Goal: Information Seeking & Learning: Understand process/instructions

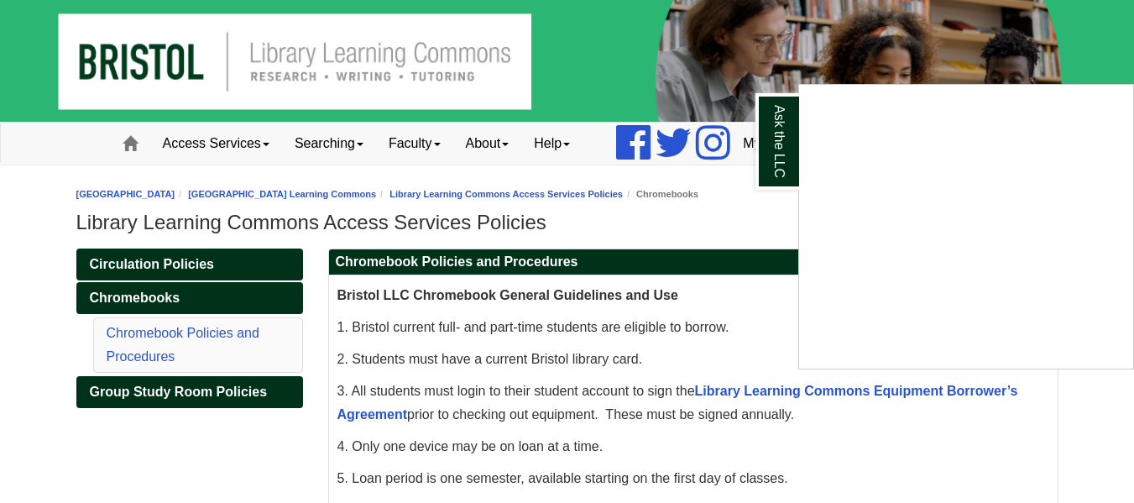
click at [164, 129] on div "Ask the LLC" at bounding box center [567, 251] width 1134 height 503
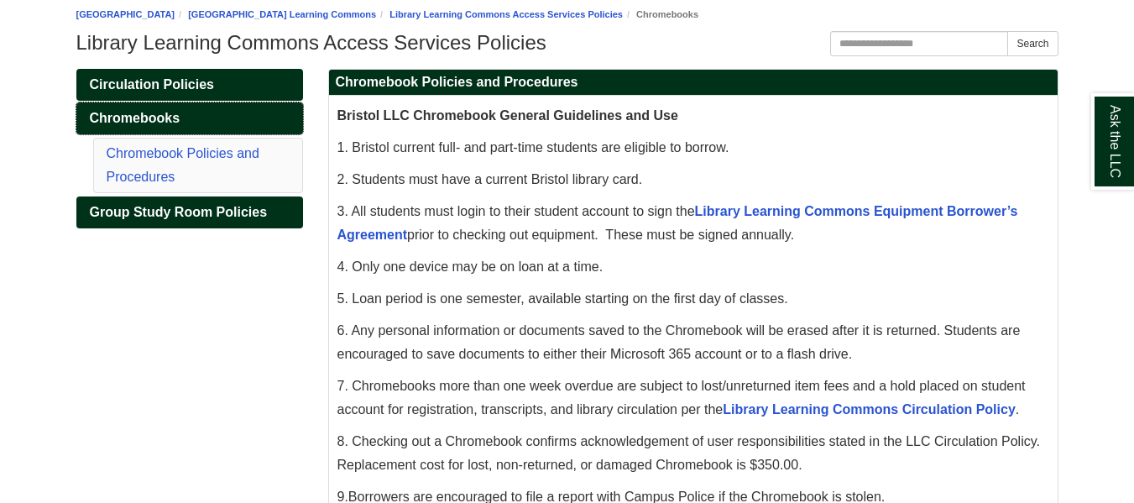
click at [161, 123] on span "Chromebooks" at bounding box center [135, 118] width 91 height 14
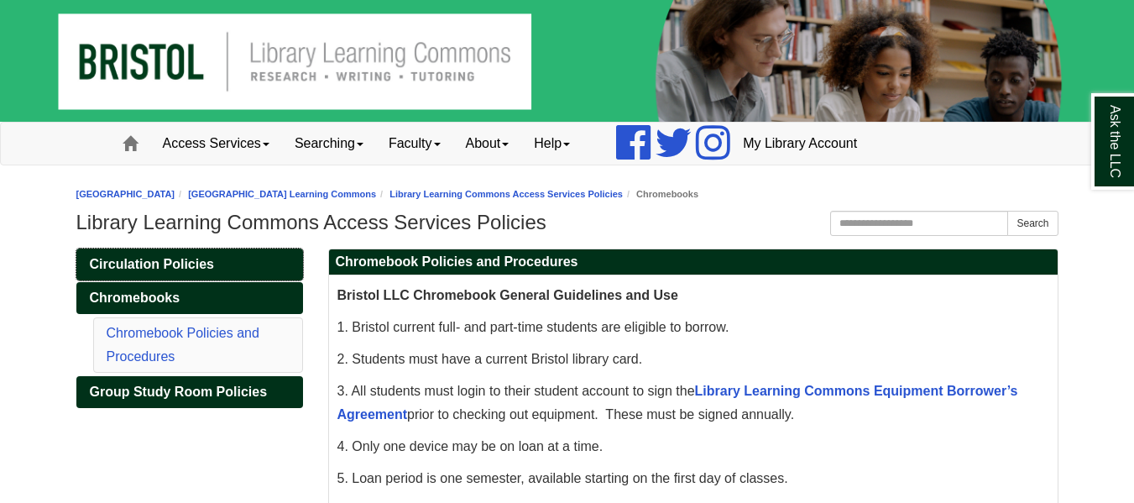
click at [172, 266] on span "Circulation Policies" at bounding box center [152, 264] width 124 height 14
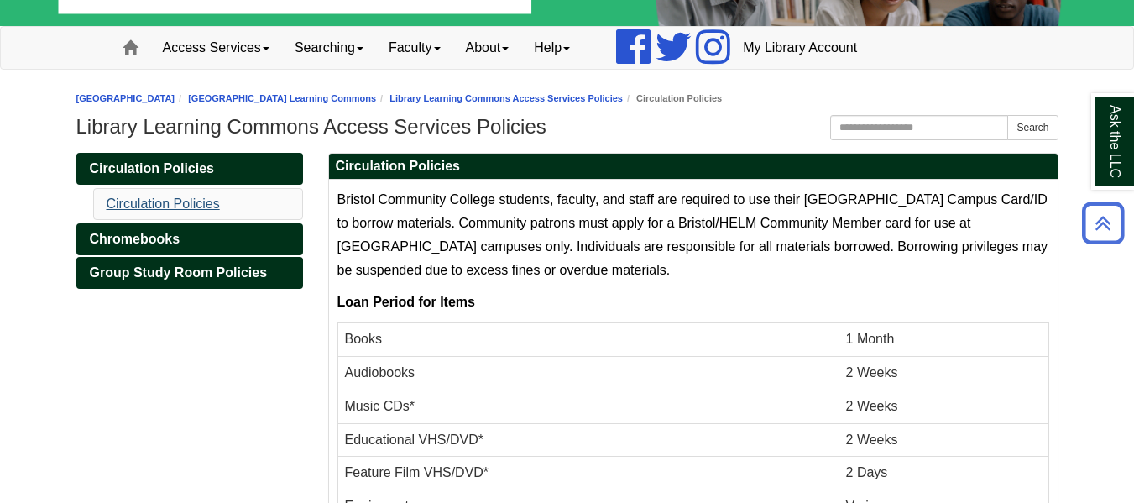
scroll to position [95, 0]
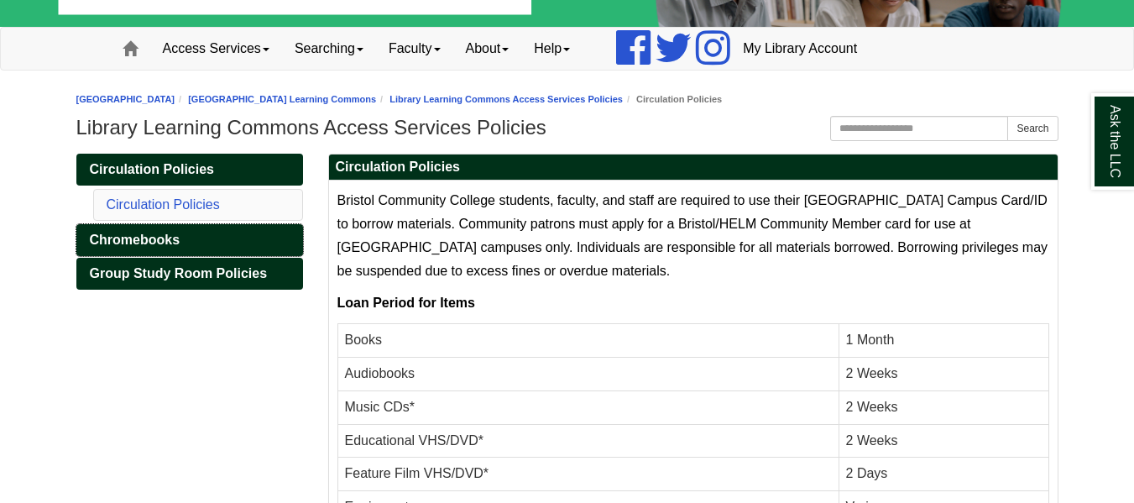
click at [178, 246] on span "Chromebooks" at bounding box center [135, 240] width 91 height 14
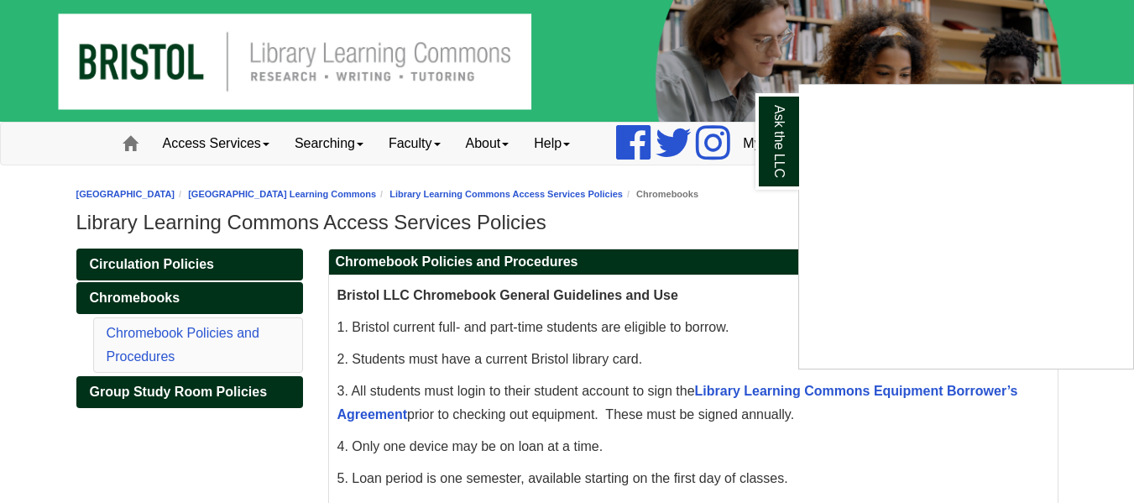
click at [238, 437] on div "Ask the LLC" at bounding box center [567, 251] width 1134 height 503
click at [178, 259] on div "Ask the LLC" at bounding box center [567, 251] width 1134 height 503
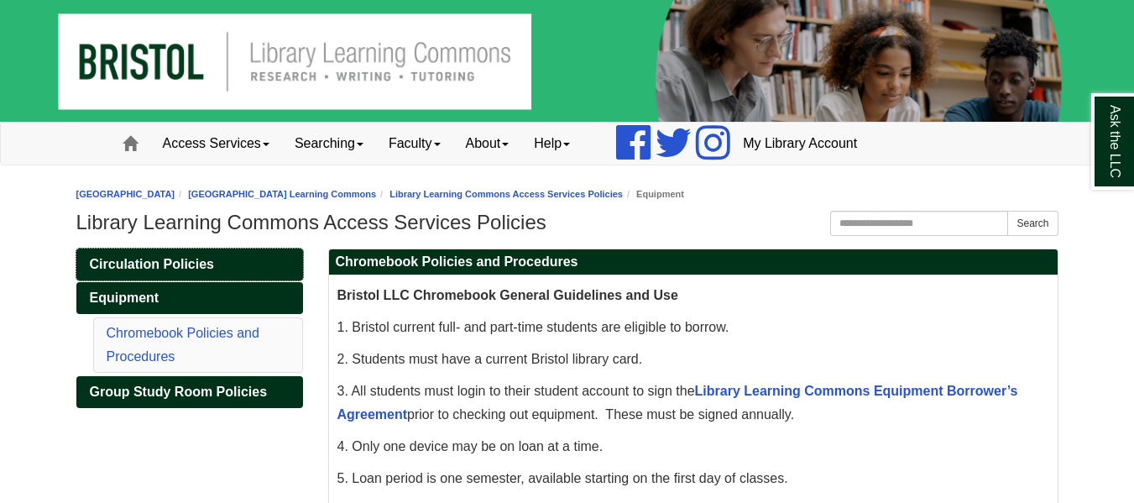
drag, startPoint x: 178, startPoint y: 259, endPoint x: 154, endPoint y: 261, distance: 24.5
click at [154, 261] on span "Circulation Policies" at bounding box center [152, 264] width 124 height 14
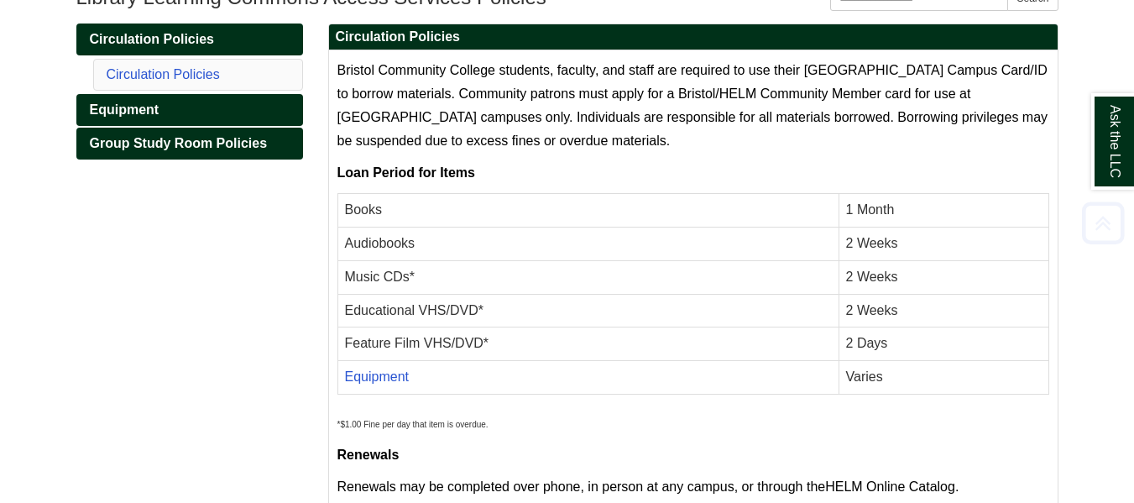
scroll to position [307, 0]
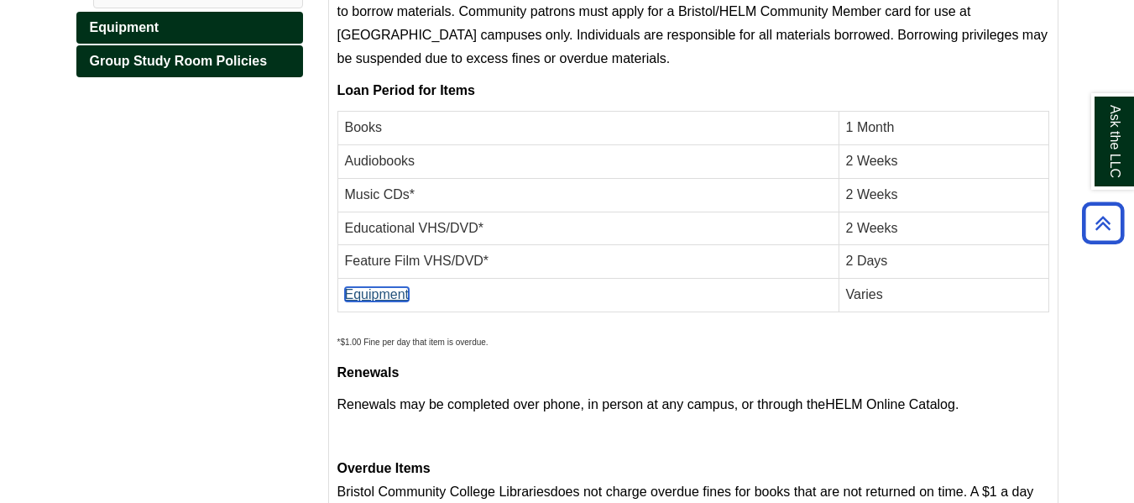
click at [395, 296] on link "Equipment" at bounding box center [377, 294] width 65 height 14
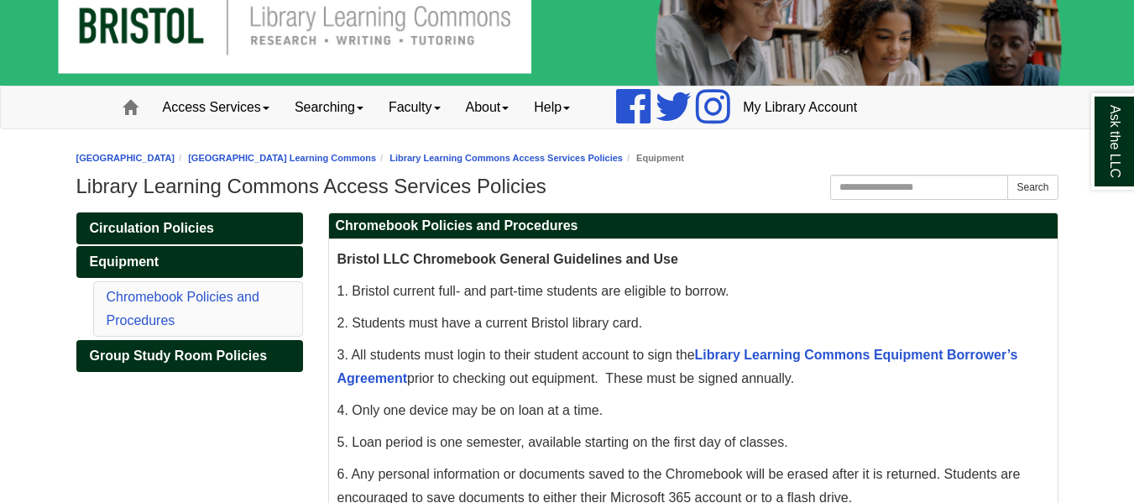
scroll to position [37, 0]
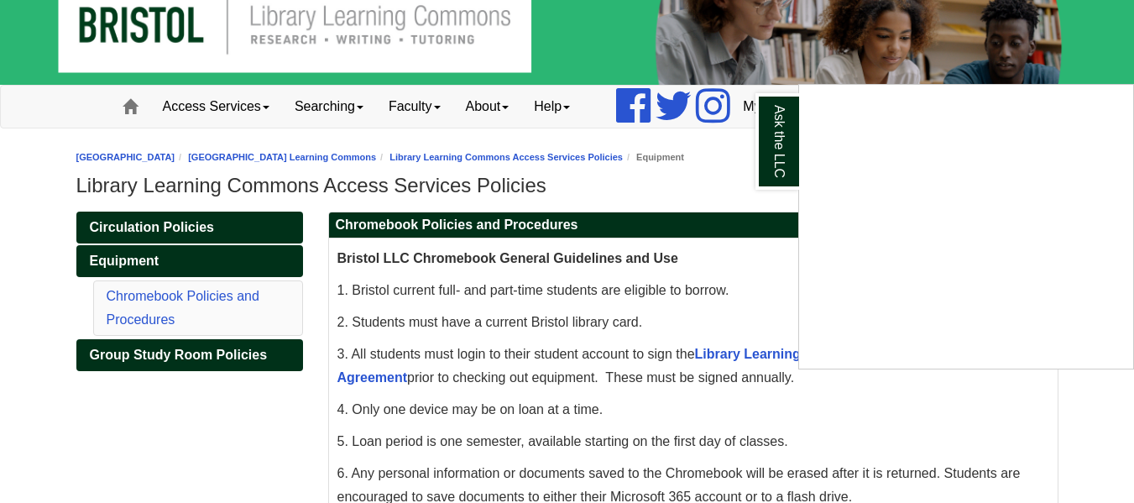
click at [709, 203] on div "Ask the LLC" at bounding box center [567, 251] width 1134 height 503
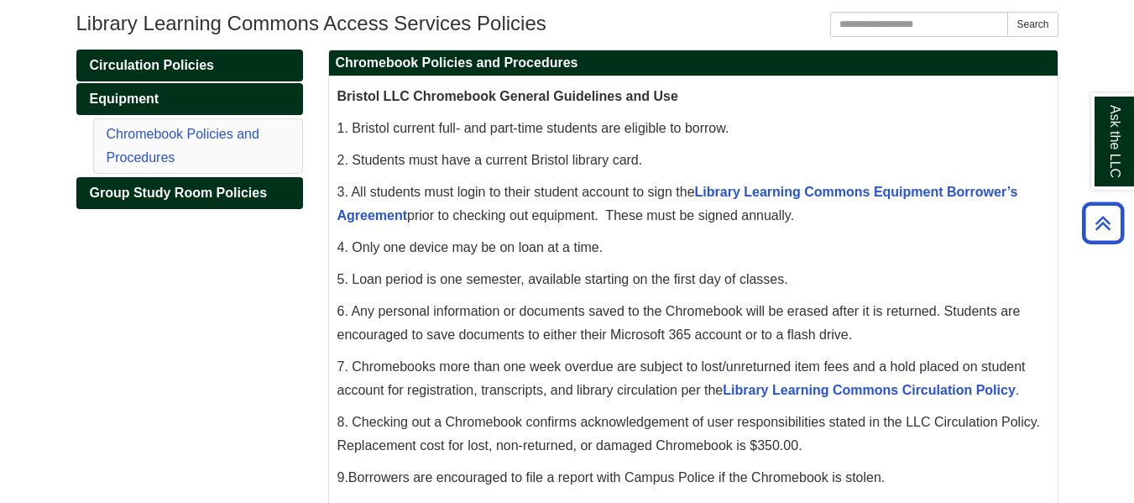
scroll to position [200, 0]
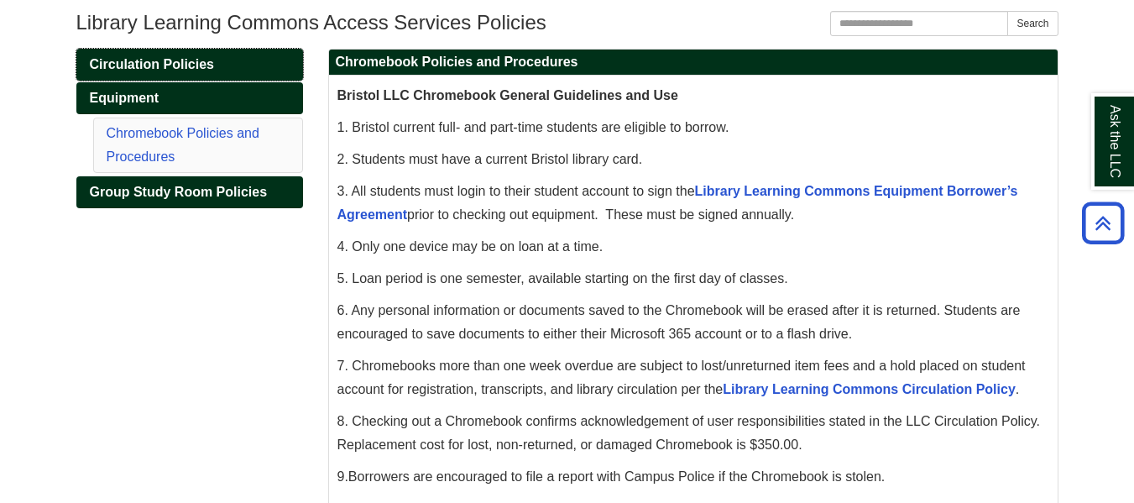
click at [203, 66] on span "Circulation Policies" at bounding box center [152, 64] width 124 height 14
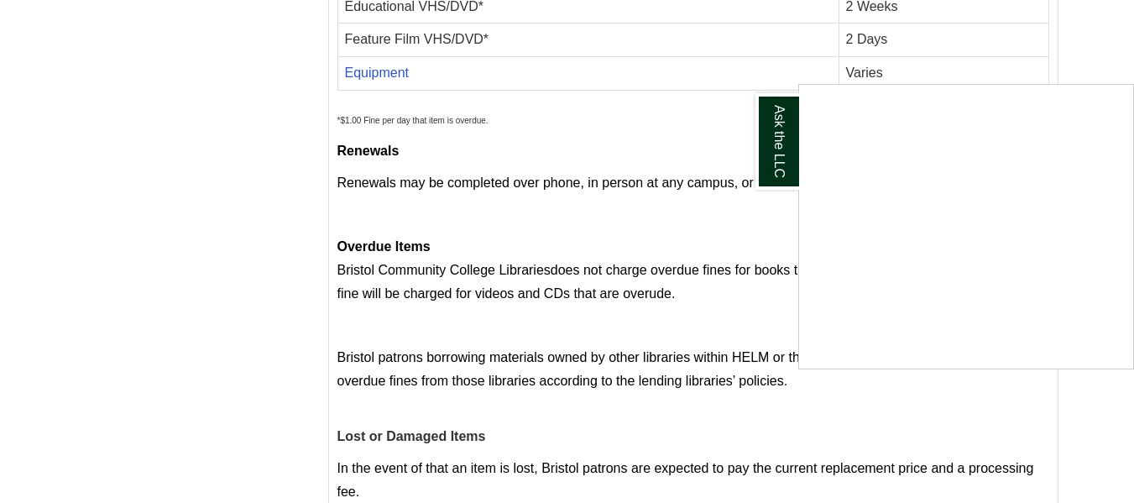
scroll to position [530, 0]
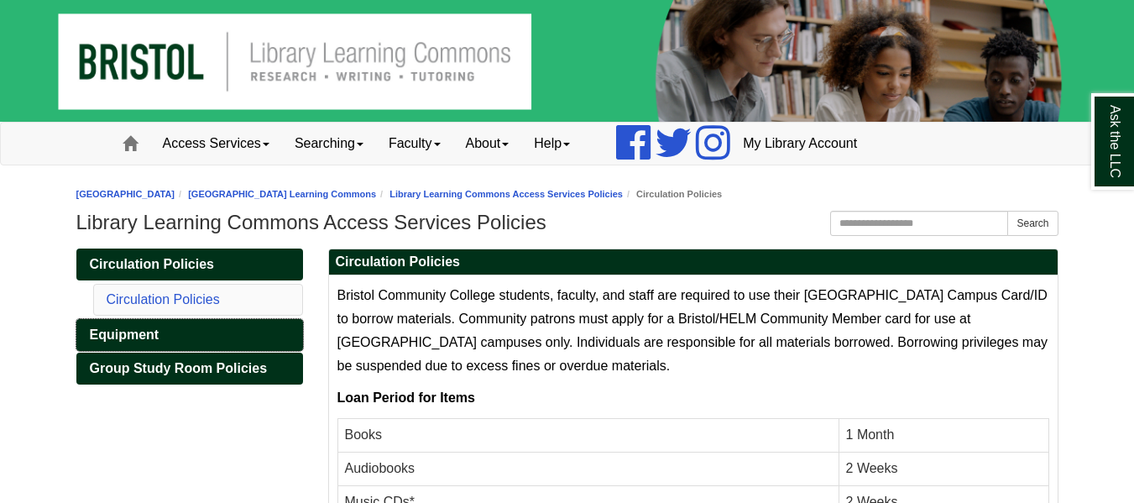
click at [179, 345] on link "Equipment" at bounding box center [189, 335] width 227 height 32
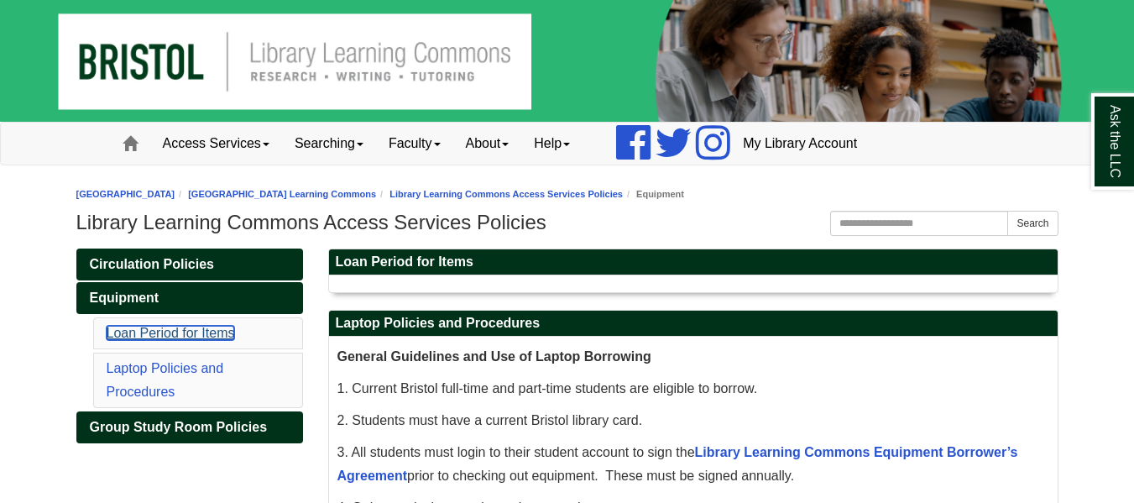
click at [212, 332] on link "Loan Period for Items" at bounding box center [171, 333] width 128 height 14
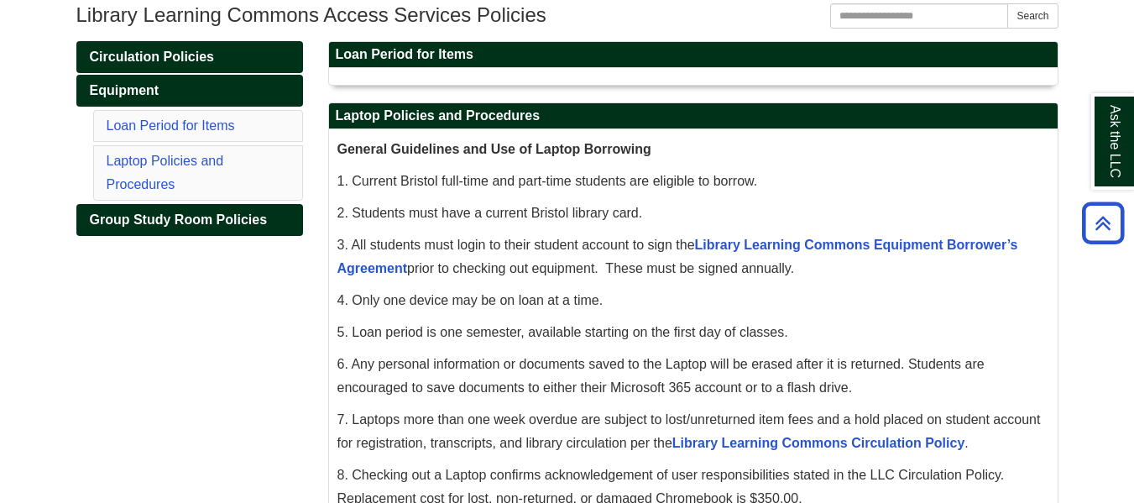
scroll to position [206, 0]
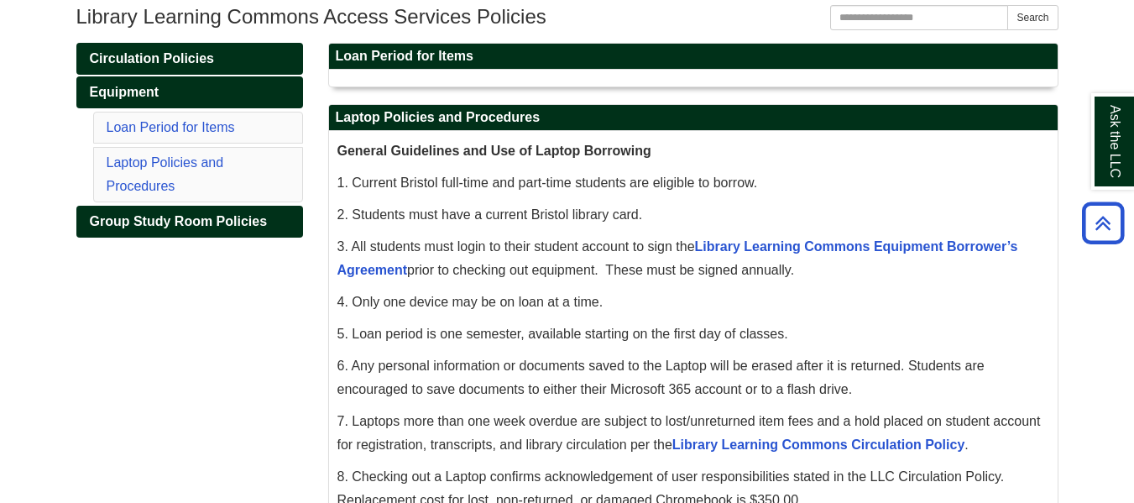
click at [175, 181] on li "Laptop Policies and Procedures" at bounding box center [198, 174] width 210 height 55
click at [170, 166] on link "Laptop Policies and Procedures" at bounding box center [166, 174] width 118 height 38
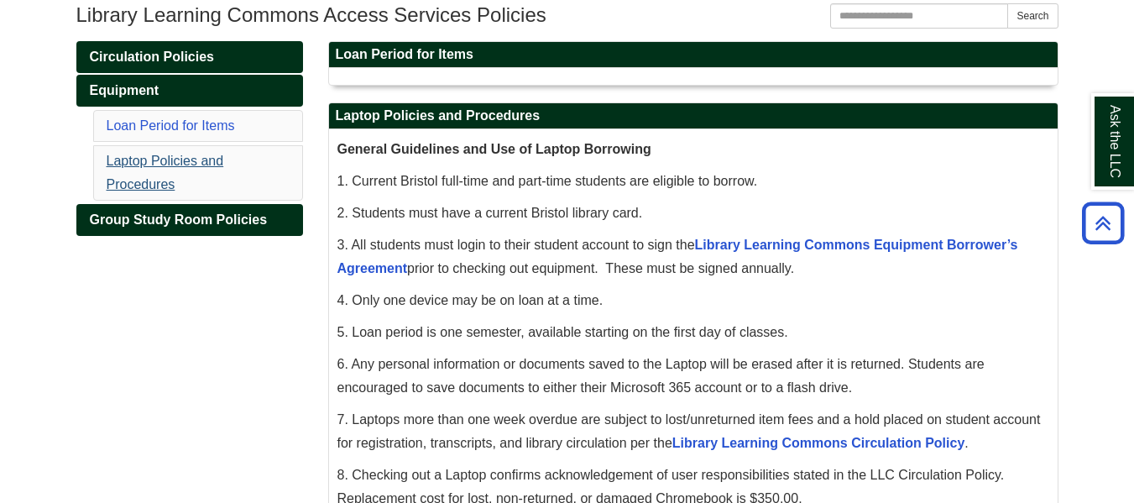
scroll to position [207, 0]
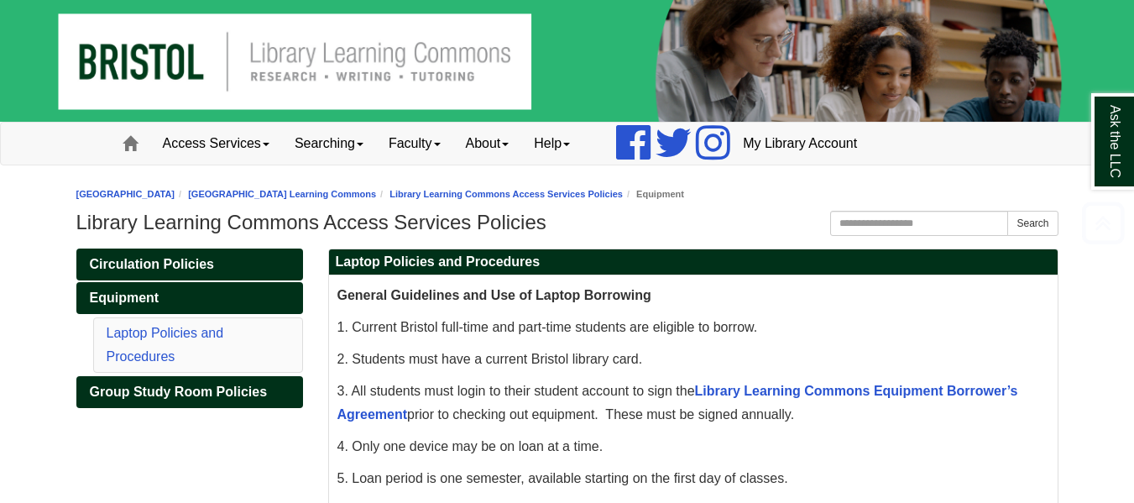
scroll to position [207, 0]
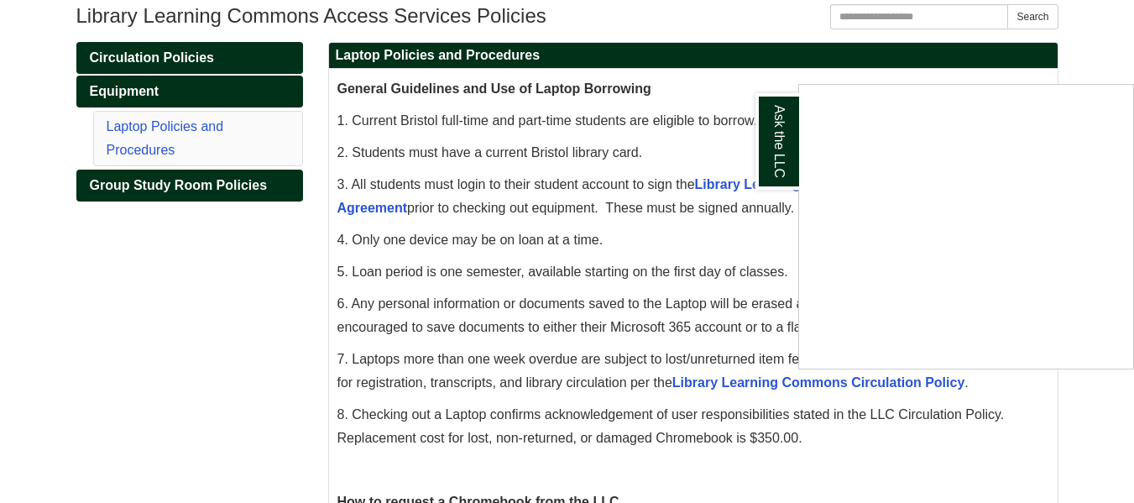
click at [131, 97] on div "Ask the LLC" at bounding box center [567, 251] width 1134 height 503
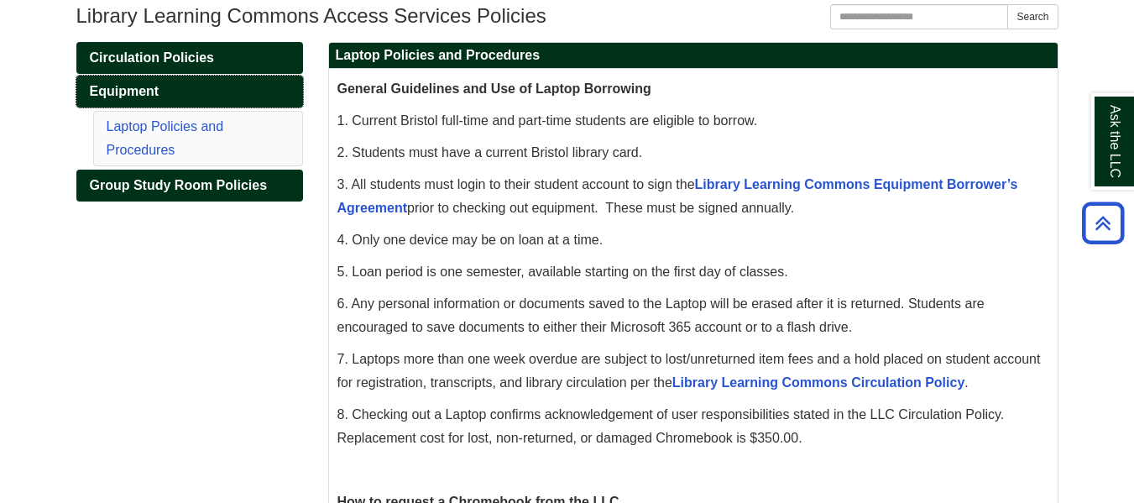
click at [180, 92] on link "Equipment" at bounding box center [189, 92] width 227 height 32
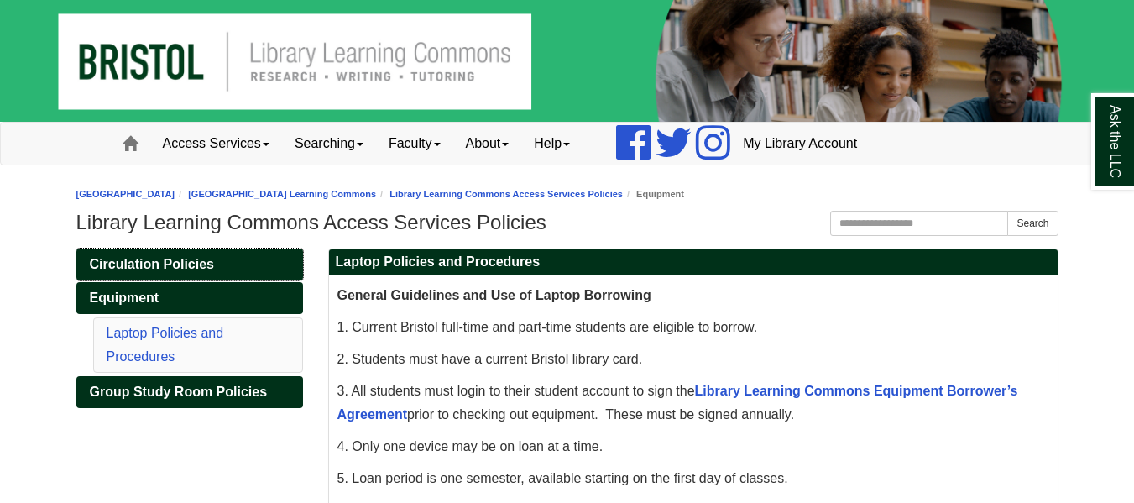
click at [209, 264] on span "Circulation Policies" at bounding box center [152, 264] width 124 height 14
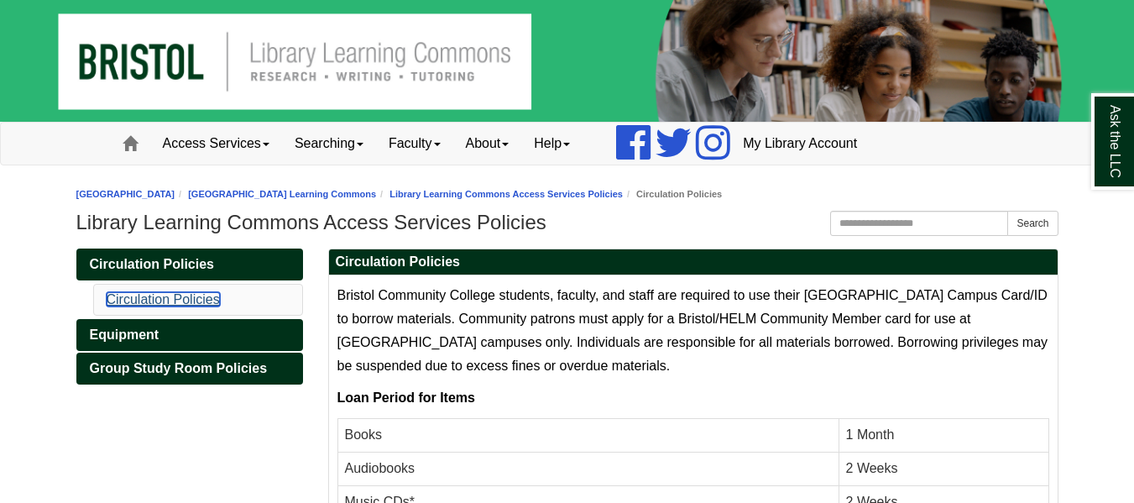
click at [209, 303] on link "Circulation Policies" at bounding box center [163, 299] width 113 height 14
click at [199, 257] on span "Circulation Policies" at bounding box center [152, 264] width 124 height 14
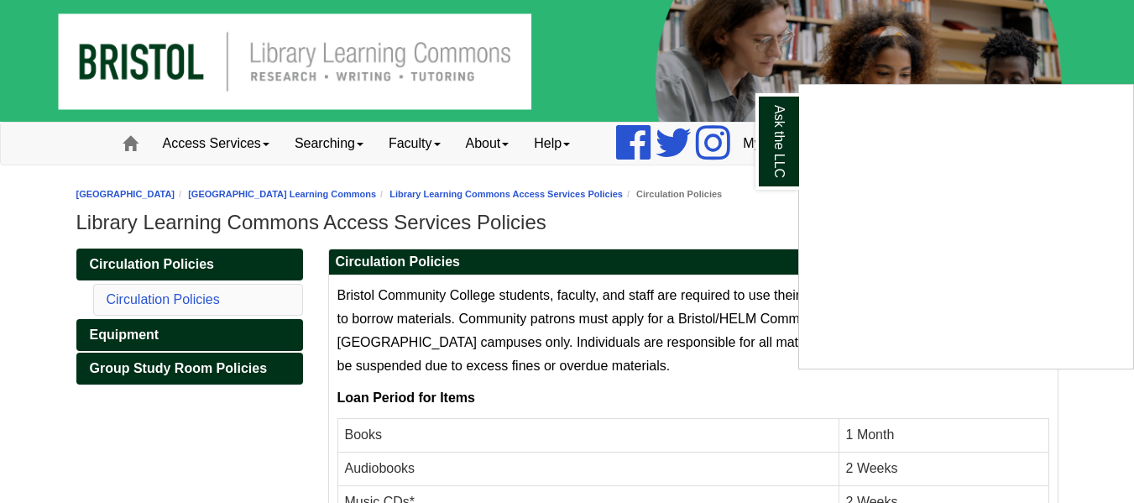
click at [747, 190] on div "Ask the LLC" at bounding box center [567, 251] width 1134 height 503
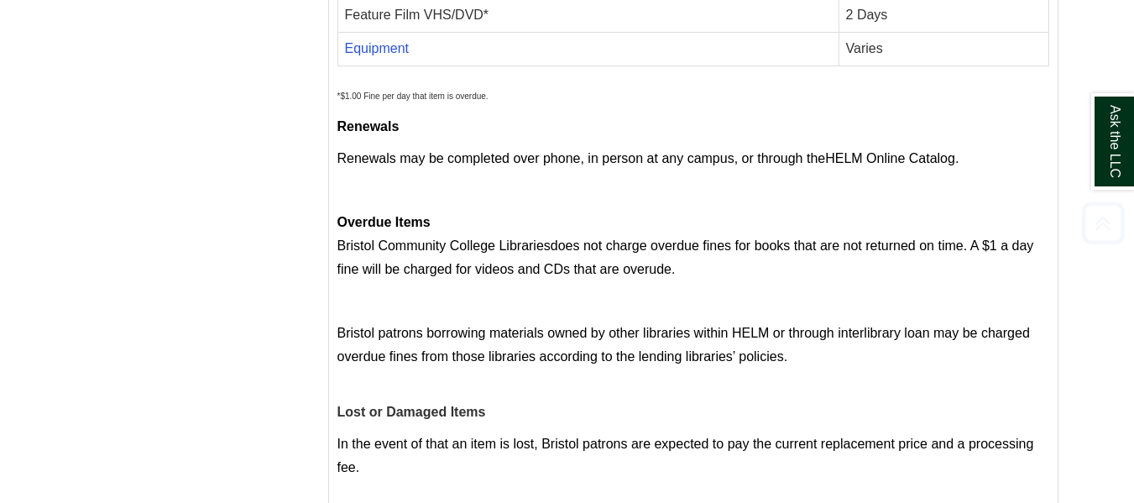
scroll to position [805, 0]
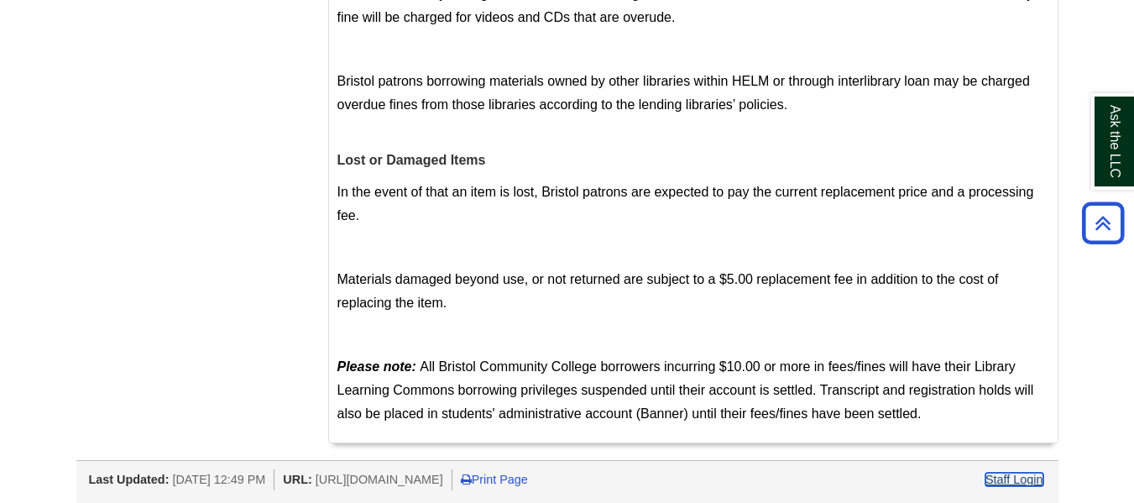
click at [1036, 481] on link "Staff Login" at bounding box center [1015, 479] width 58 height 13
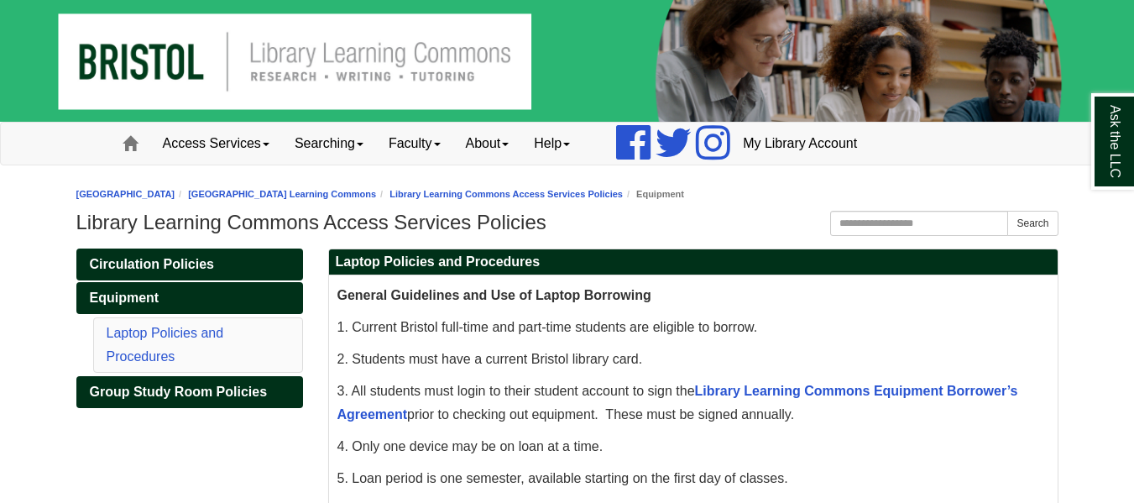
scroll to position [12, 0]
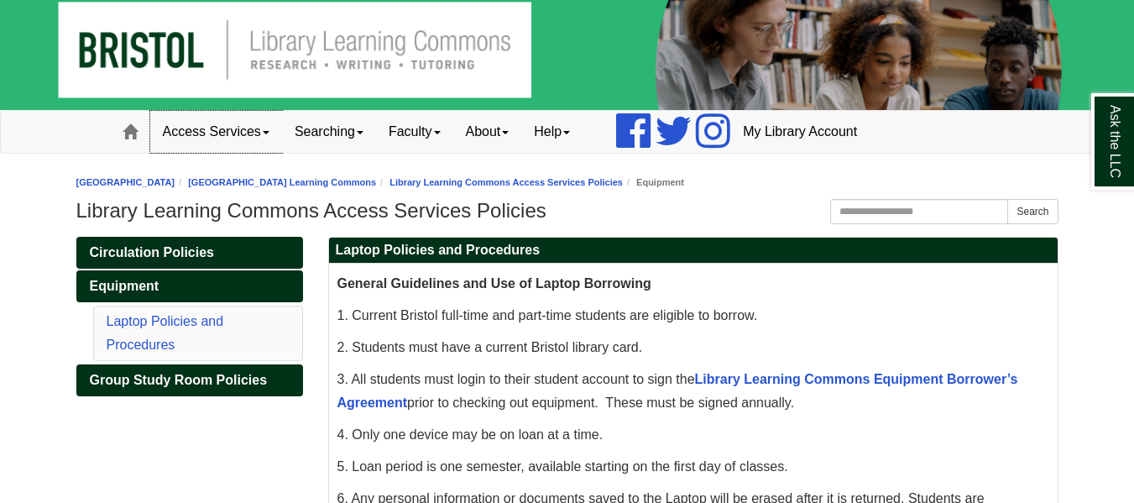
click at [273, 143] on link "Access Services" at bounding box center [216, 132] width 132 height 42
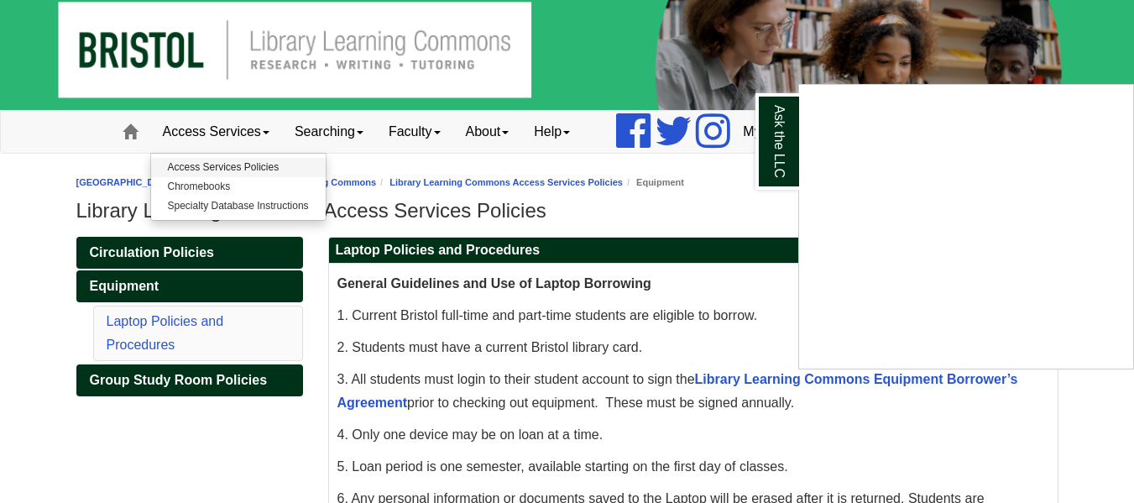
click at [258, 170] on div "Ask the LLC" at bounding box center [567, 251] width 1134 height 503
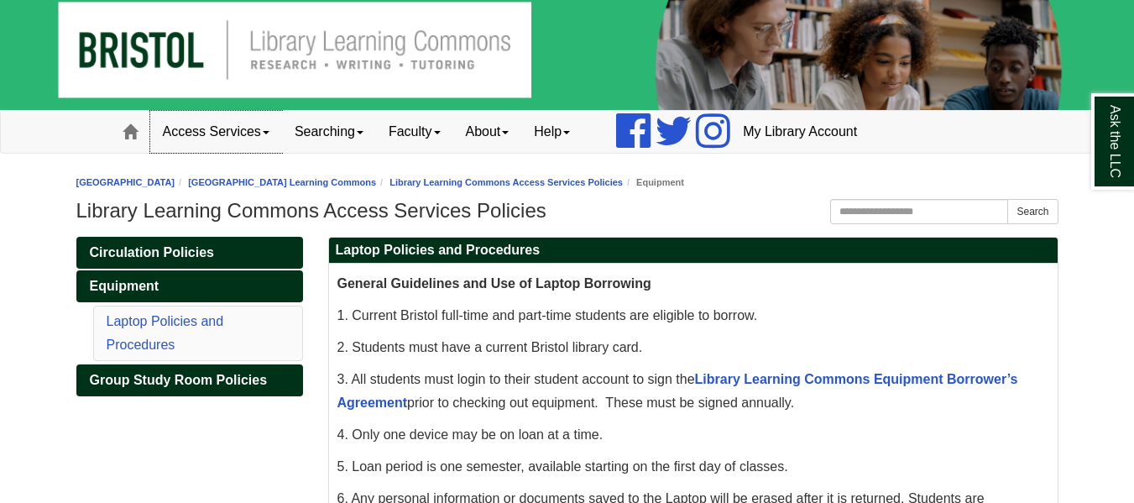
click at [267, 147] on link "Access Services" at bounding box center [216, 132] width 132 height 42
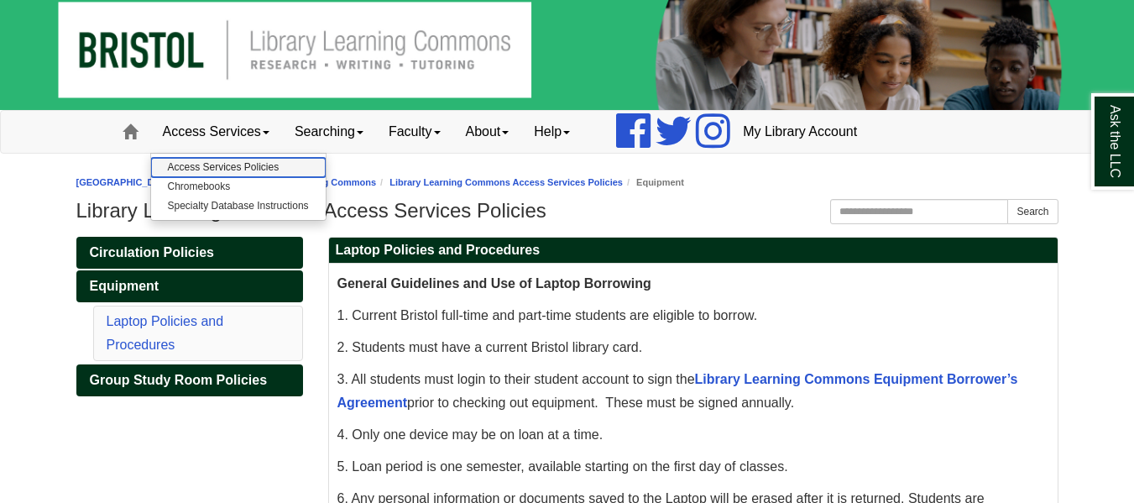
click at [250, 171] on link "Access Services Policies" at bounding box center [238, 167] width 175 height 19
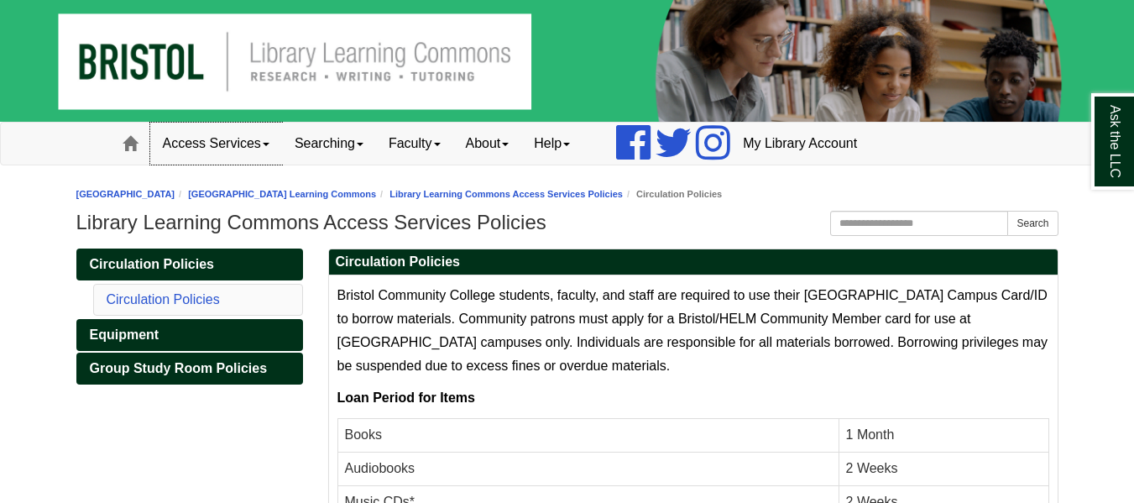
click at [262, 149] on link "Access Services" at bounding box center [216, 144] width 132 height 42
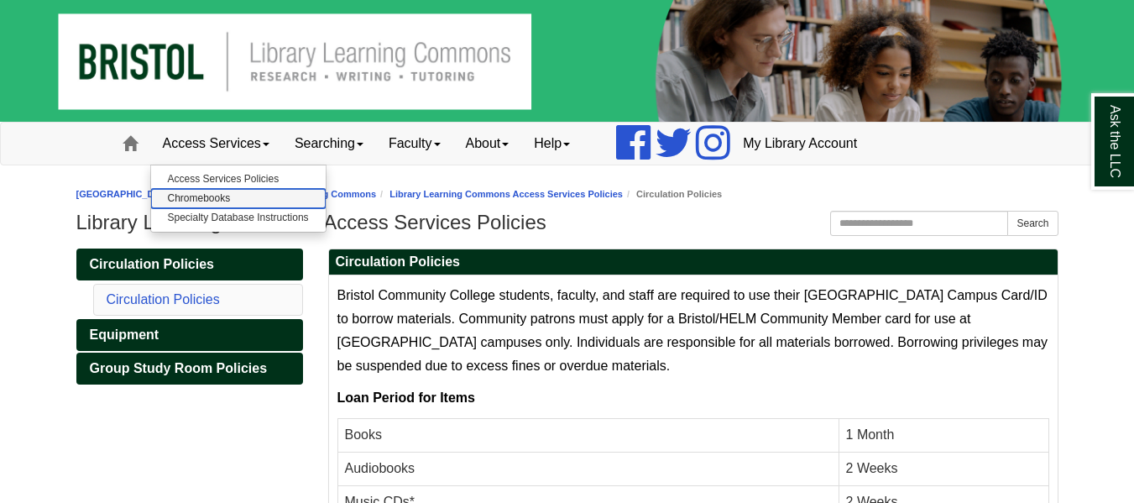
click at [203, 198] on link "Chromebooks" at bounding box center [238, 198] width 175 height 19
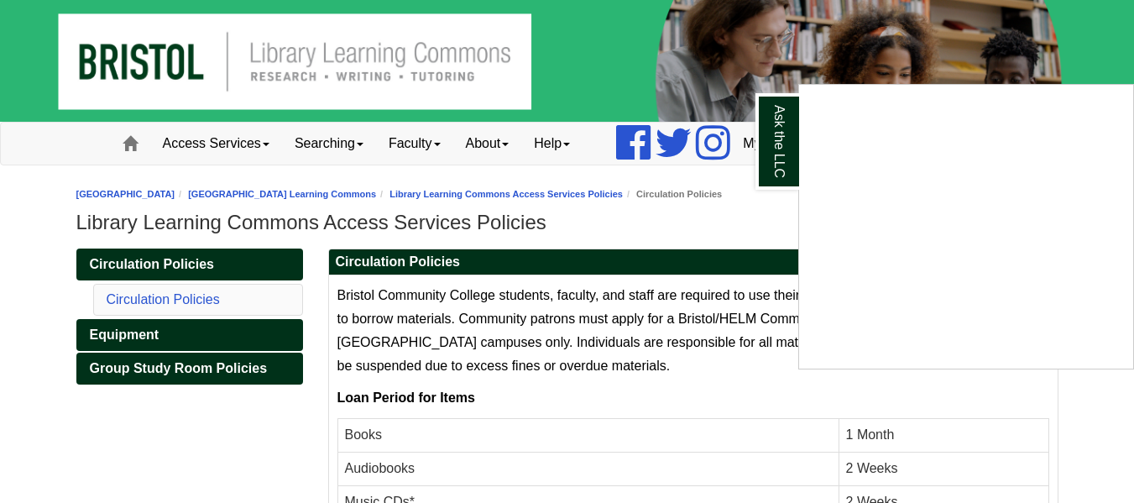
click at [725, 229] on div "Ask the LLC" at bounding box center [567, 251] width 1134 height 503
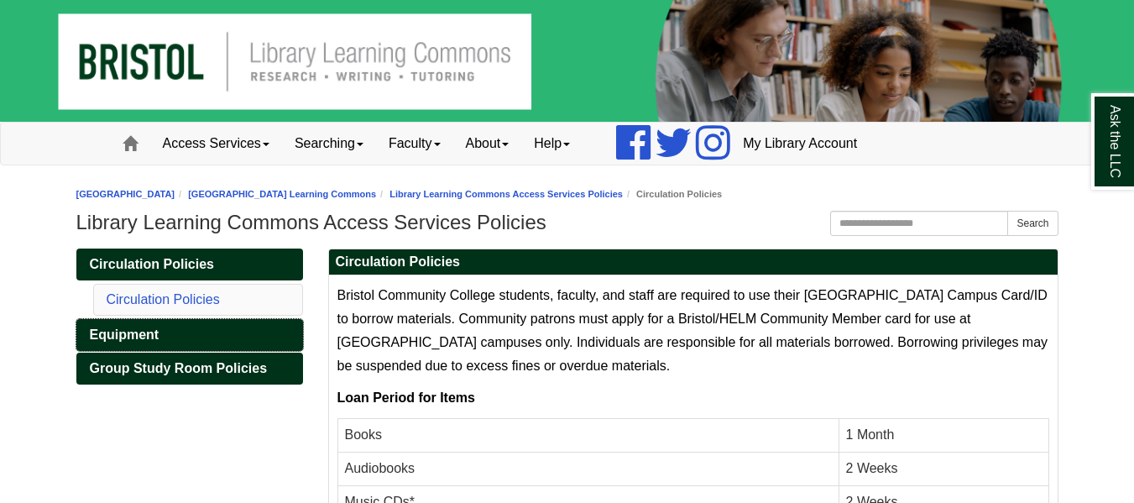
click at [160, 327] on link "Equipment" at bounding box center [189, 335] width 227 height 32
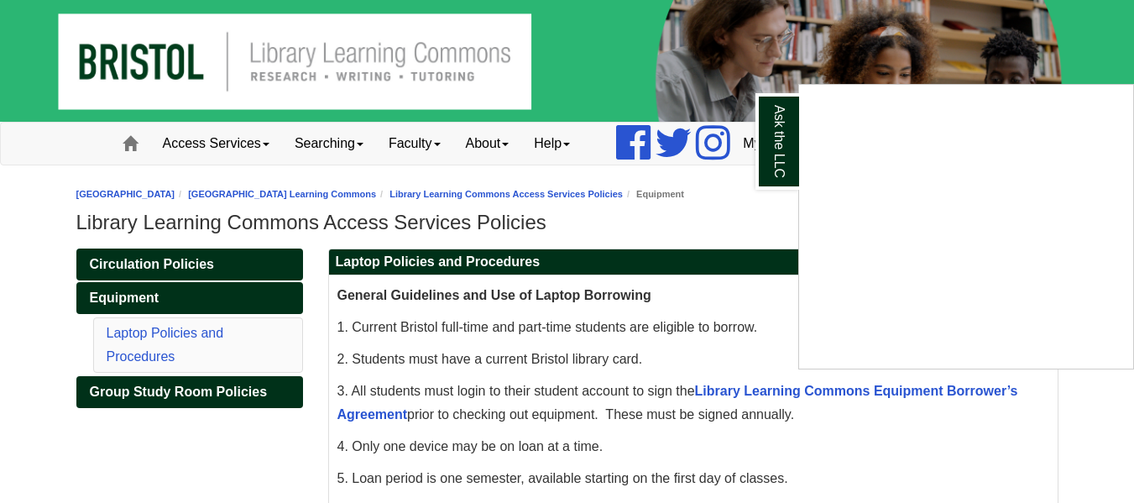
click at [691, 241] on div "Ask the LLC" at bounding box center [567, 251] width 1134 height 503
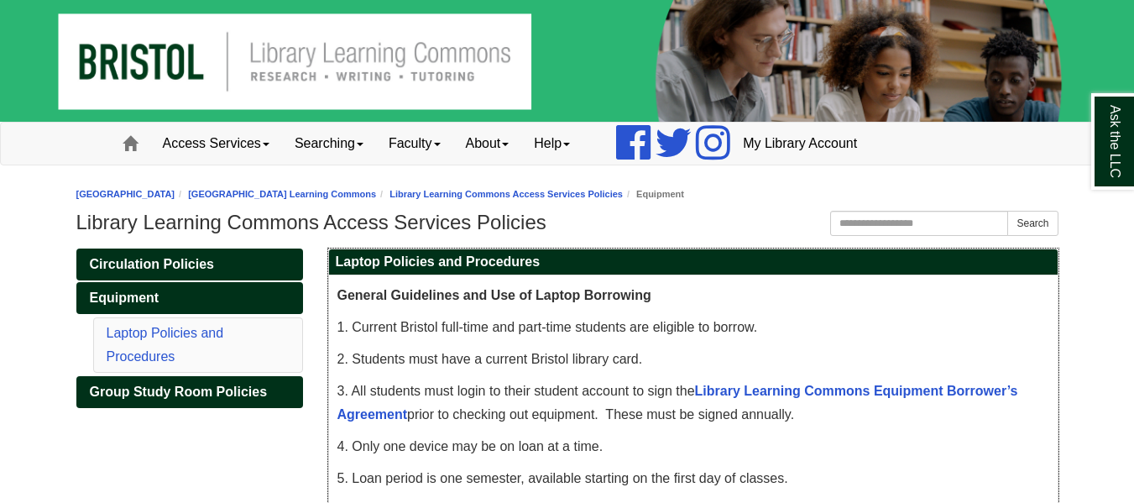
click at [455, 266] on h2 "Laptop Policies and Procedures" at bounding box center [693, 262] width 729 height 26
copy div "Laptop Policies and Procedures"
click at [170, 271] on link "Circulation Policies" at bounding box center [189, 265] width 227 height 32
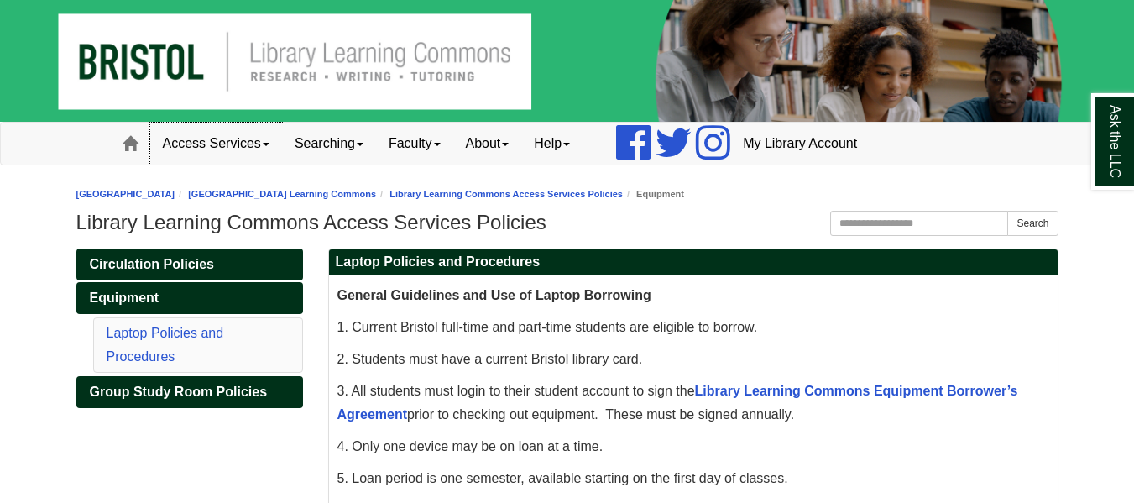
click at [266, 134] on link "Access Services" at bounding box center [216, 144] width 132 height 42
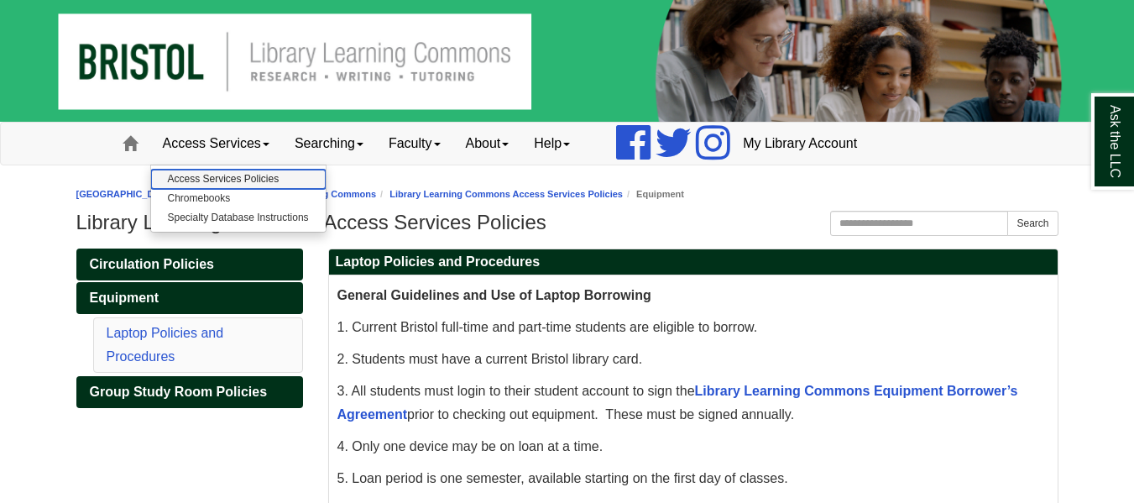
click at [239, 175] on link "Access Services Policies" at bounding box center [238, 179] width 175 height 19
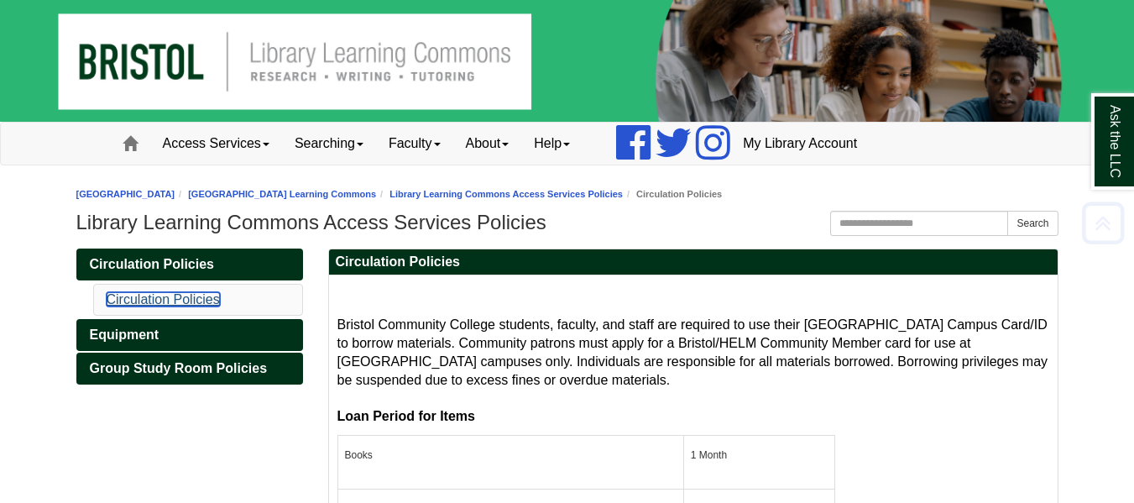
click at [156, 300] on link "Circulation Policies" at bounding box center [163, 299] width 113 height 14
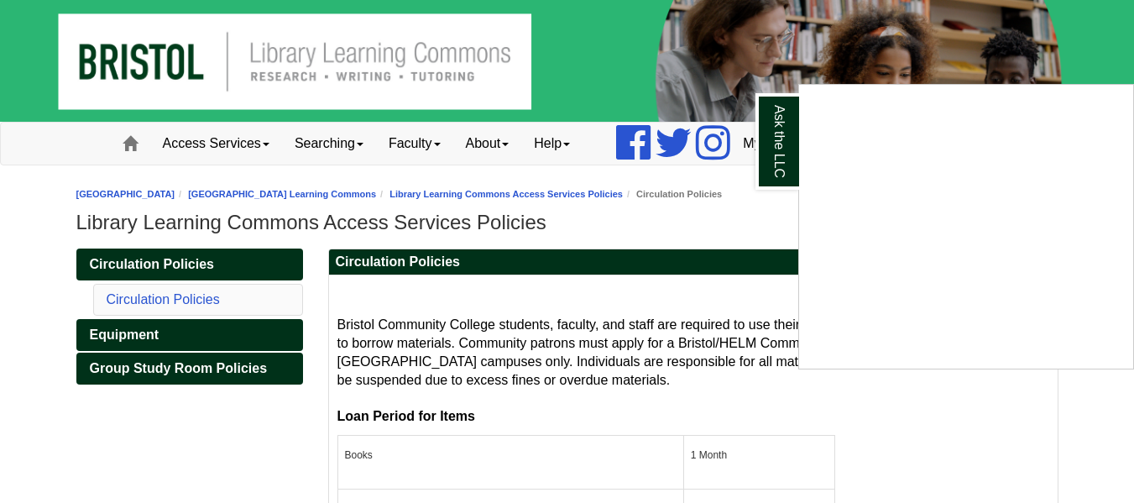
click at [479, 327] on div "Ask the LLC" at bounding box center [567, 251] width 1134 height 503
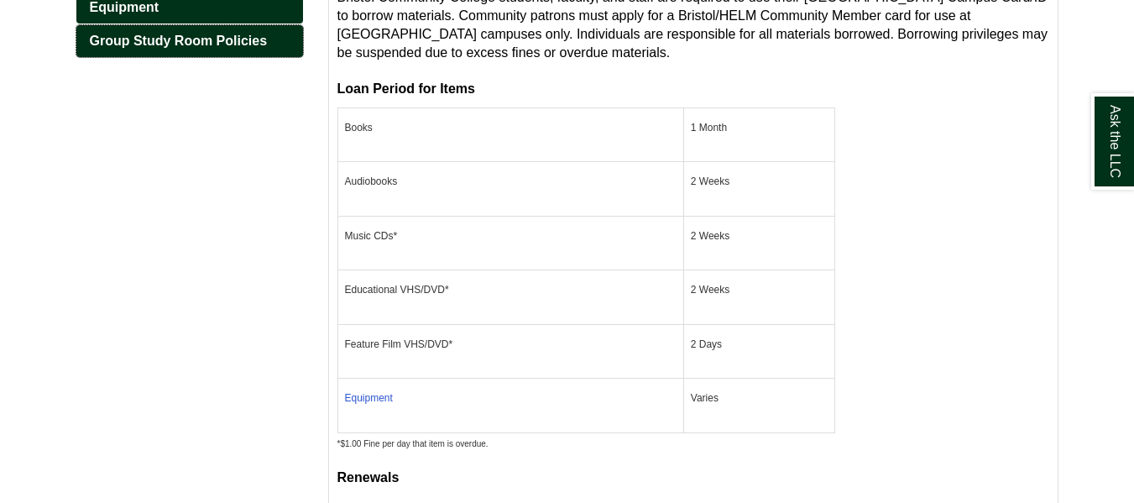
scroll to position [336, 0]
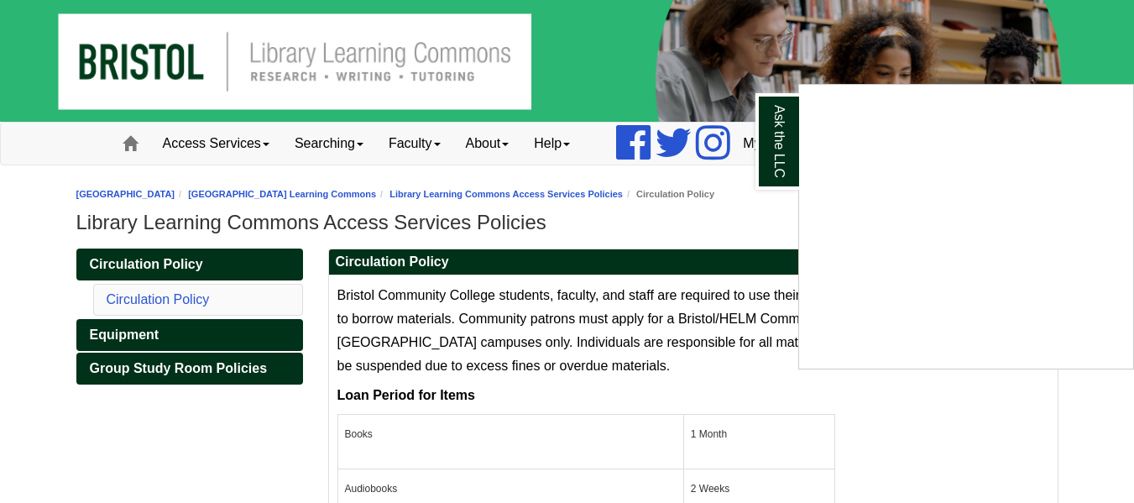
click at [254, 156] on div "Ask the LLC" at bounding box center [567, 251] width 1134 height 503
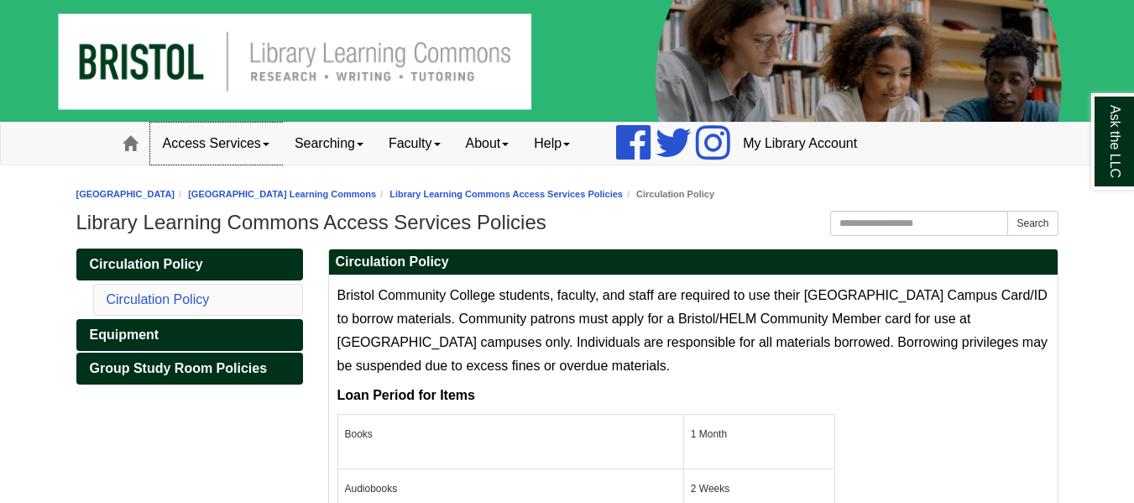
click at [256, 149] on link "Access Services" at bounding box center [216, 144] width 132 height 42
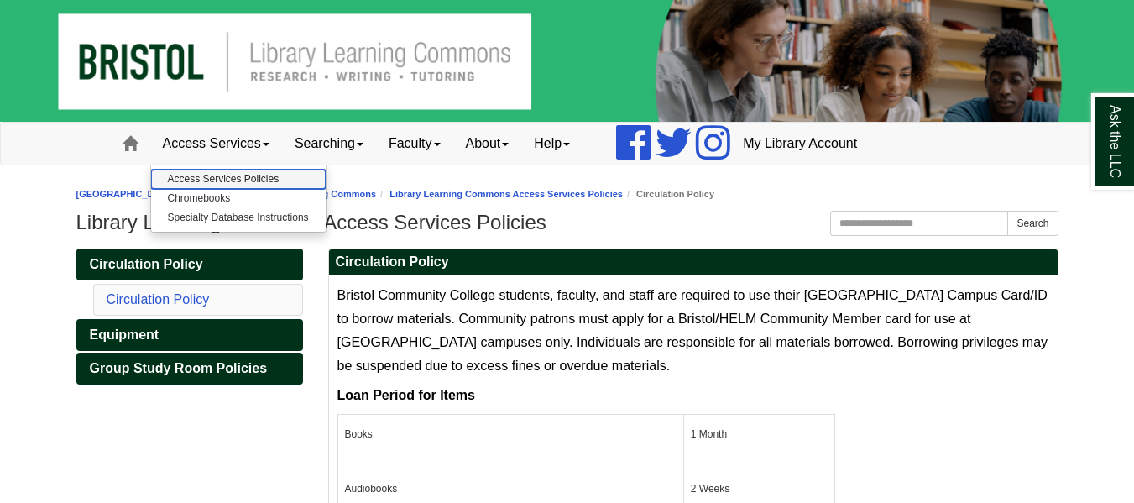
click at [246, 175] on link "Access Services Policies" at bounding box center [238, 179] width 175 height 19
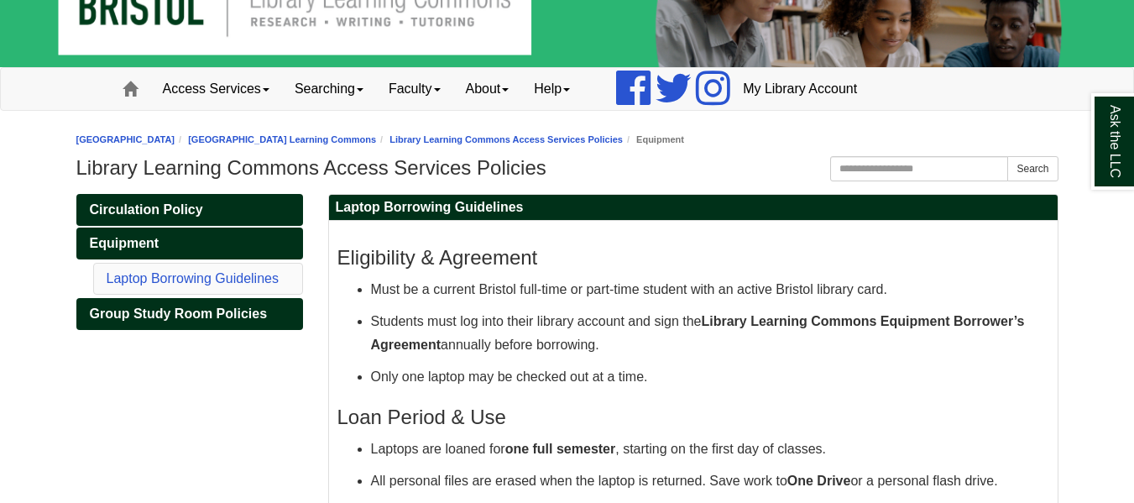
scroll to position [84, 0]
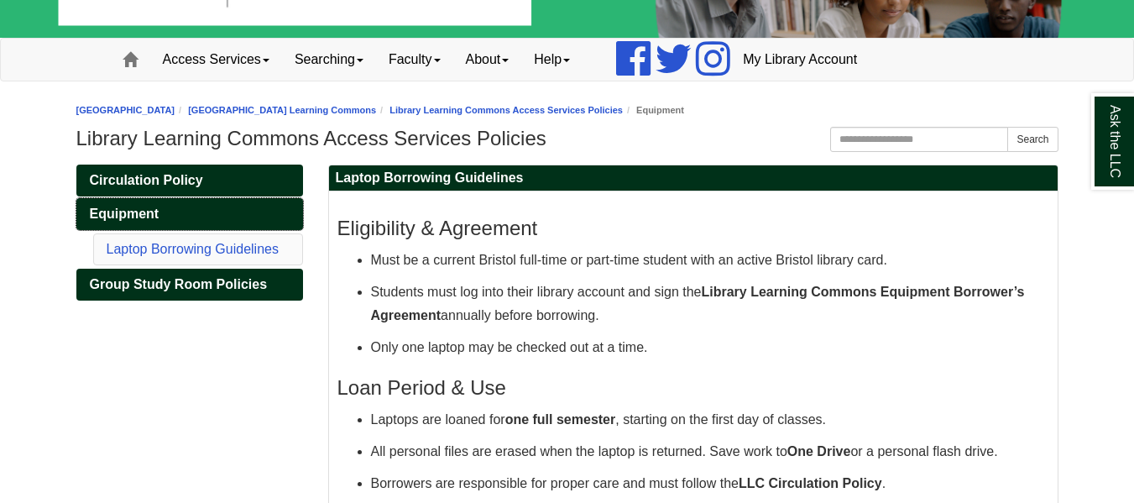
click at [132, 211] on span "Equipment" at bounding box center [125, 214] width 70 height 14
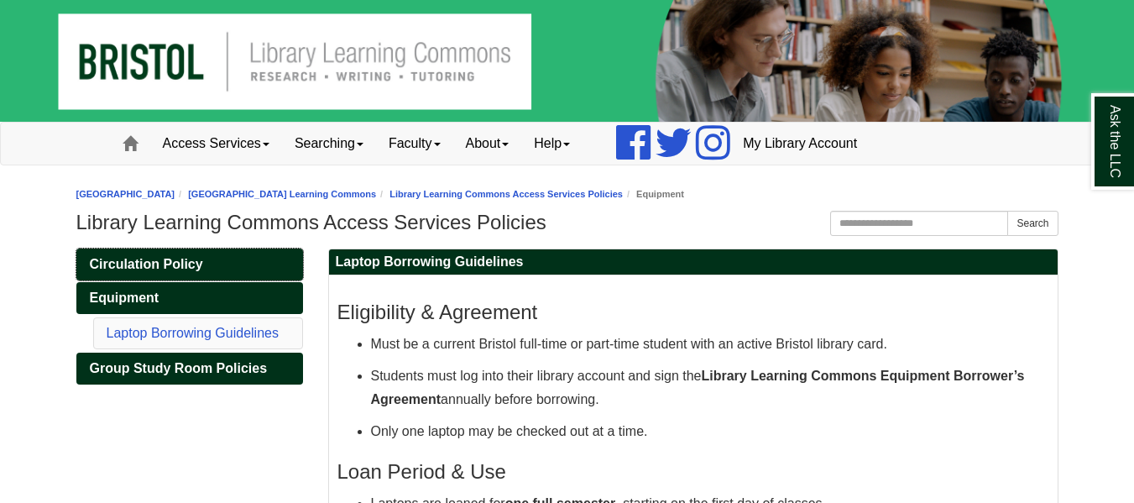
click at [159, 267] on span "Circulation Policy" at bounding box center [146, 264] width 113 height 14
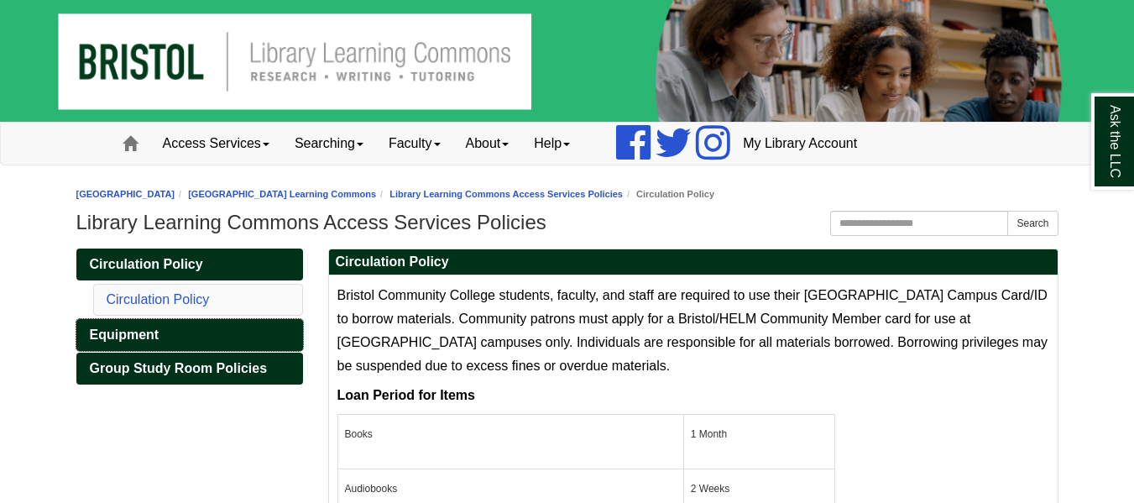
click at [144, 327] on span "Equipment" at bounding box center [125, 334] width 70 height 14
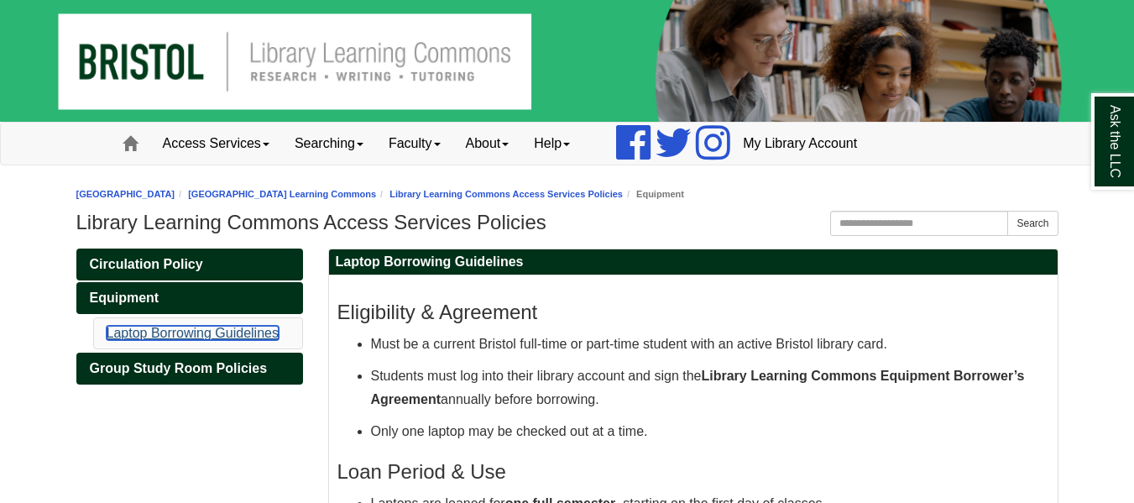
click at [140, 327] on link "Laptop Borrowing Guidelines" at bounding box center [193, 333] width 172 height 14
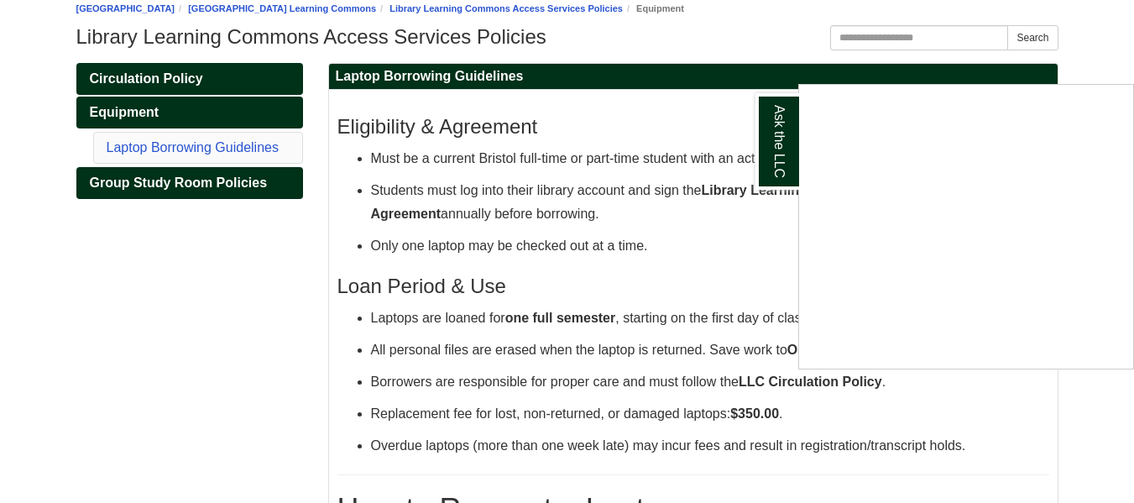
scroll to position [81, 0]
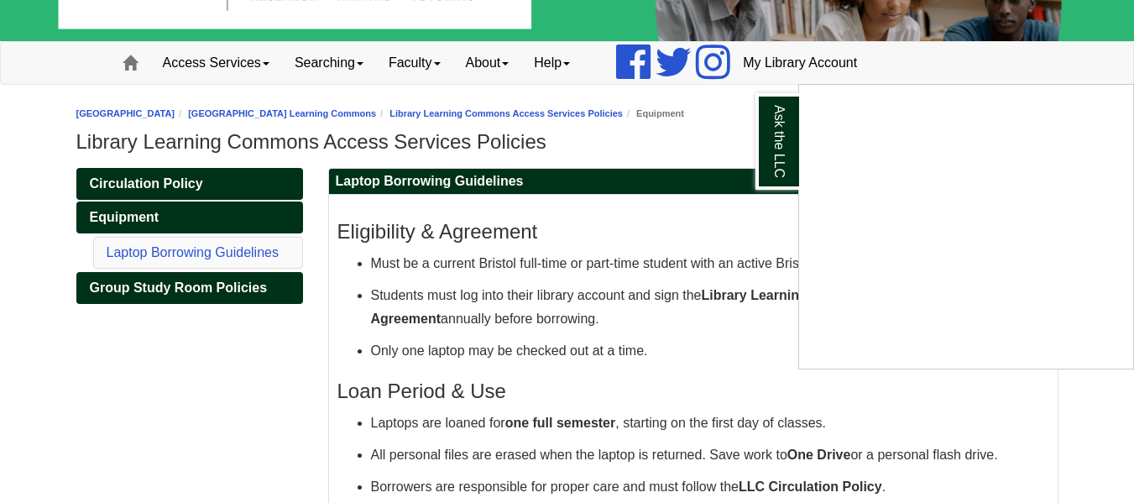
click at [398, 228] on div "Ask the LLC" at bounding box center [567, 251] width 1134 height 503
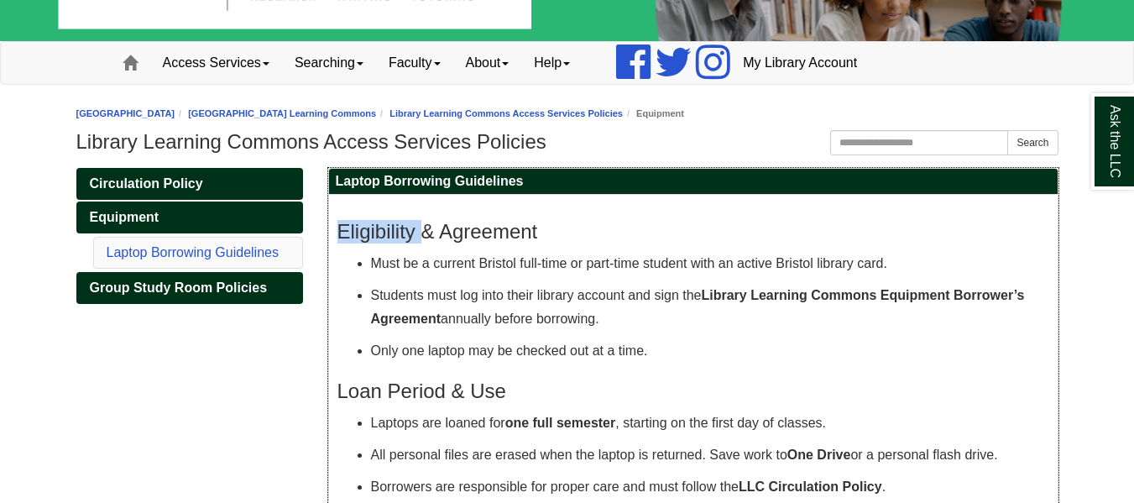
click at [398, 228] on h3 "Eligibility & Agreement" at bounding box center [694, 232] width 712 height 24
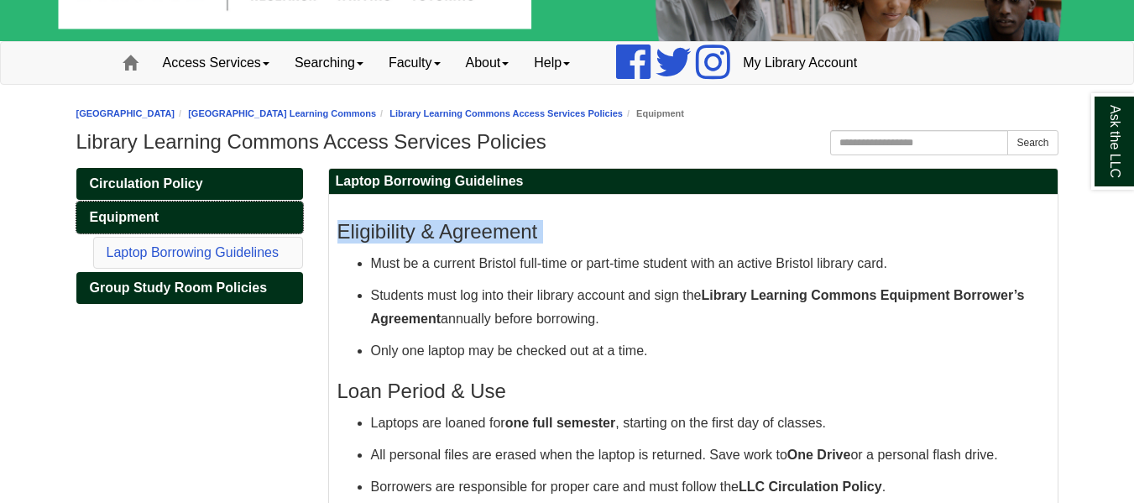
click at [189, 214] on link "Equipment" at bounding box center [189, 218] width 227 height 32
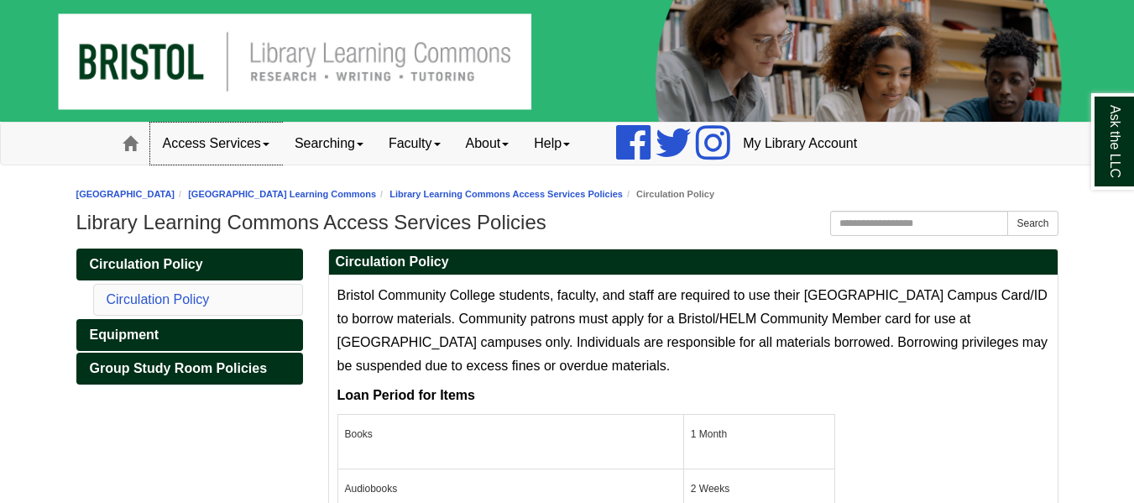
click at [254, 136] on link "Access Services" at bounding box center [216, 144] width 132 height 42
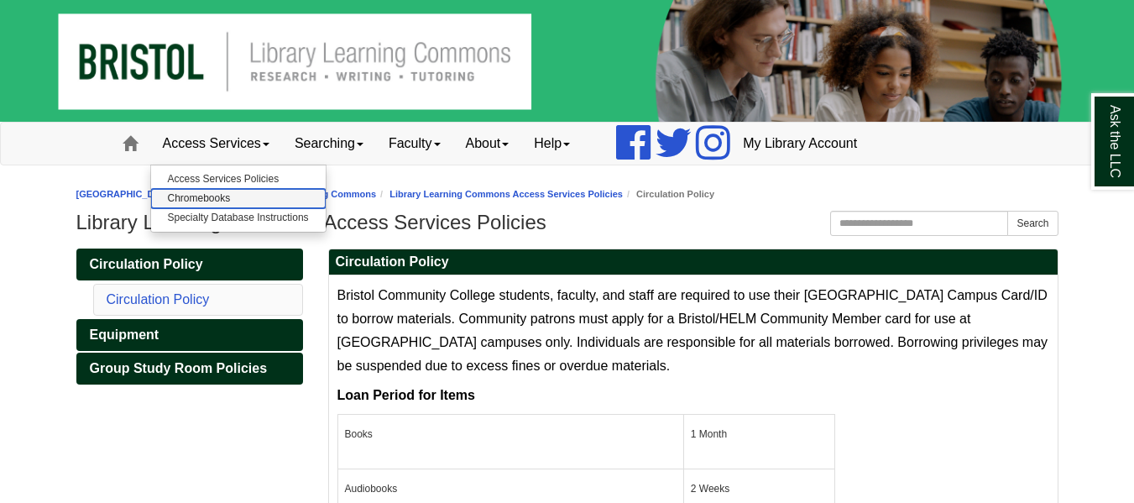
click at [231, 196] on link "Chromebooks" at bounding box center [238, 198] width 175 height 19
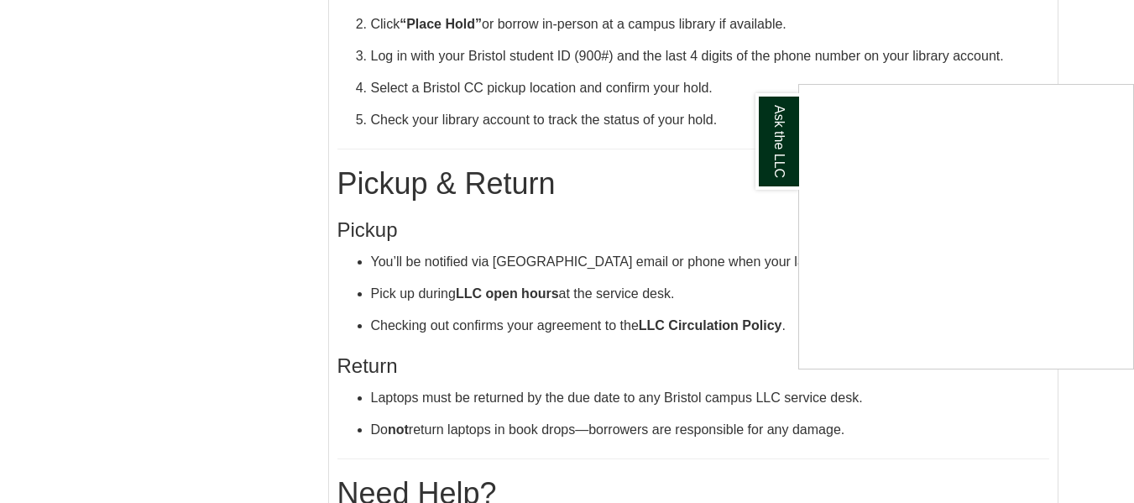
scroll to position [588, 0]
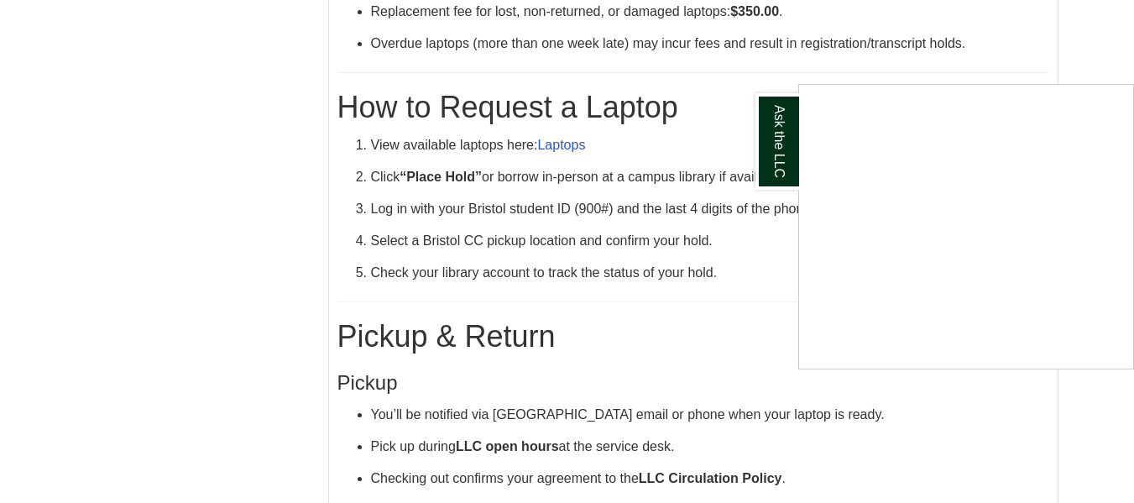
click at [565, 150] on div "Ask the LLC" at bounding box center [567, 251] width 1134 height 503
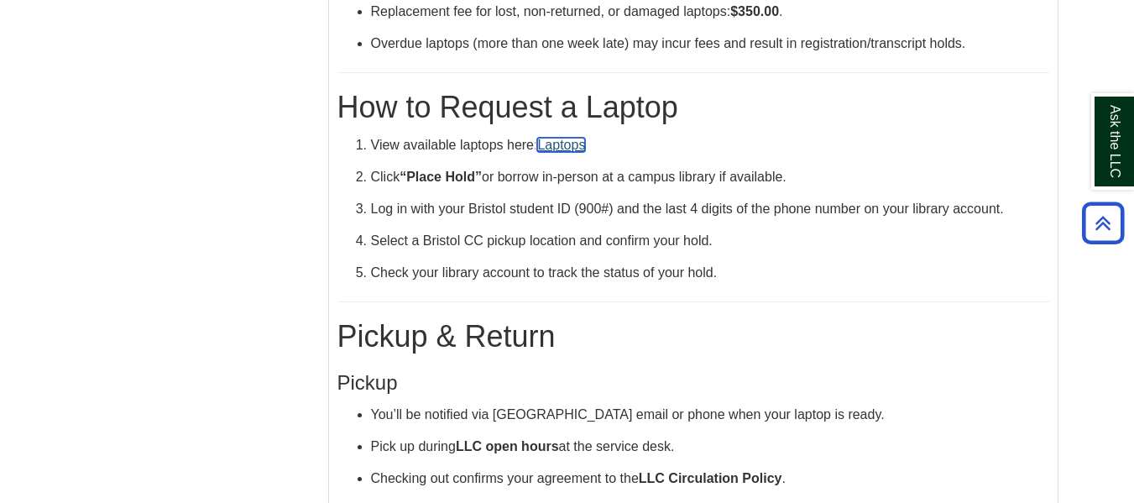
click at [571, 145] on link "Laptops" at bounding box center [561, 145] width 48 height 14
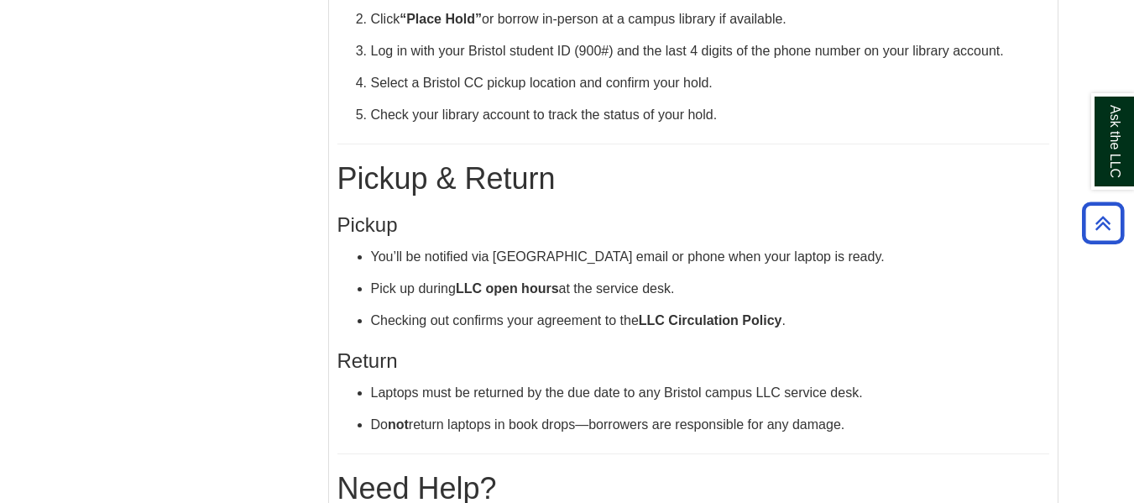
scroll to position [462, 0]
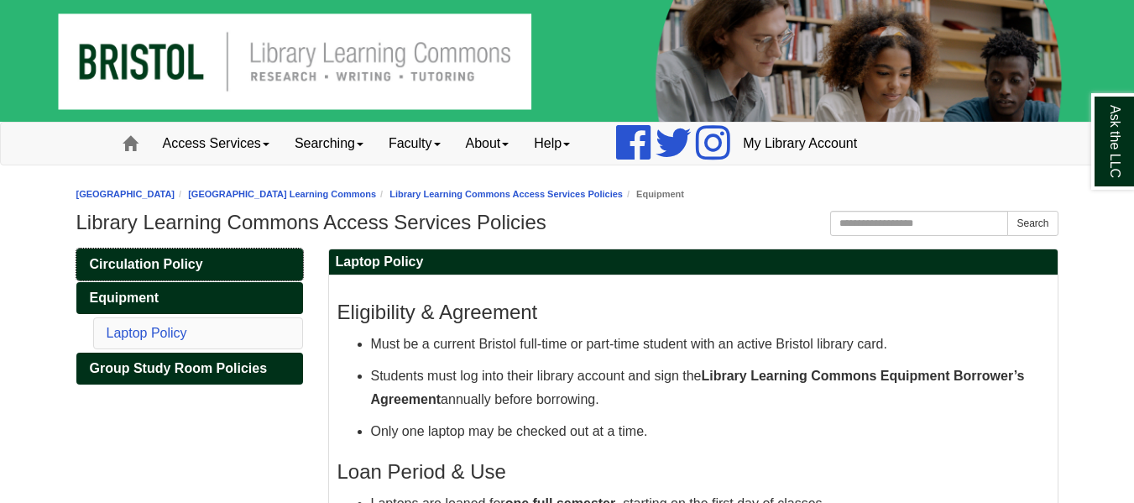
click at [193, 249] on link "Circulation Policy" at bounding box center [189, 265] width 227 height 32
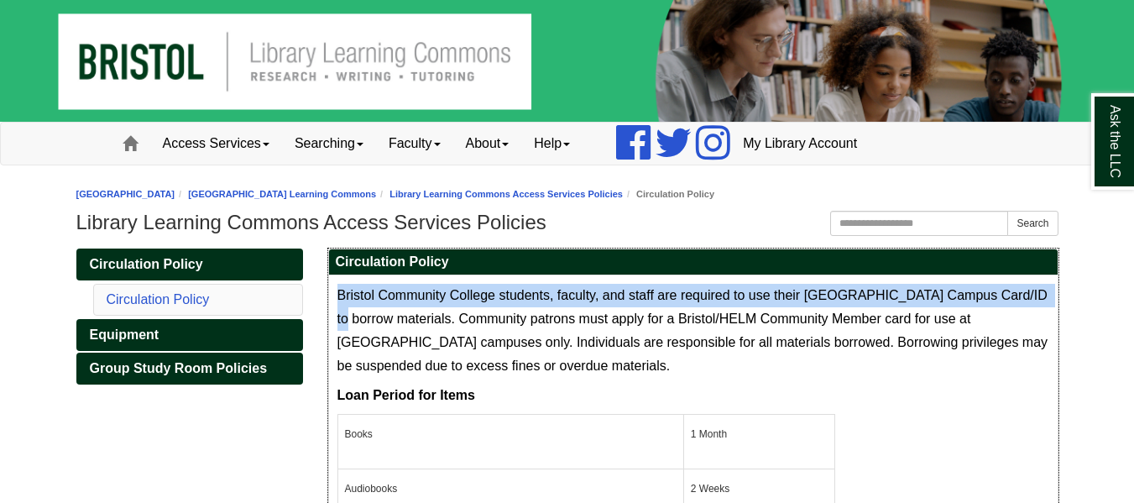
drag, startPoint x: 332, startPoint y: 294, endPoint x: 361, endPoint y: 310, distance: 32.7
click at [361, 310] on p "Bristol Community College students, faculty, and staff are required to use thei…" at bounding box center [694, 331] width 712 height 94
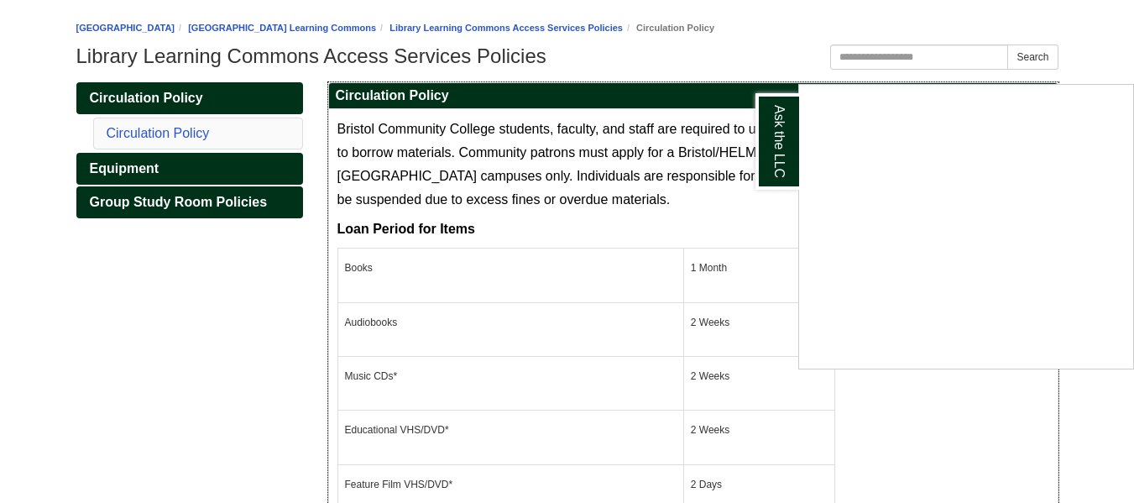
scroll to position [168, 0]
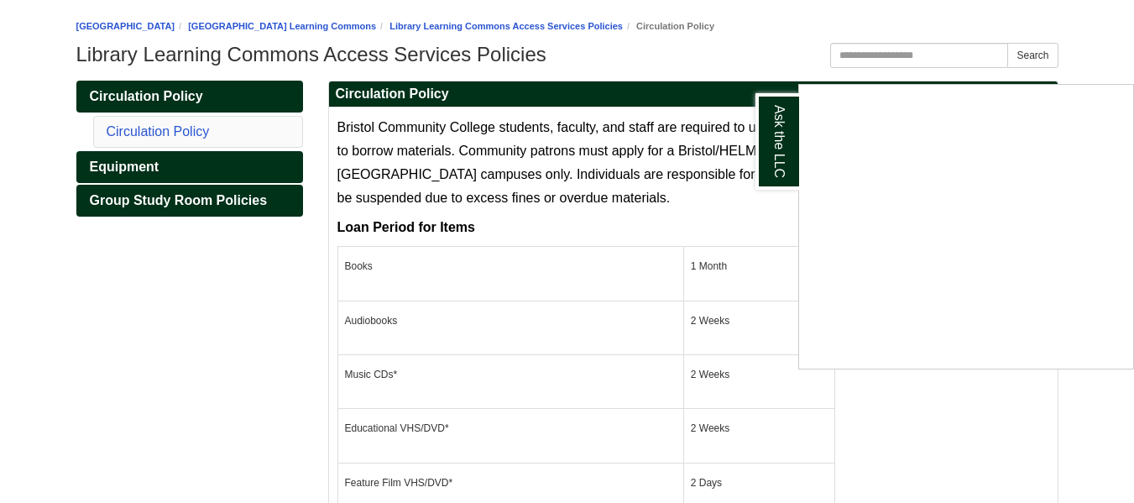
drag, startPoint x: 336, startPoint y: 122, endPoint x: 377, endPoint y: 162, distance: 57.6
click at [377, 161] on div "Ask the LLC" at bounding box center [567, 251] width 1134 height 503
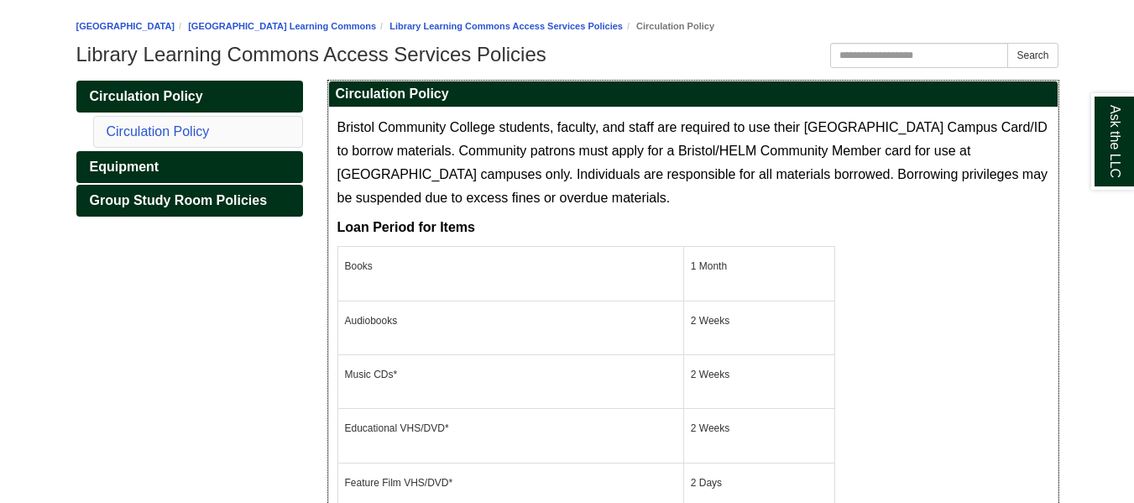
click at [376, 162] on p "Bristol Community College students, faculty, and staff are required to use thei…" at bounding box center [694, 163] width 712 height 94
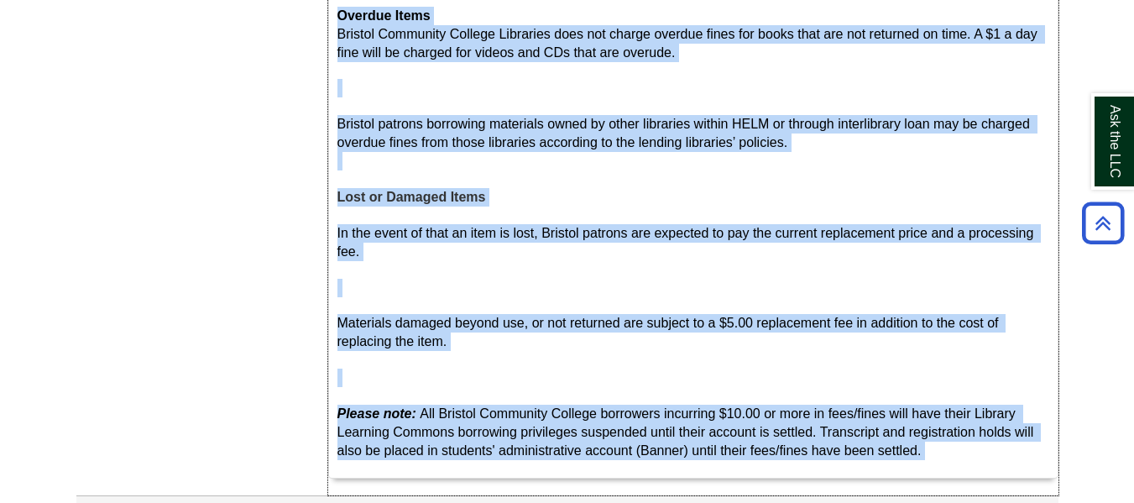
scroll to position [912, 0]
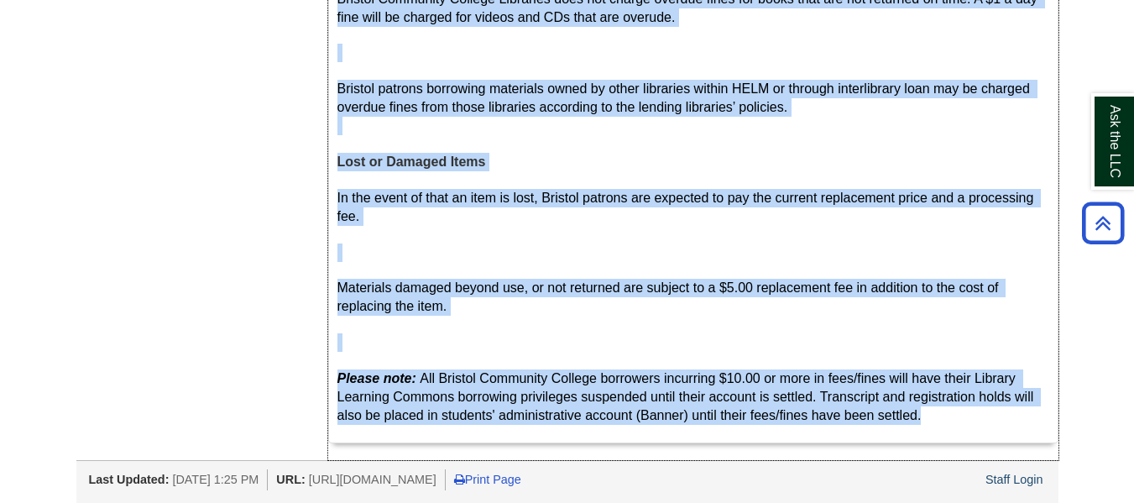
drag, startPoint x: 332, startPoint y: 126, endPoint x: 952, endPoint y: 411, distance: 682.2
copy div "Bristol Community College students, faculty, and staff are required to use thei…"
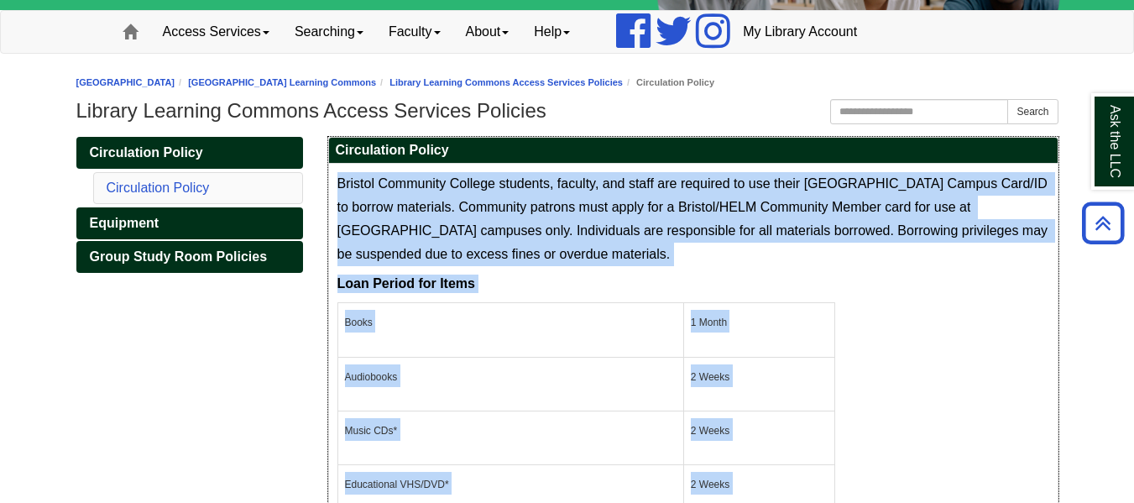
scroll to position [0, 0]
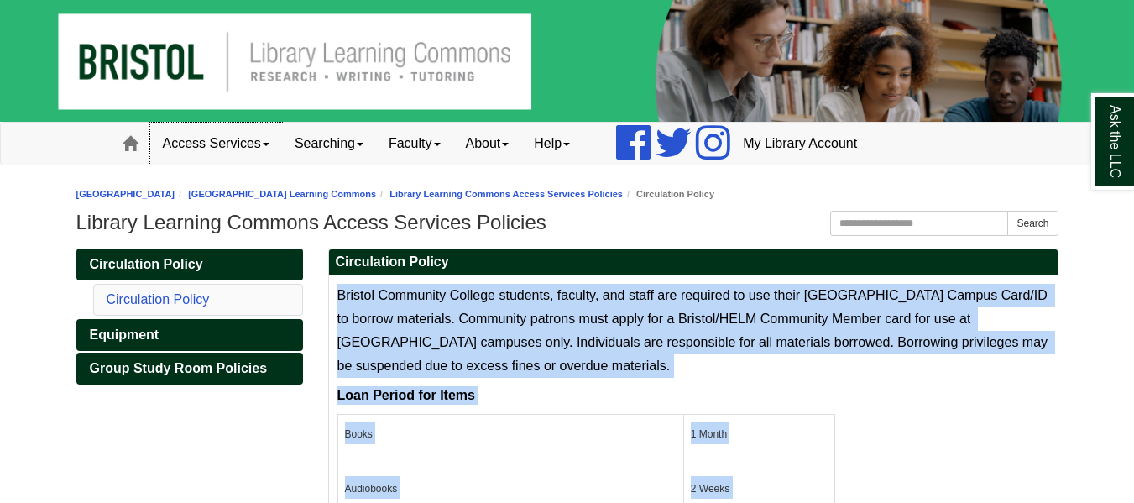
click at [232, 138] on link "Access Services" at bounding box center [216, 144] width 132 height 42
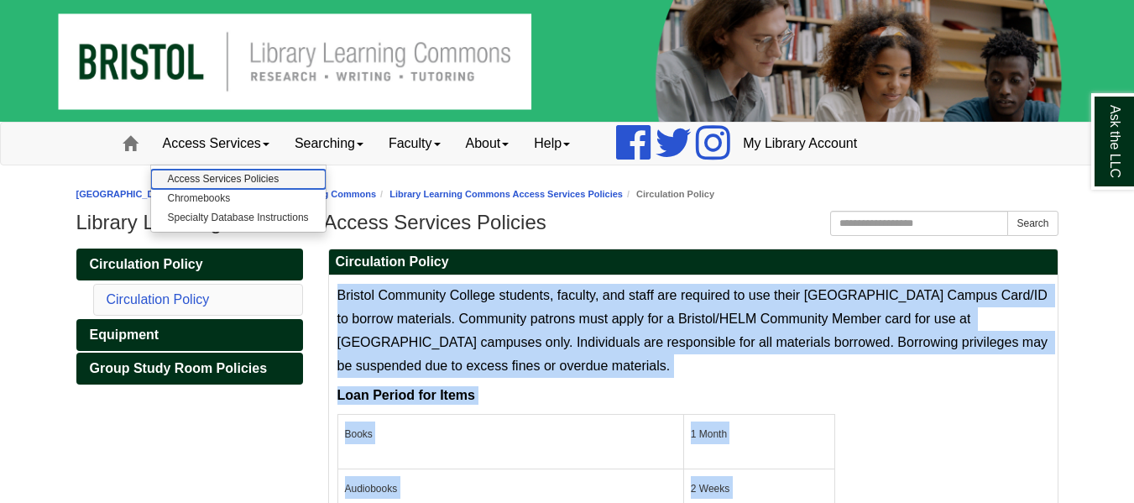
click at [213, 173] on link "Access Services Policies" at bounding box center [238, 179] width 175 height 19
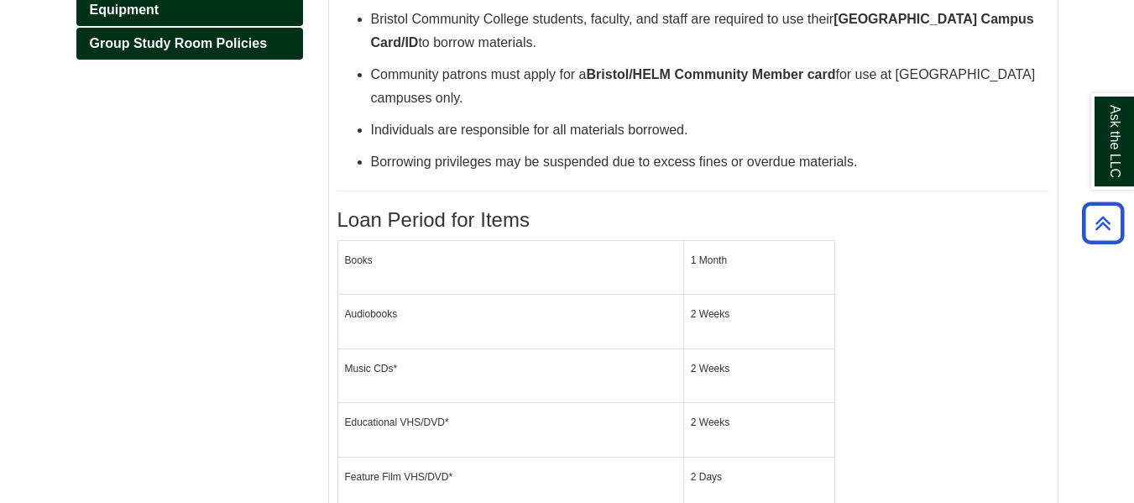
scroll to position [118, 0]
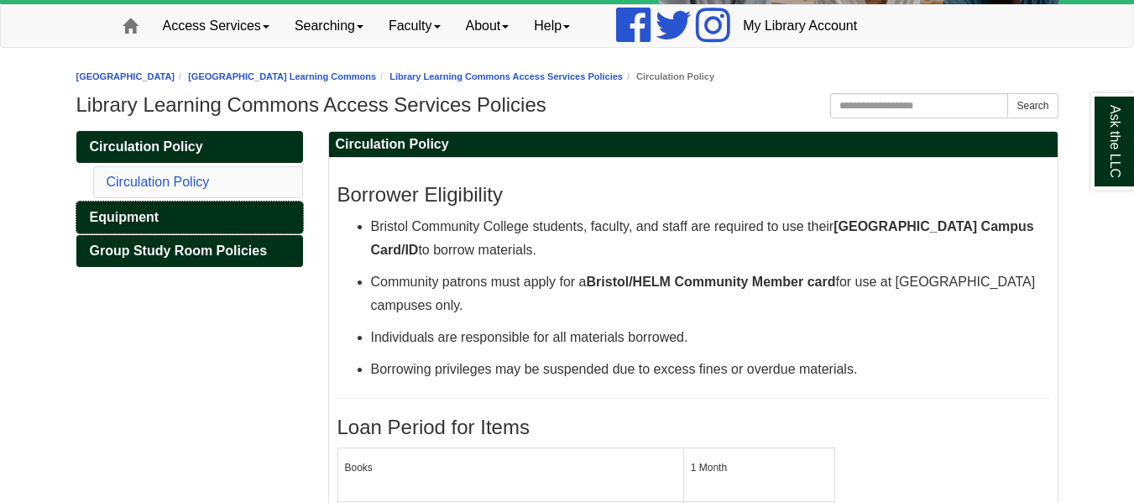
click at [149, 207] on link "Equipment" at bounding box center [189, 218] width 227 height 32
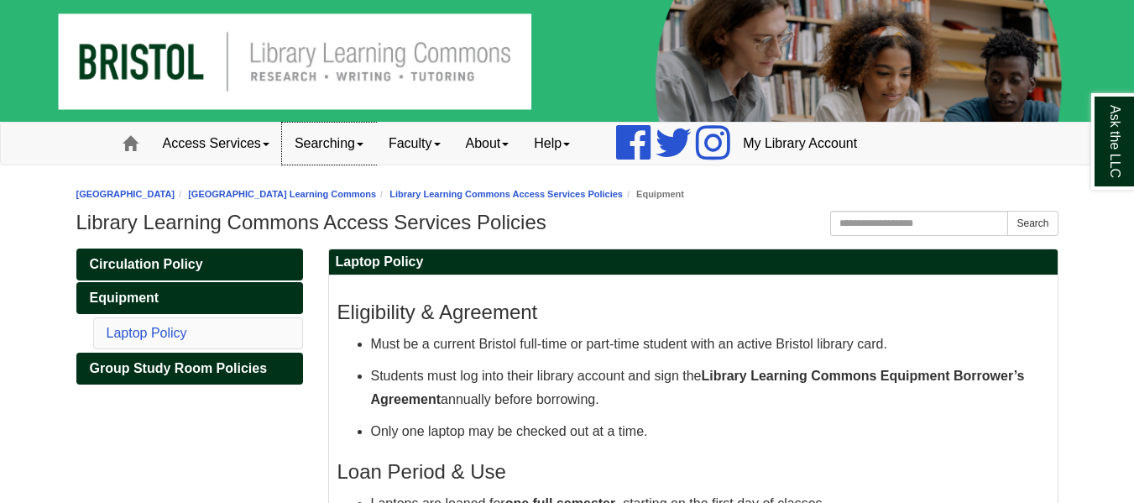
click at [361, 158] on link "Searching" at bounding box center [329, 144] width 94 height 42
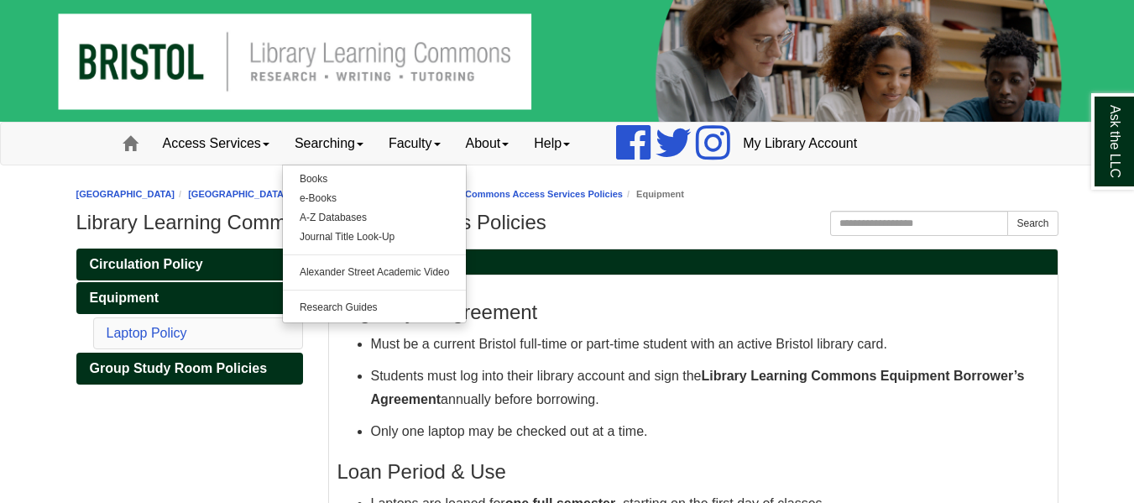
click at [139, 342] on li "Laptop Policy" at bounding box center [198, 333] width 210 height 32
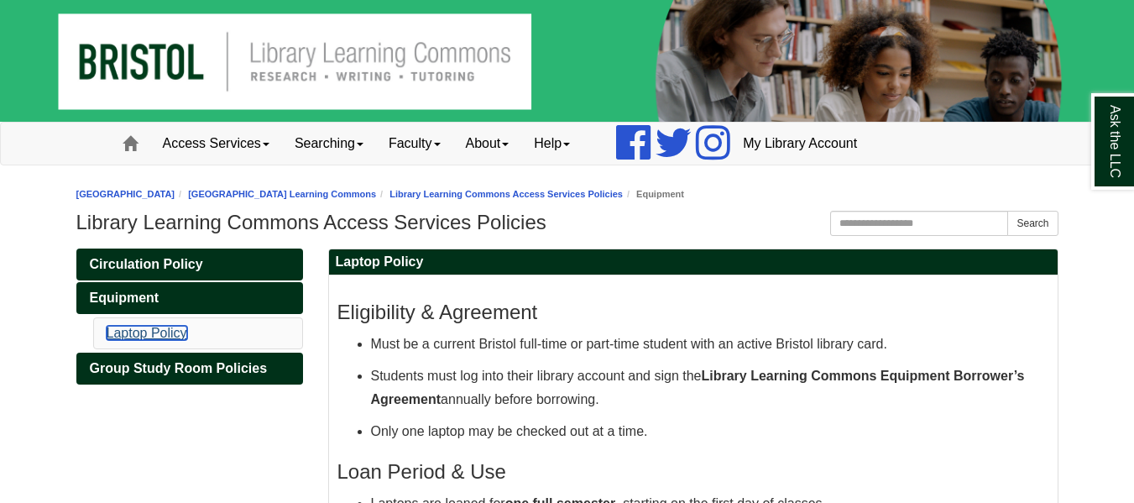
click at [141, 336] on link "Laptop Policy" at bounding box center [147, 333] width 81 height 14
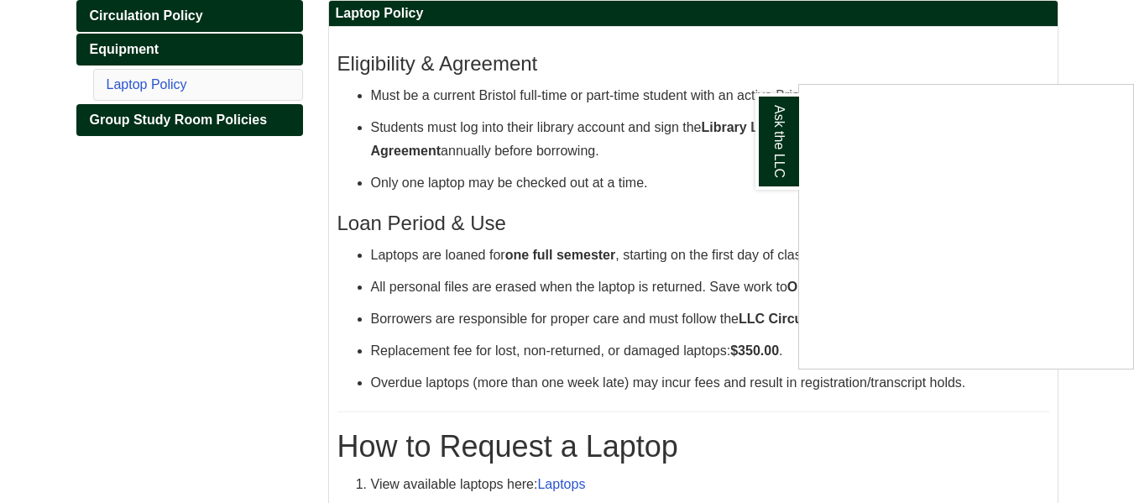
click at [143, 6] on div "Ask the LLC" at bounding box center [567, 251] width 1134 height 503
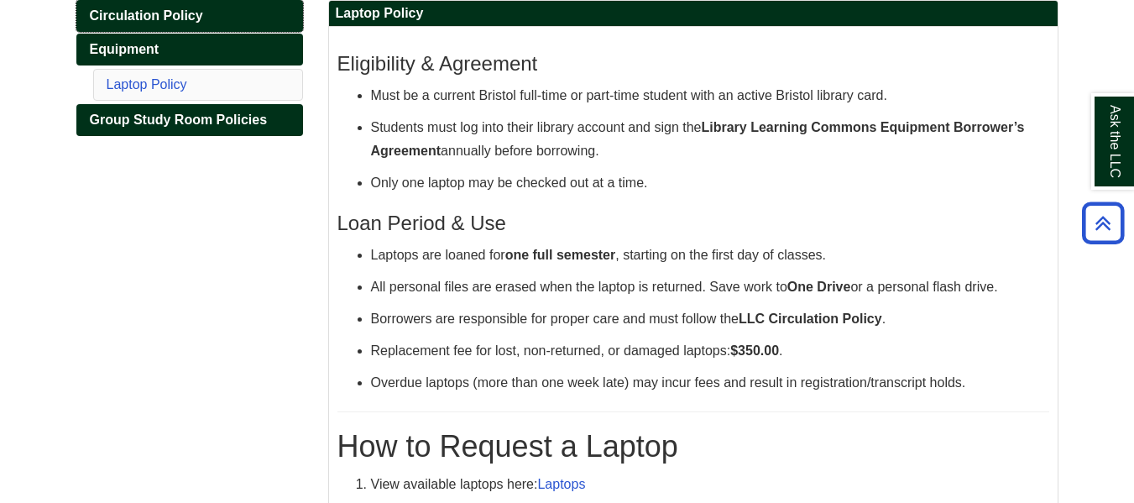
click at [145, 18] on span "Circulation Policy" at bounding box center [146, 15] width 113 height 14
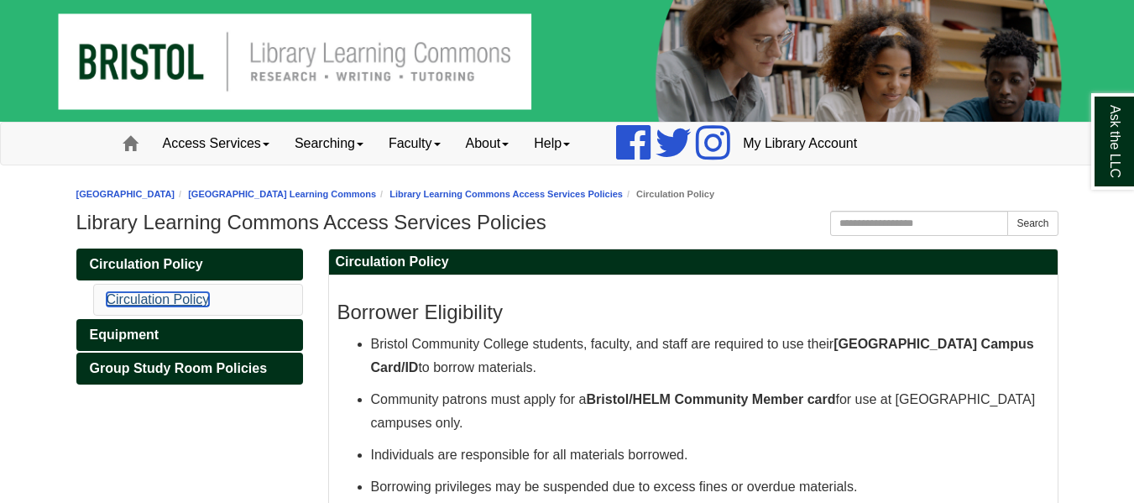
click at [146, 296] on link "Circulation Policy" at bounding box center [158, 299] width 103 height 14
click at [266, 138] on link "Access Services" at bounding box center [216, 144] width 132 height 42
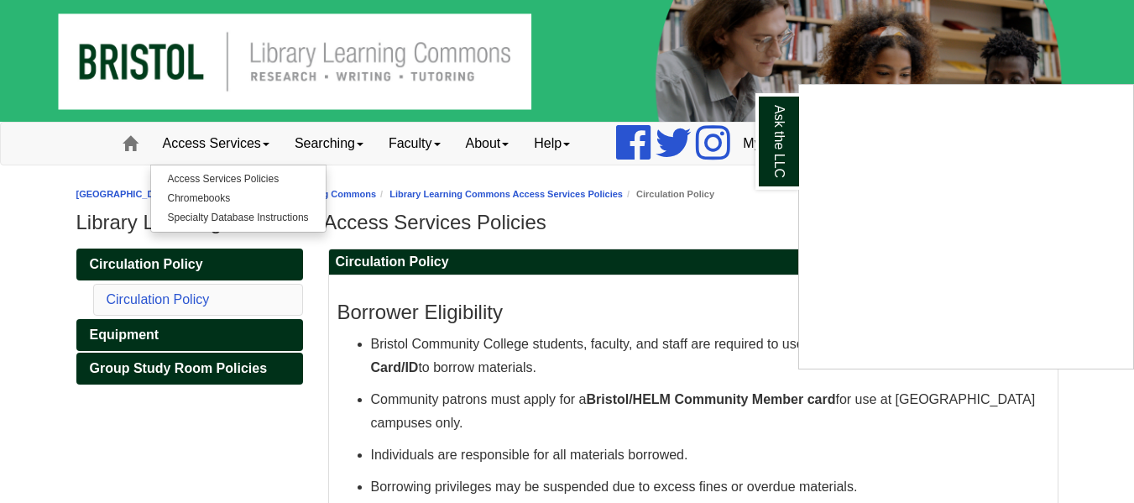
click at [39, 245] on div "Ask the LLC" at bounding box center [567, 251] width 1134 height 503
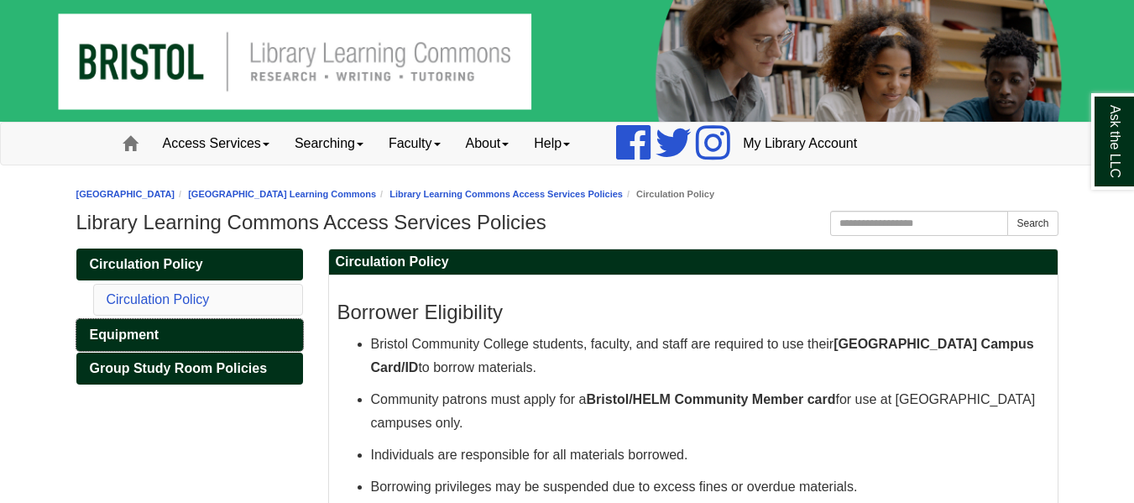
click at [154, 325] on link "Equipment" at bounding box center [189, 335] width 227 height 32
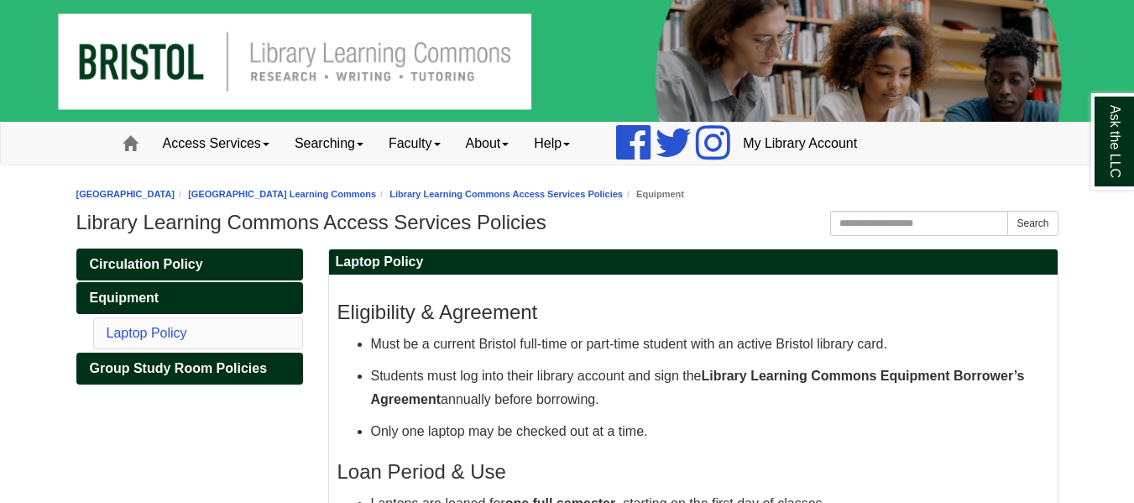
click at [176, 343] on li "Laptop Policy" at bounding box center [198, 333] width 210 height 32
click at [178, 330] on link "Laptop Policy" at bounding box center [147, 333] width 81 height 14
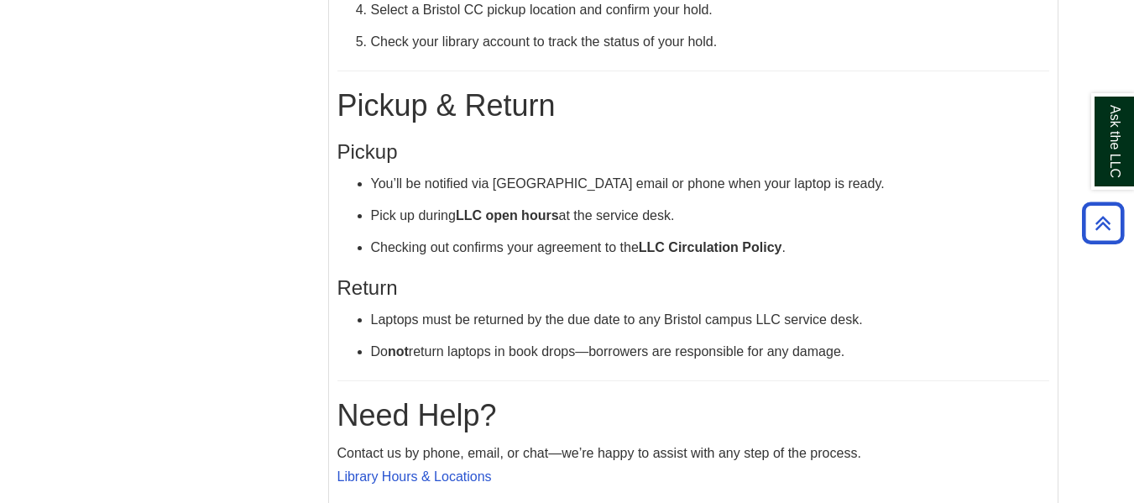
scroll to position [882, 0]
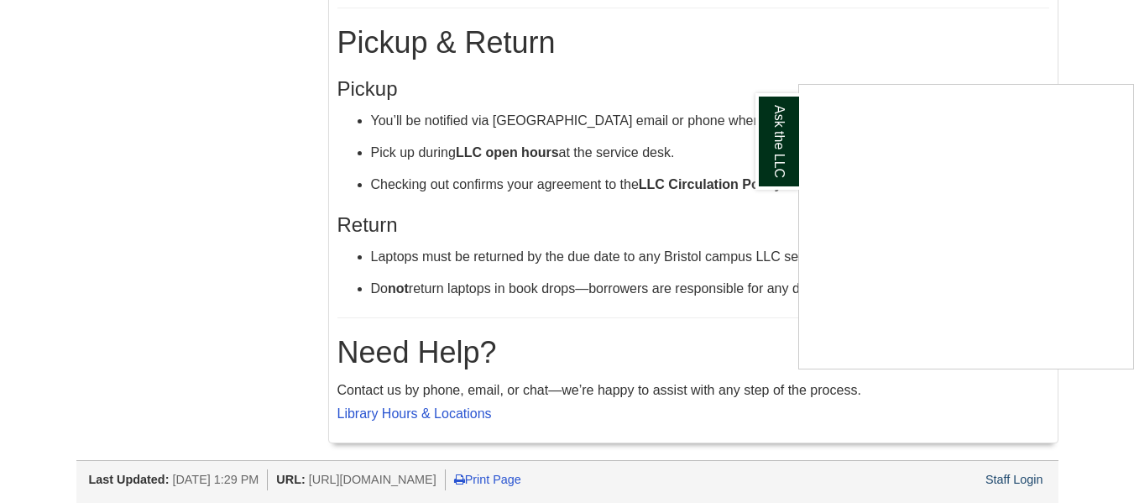
click at [453, 418] on div "Ask the LLC" at bounding box center [567, 251] width 1134 height 503
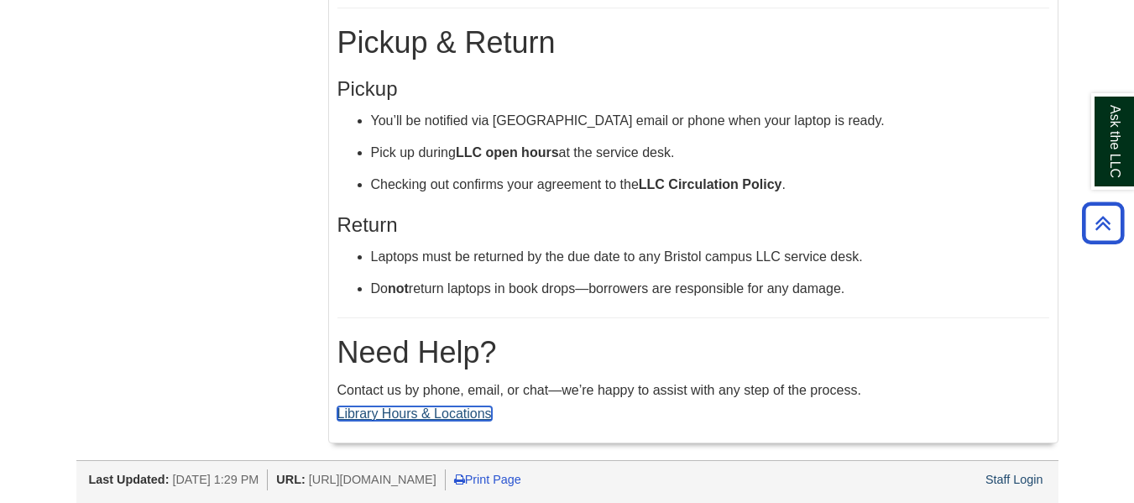
click at [453, 415] on link "Library Hours & Locations" at bounding box center [415, 413] width 154 height 14
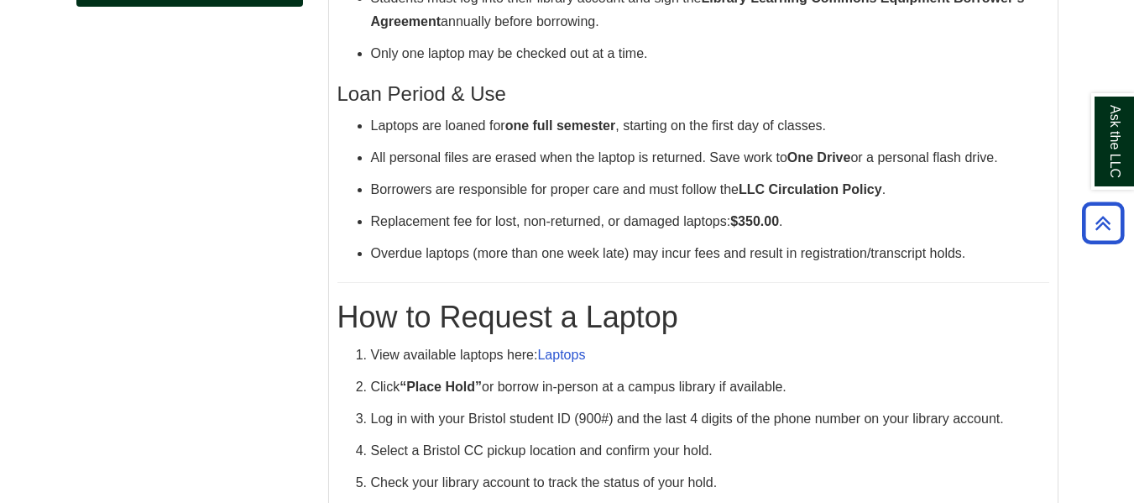
scroll to position [0, 0]
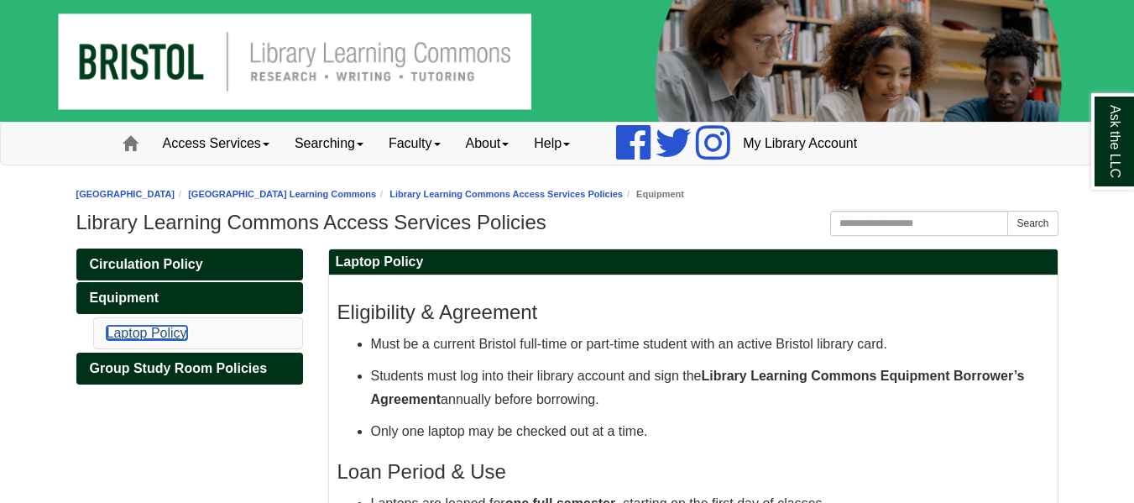
click at [158, 337] on link "Laptop Policy" at bounding box center [147, 333] width 81 height 14
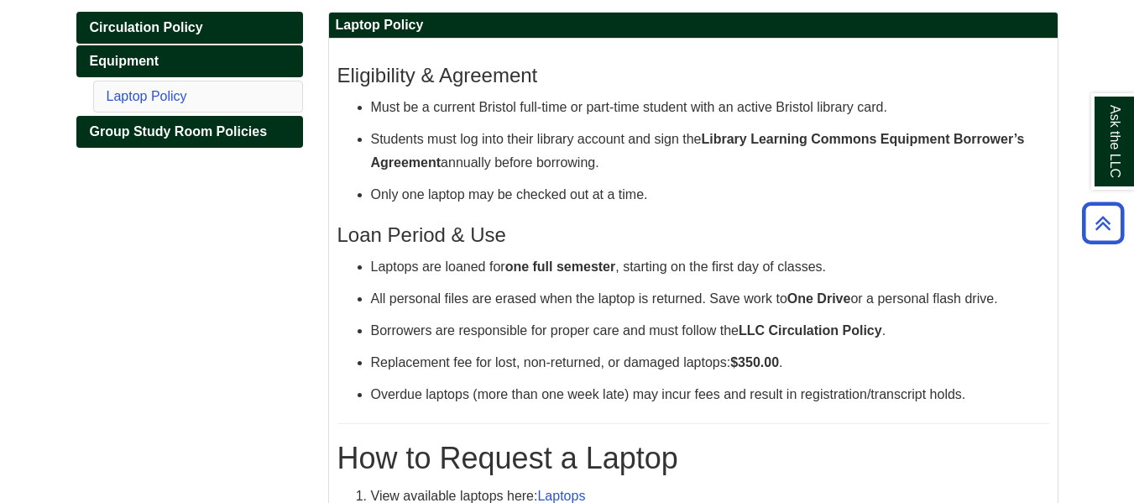
scroll to position [81, 0]
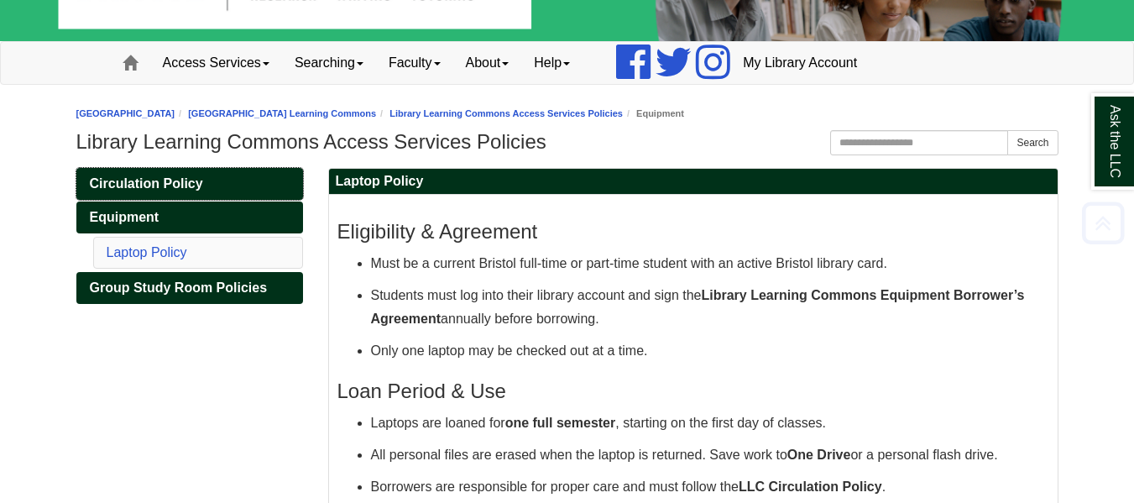
click at [118, 189] on span "Circulation Policy" at bounding box center [146, 183] width 113 height 14
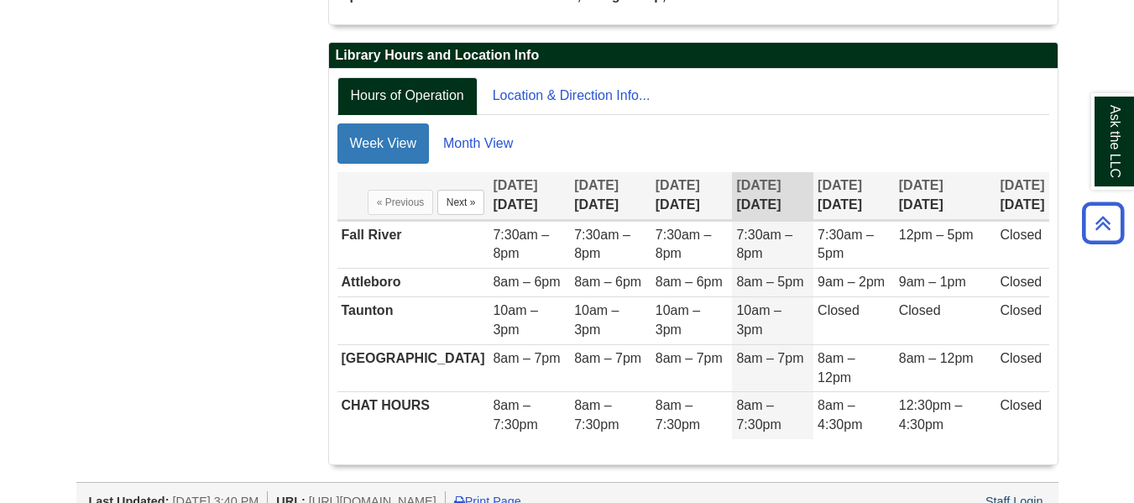
scroll to position [387, 0]
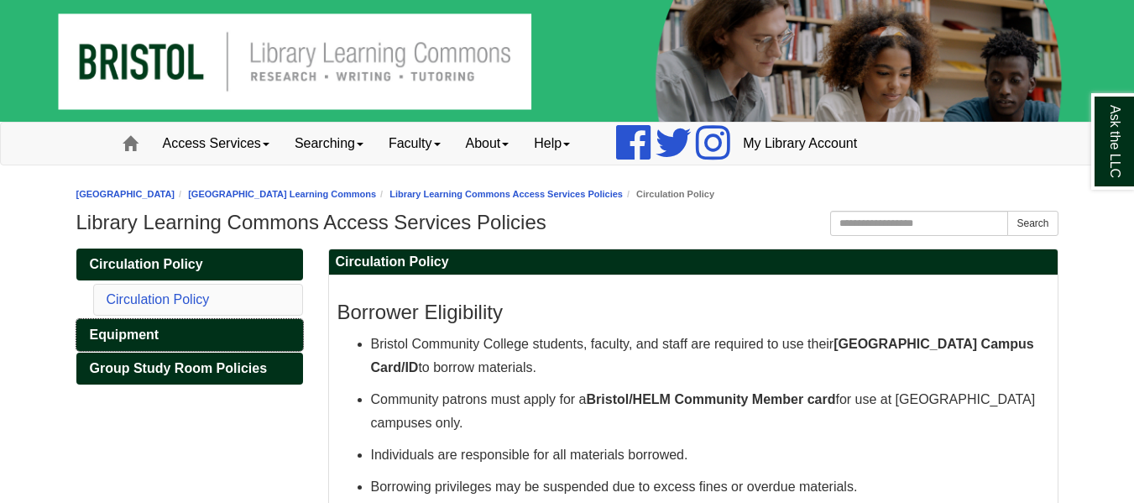
click at [156, 348] on link "Equipment" at bounding box center [189, 335] width 227 height 32
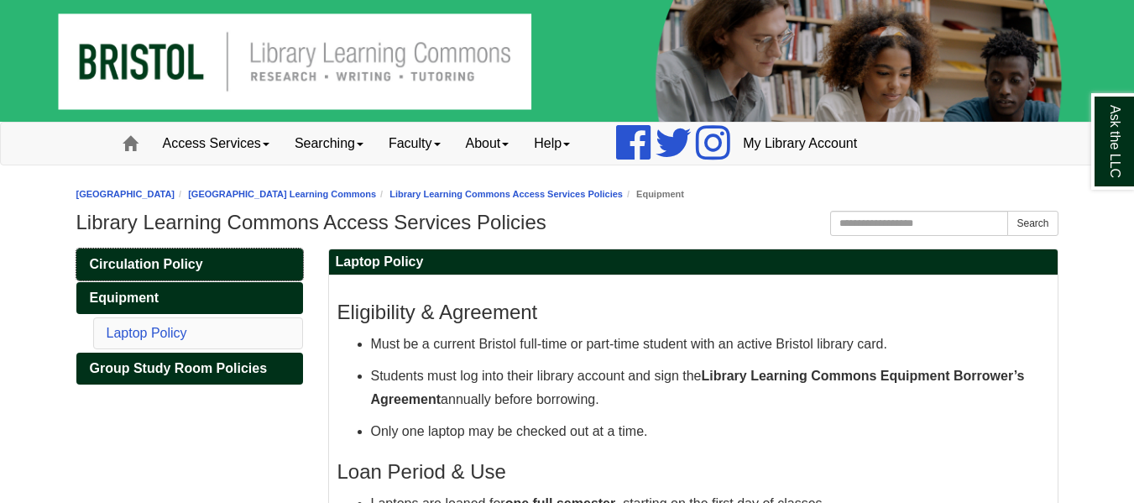
click at [179, 260] on span "Circulation Policy" at bounding box center [146, 264] width 113 height 14
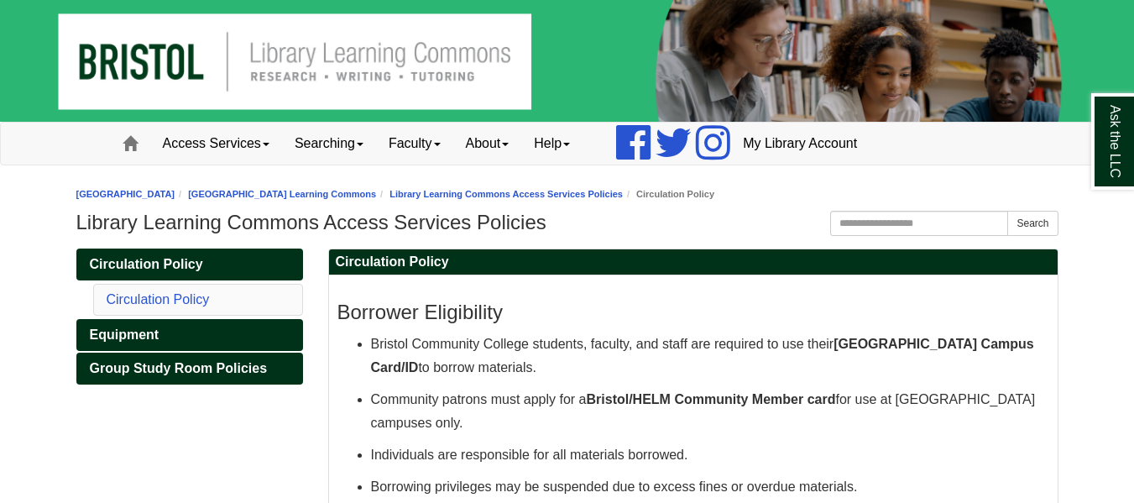
click at [188, 310] on li "Circulation Policy" at bounding box center [198, 300] width 210 height 32
click at [197, 329] on link "Equipment" at bounding box center [189, 335] width 227 height 32
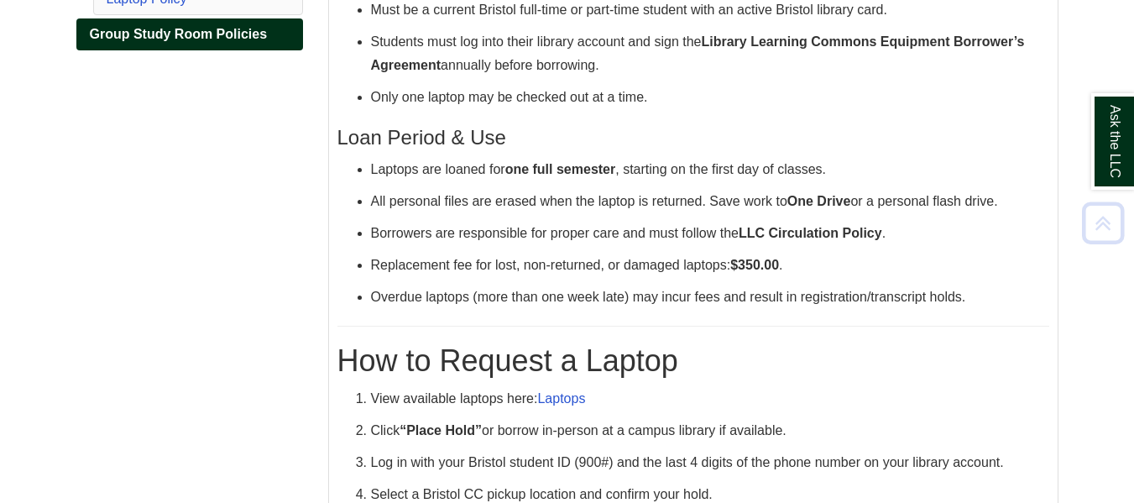
scroll to position [336, 0]
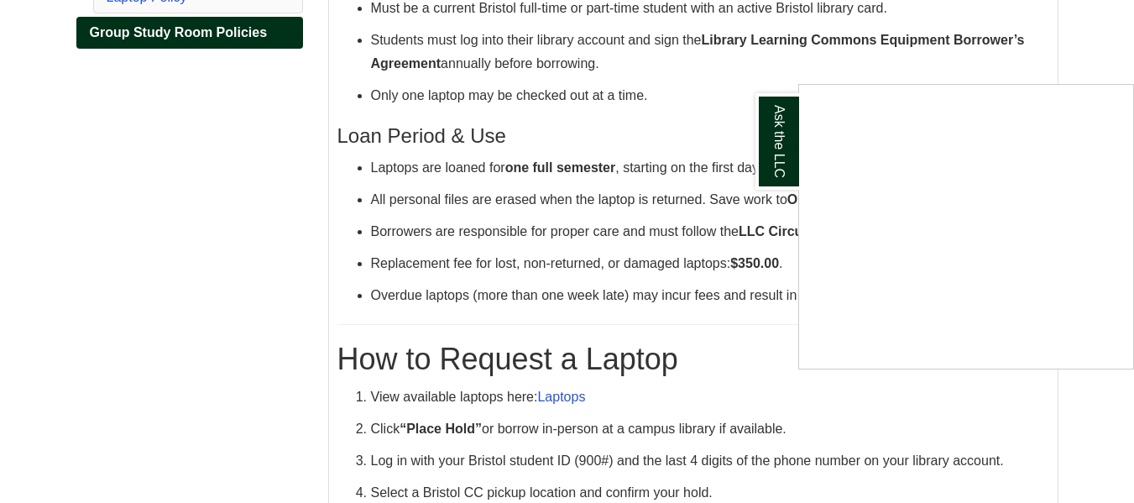
click at [610, 285] on div "Ask the LLC" at bounding box center [567, 251] width 1134 height 503
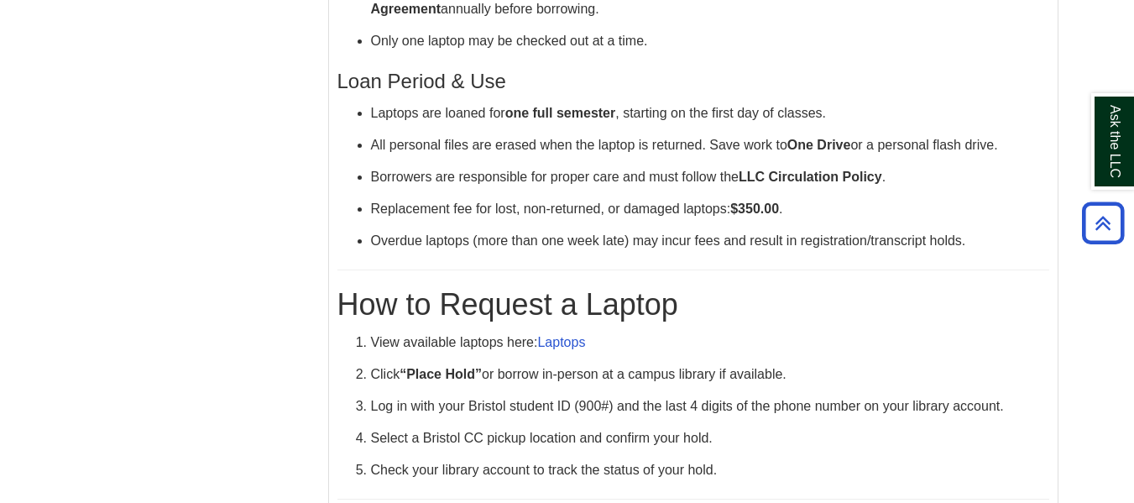
scroll to position [420, 0]
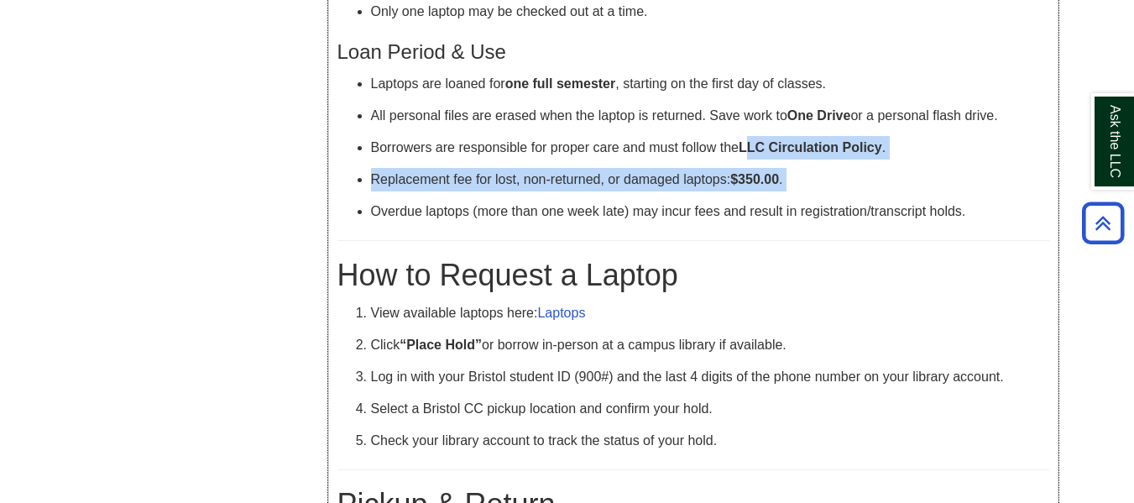
drag, startPoint x: 826, startPoint y: 181, endPoint x: 885, endPoint y: 199, distance: 61.4
click at [885, 199] on ul "Laptops are loaned for one full semester , starting on the first day of classes…" at bounding box center [694, 147] width 712 height 151
click at [886, 199] on ul "Laptops are loaned for one full semester , starting on the first day of classes…" at bounding box center [694, 147] width 712 height 151
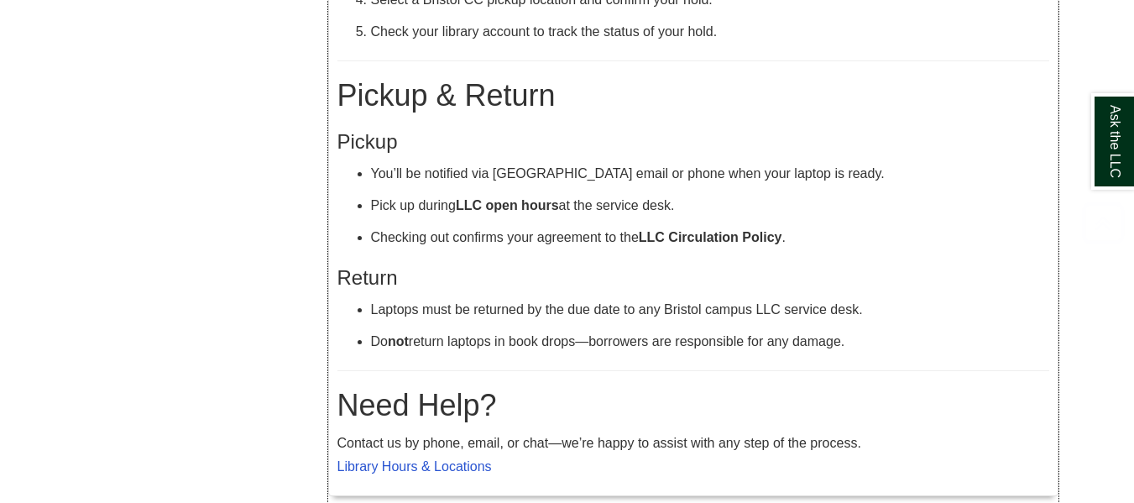
scroll to position [882, 0]
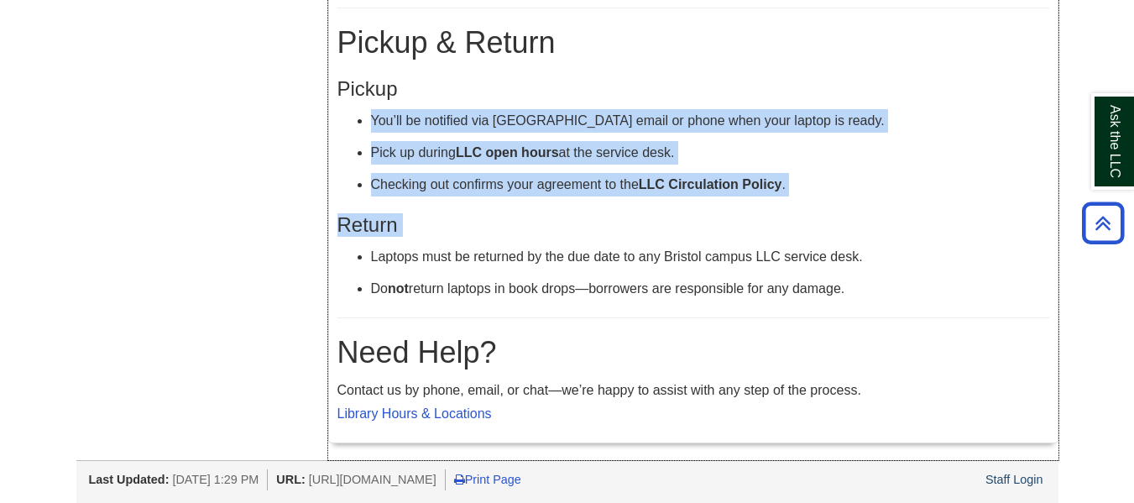
drag, startPoint x: 488, startPoint y: 107, endPoint x: 659, endPoint y: 240, distance: 217.2
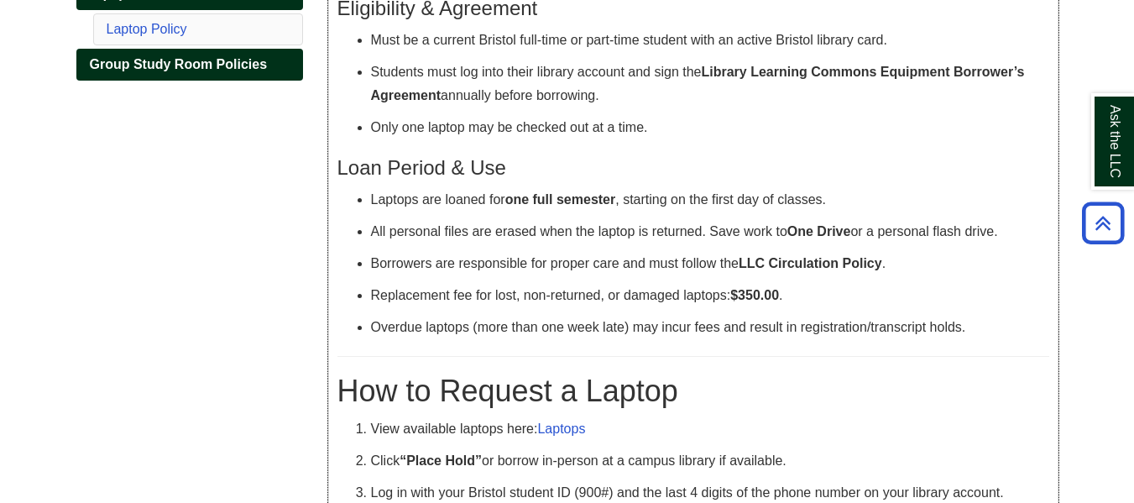
scroll to position [0, 0]
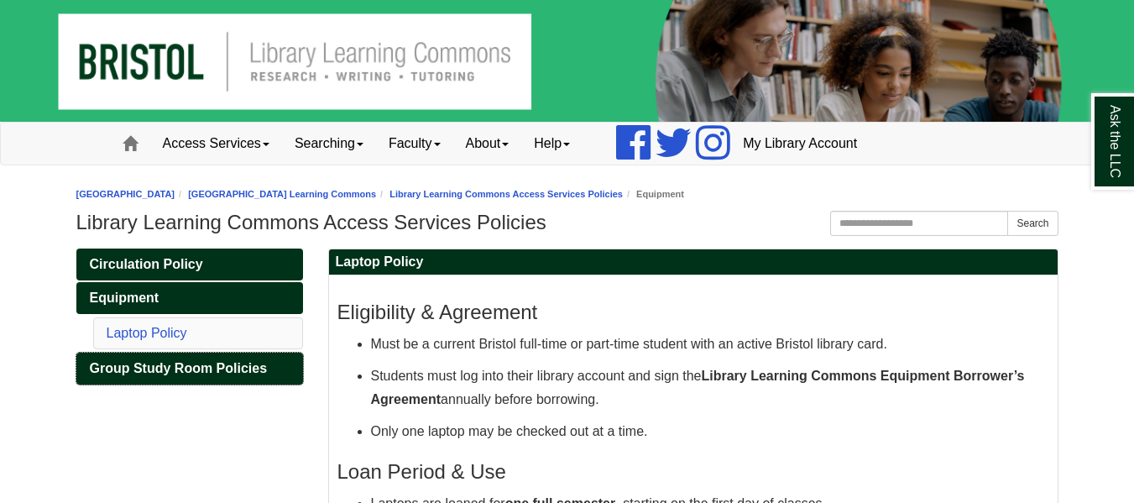
click at [135, 372] on span "Group Study Room Policies" at bounding box center [179, 368] width 178 height 14
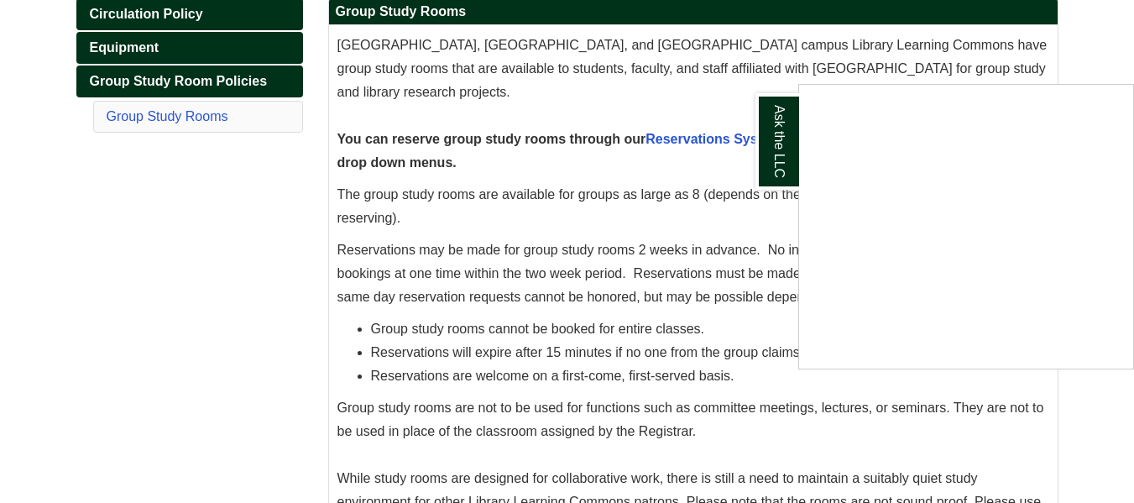
scroll to position [252, 0]
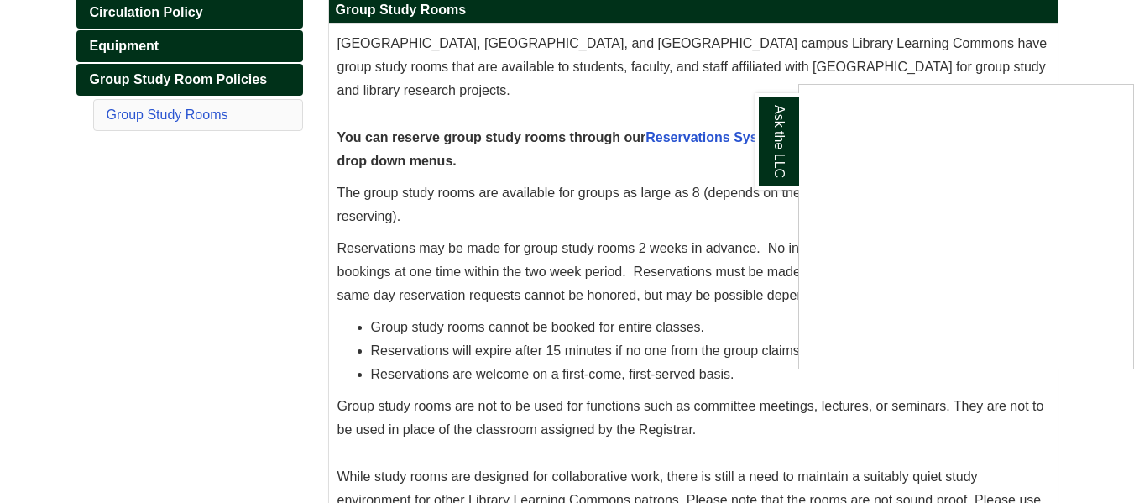
click at [512, 188] on div "Ask the LLC" at bounding box center [567, 251] width 1134 height 503
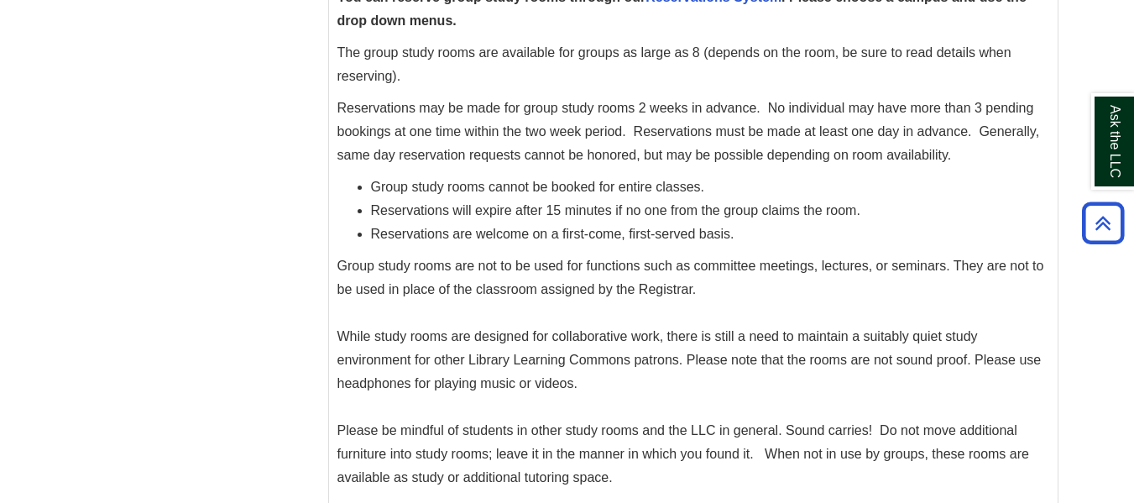
scroll to position [420, 0]
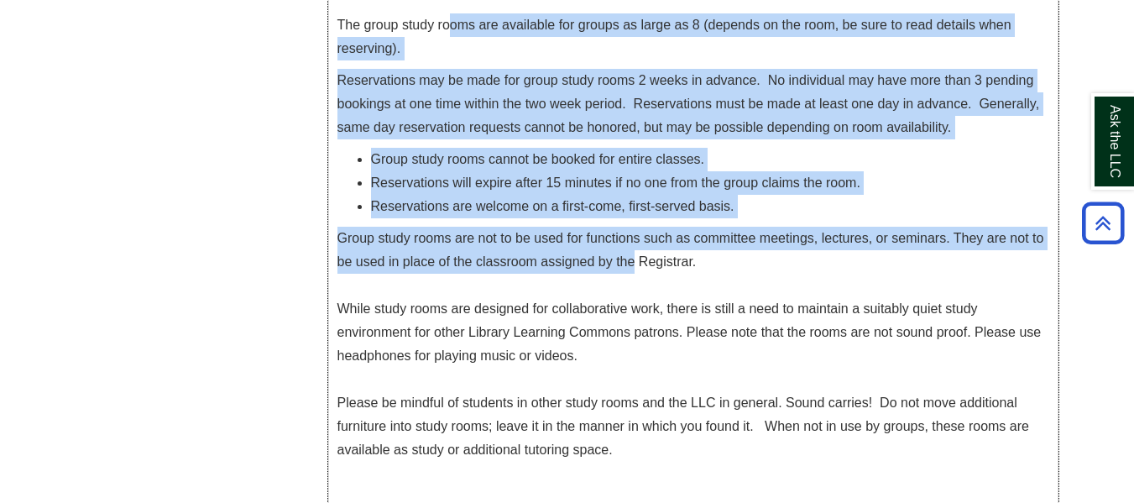
drag, startPoint x: 461, startPoint y: 50, endPoint x: 664, endPoint y: 273, distance: 301.9
click at [648, 273] on div "[GEOGRAPHIC_DATA], [GEOGRAPHIC_DATA], and [GEOGRAPHIC_DATA] campus Library Lear…" at bounding box center [694, 183] width 712 height 638
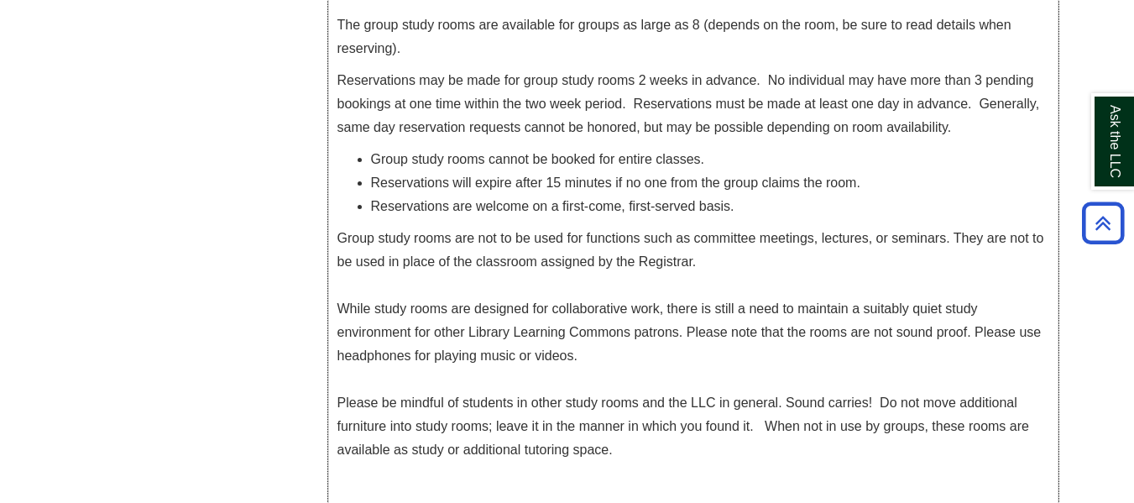
click at [668, 272] on p "Group study rooms are not to be used for functions such as committee meetings, …" at bounding box center [694, 344] width 712 height 235
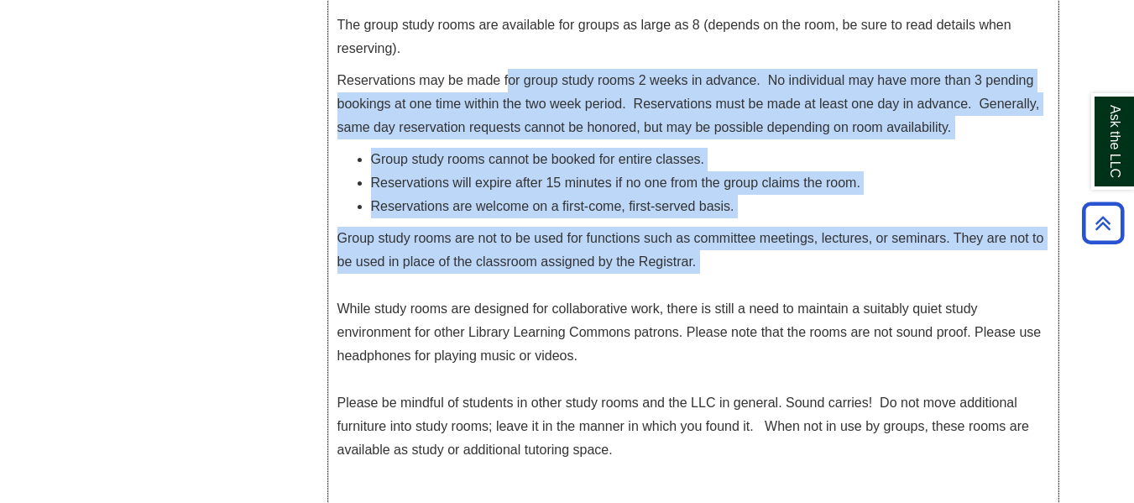
drag, startPoint x: 510, startPoint y: 76, endPoint x: 587, endPoint y: 282, distance: 219.7
click at [666, 291] on div "[GEOGRAPHIC_DATA], [GEOGRAPHIC_DATA], and [GEOGRAPHIC_DATA] campus Library Lear…" at bounding box center [694, 183] width 712 height 638
click at [526, 264] on p "Group study rooms are not to be used for functions such as committee meetings, …" at bounding box center [694, 344] width 712 height 235
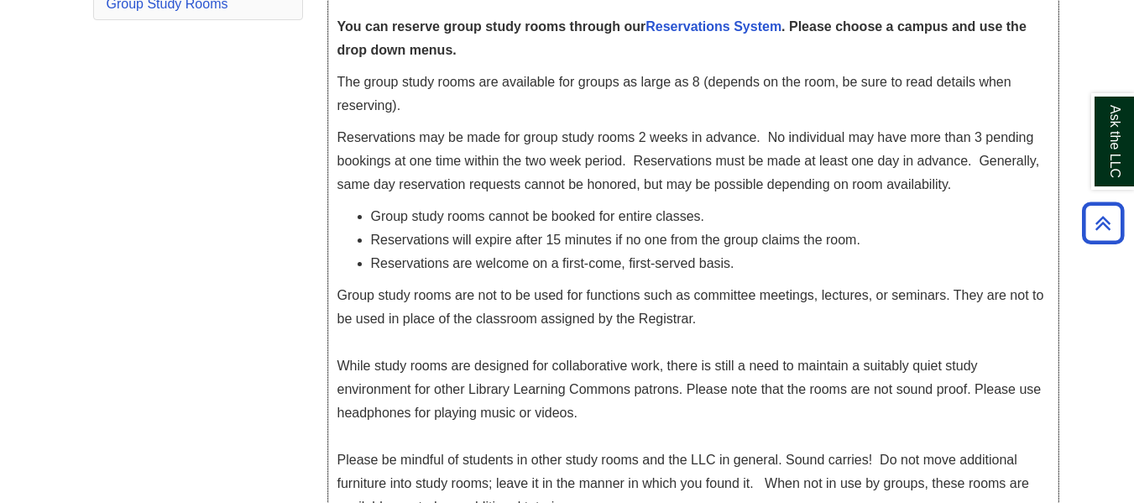
scroll to position [336, 0]
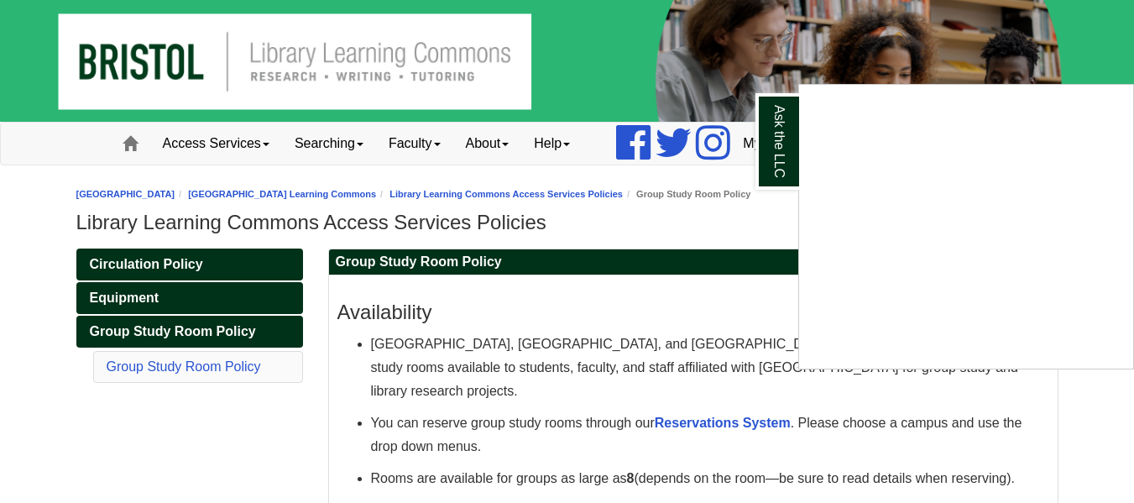
click at [662, 240] on div "Ask the LLC" at bounding box center [567, 251] width 1134 height 503
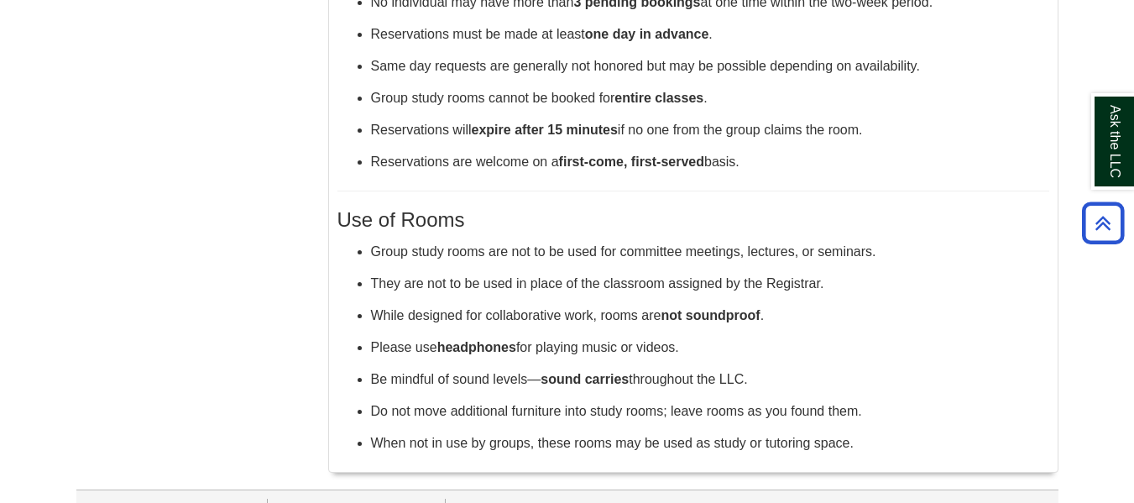
scroll to position [627, 0]
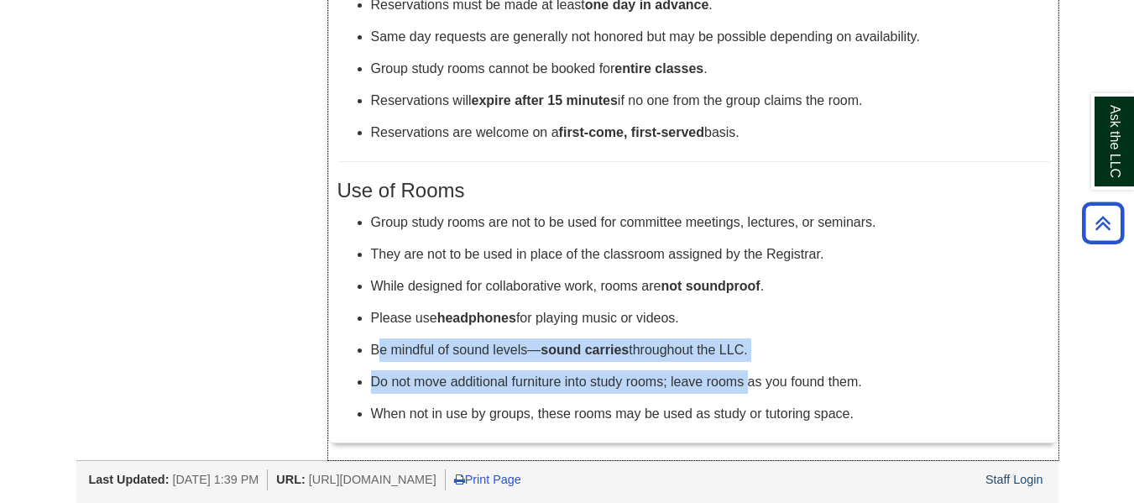
drag, startPoint x: 376, startPoint y: 347, endPoint x: 751, endPoint y: 381, distance: 376.9
click at [751, 382] on ul "Group study rooms are not to be used for committee meetings, lectures, or semin…" at bounding box center [694, 318] width 712 height 215
click at [793, 358] on p "Be mindful of sound levels— sound carries throughout the LLC." at bounding box center [710, 350] width 678 height 24
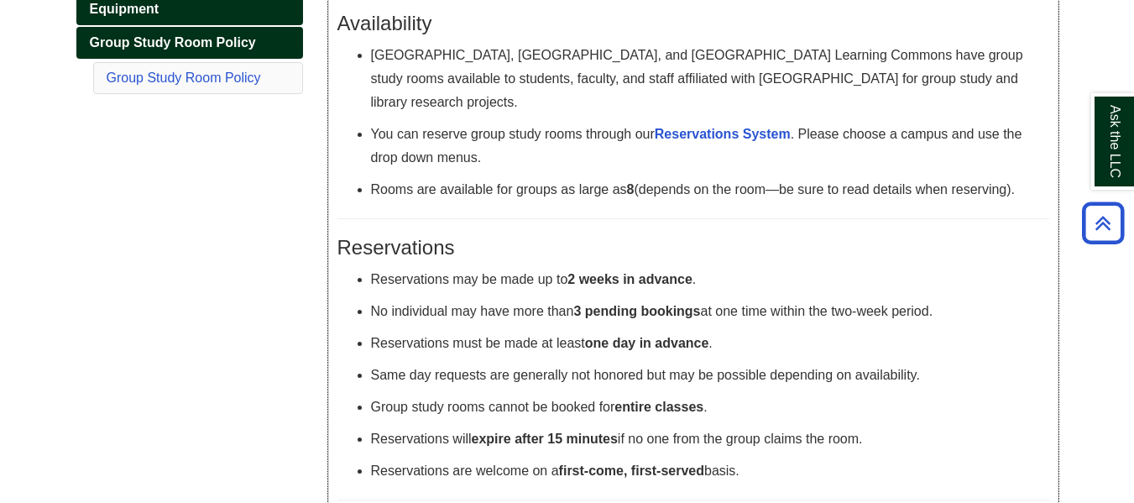
scroll to position [123, 0]
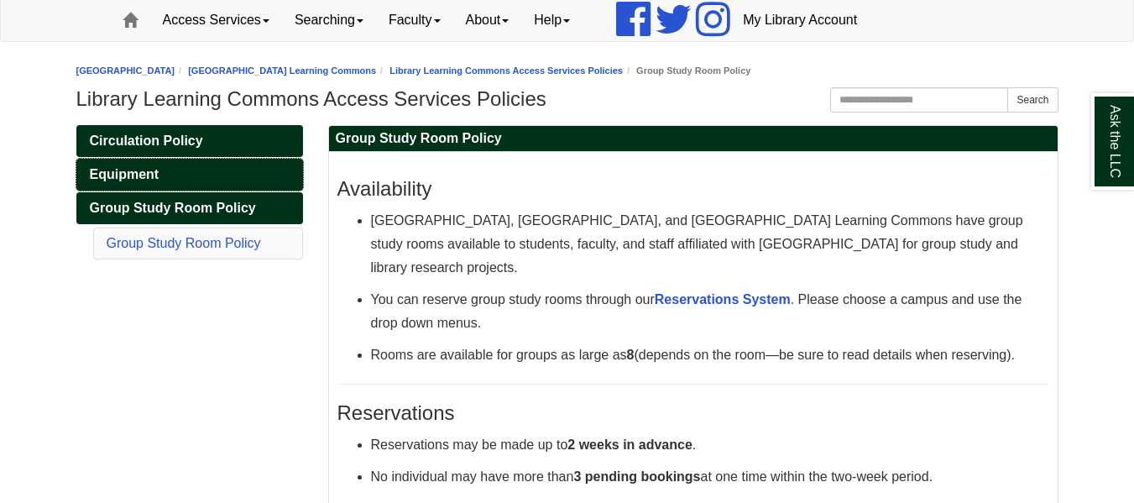
click at [128, 181] on span "Equipment" at bounding box center [125, 174] width 70 height 14
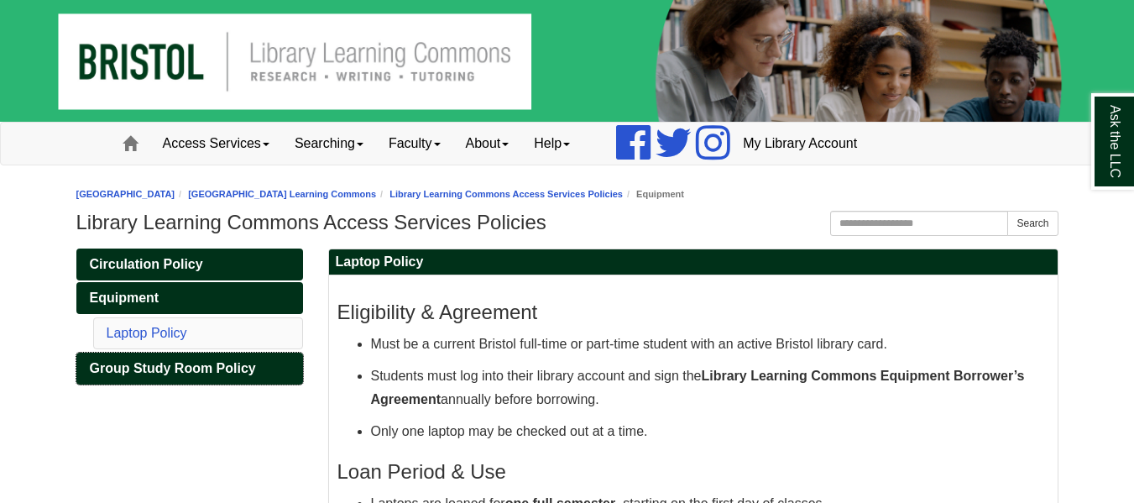
click at [190, 370] on span "Group Study Room Policy" at bounding box center [173, 368] width 166 height 14
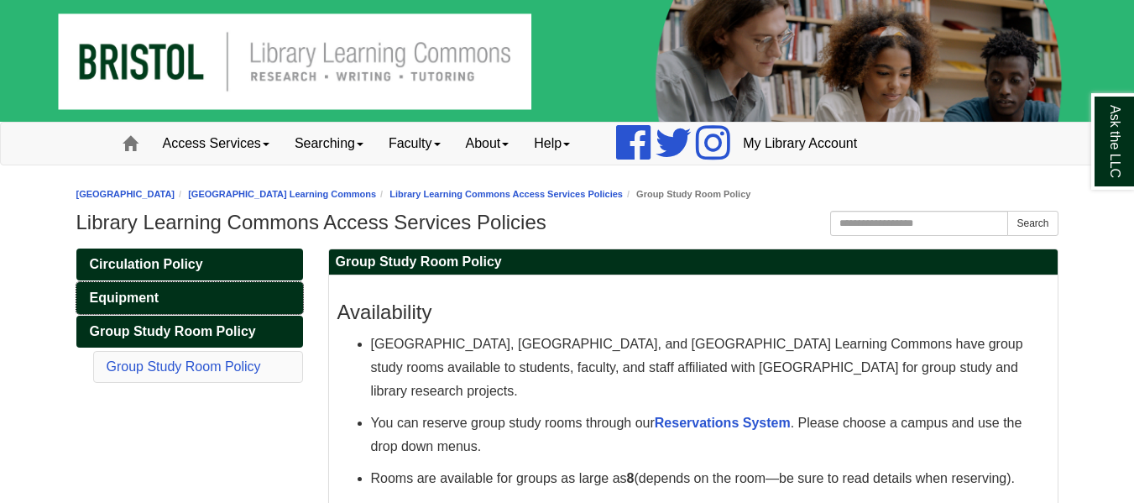
click at [133, 291] on span "Equipment" at bounding box center [125, 298] width 70 height 14
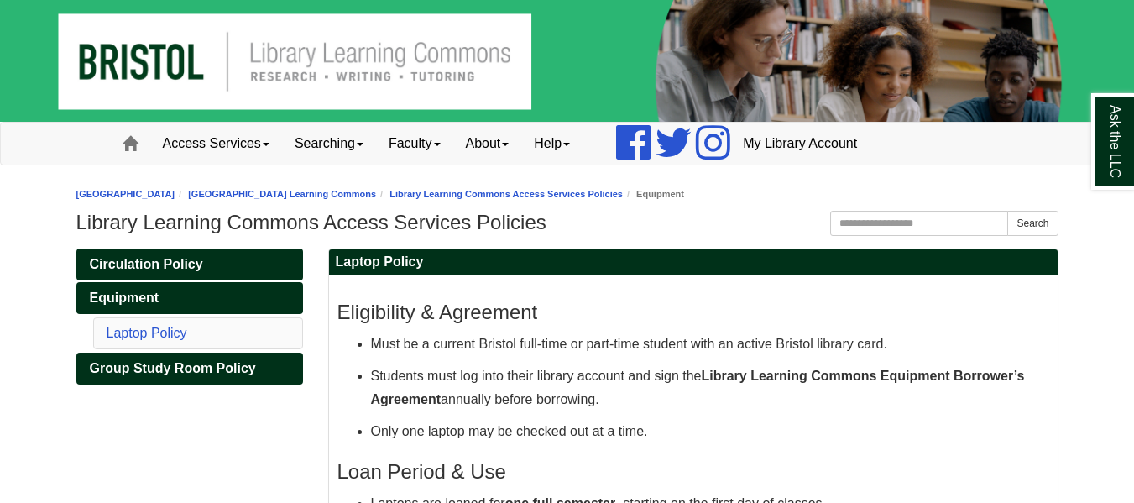
click at [148, 261] on span "Circulation Policy" at bounding box center [146, 264] width 113 height 14
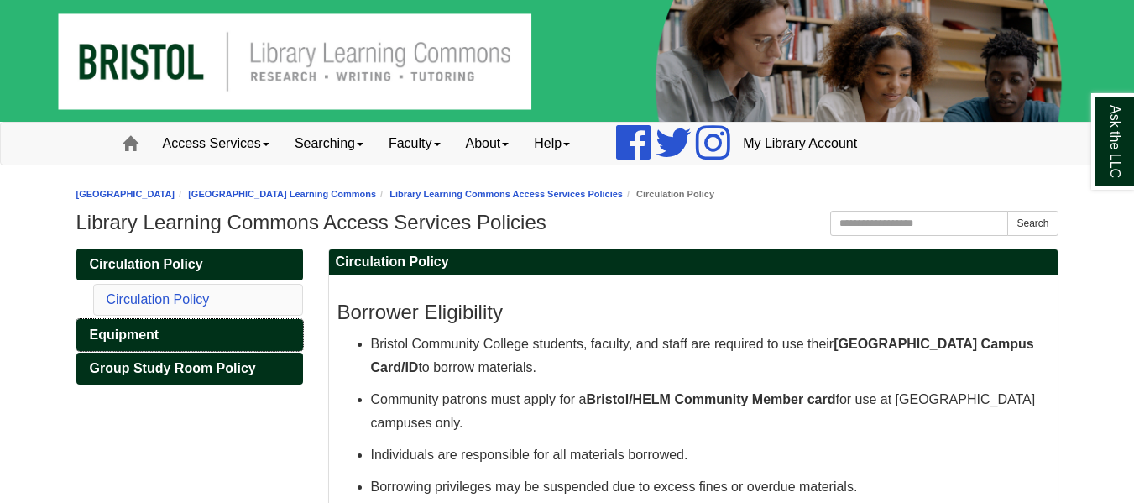
click at [182, 344] on link "Equipment" at bounding box center [189, 335] width 227 height 32
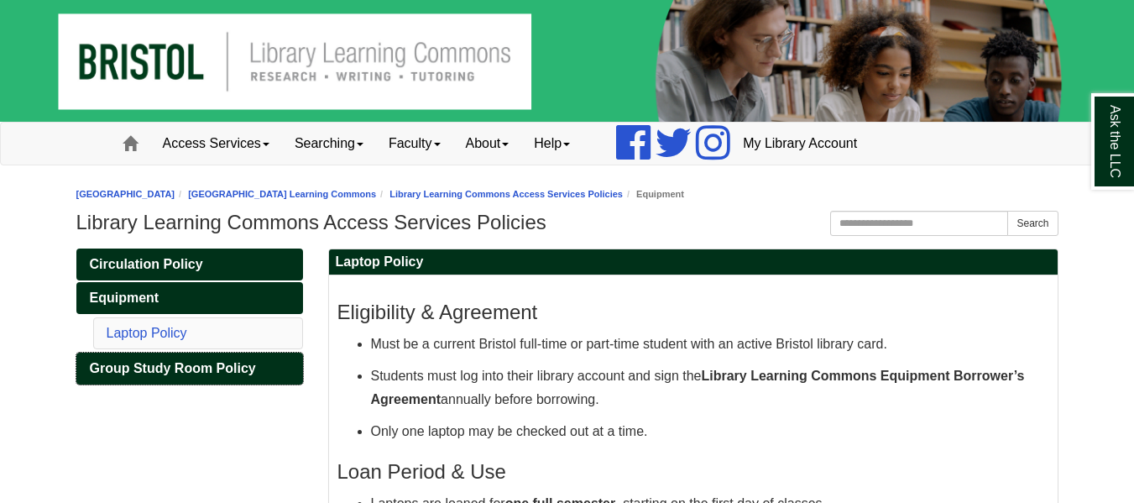
click at [180, 370] on span "Group Study Room Policy" at bounding box center [173, 368] width 166 height 14
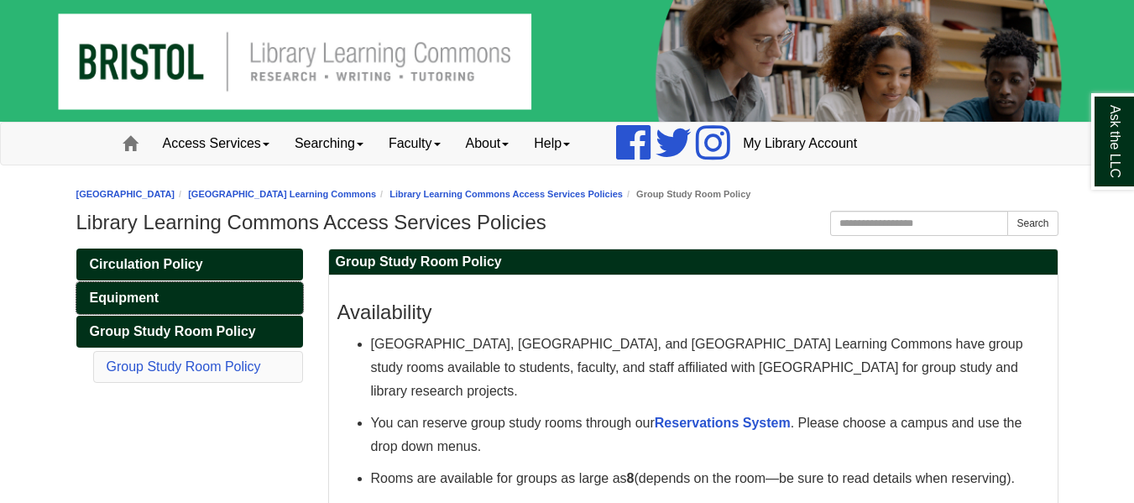
click at [160, 306] on link "Equipment" at bounding box center [189, 298] width 227 height 32
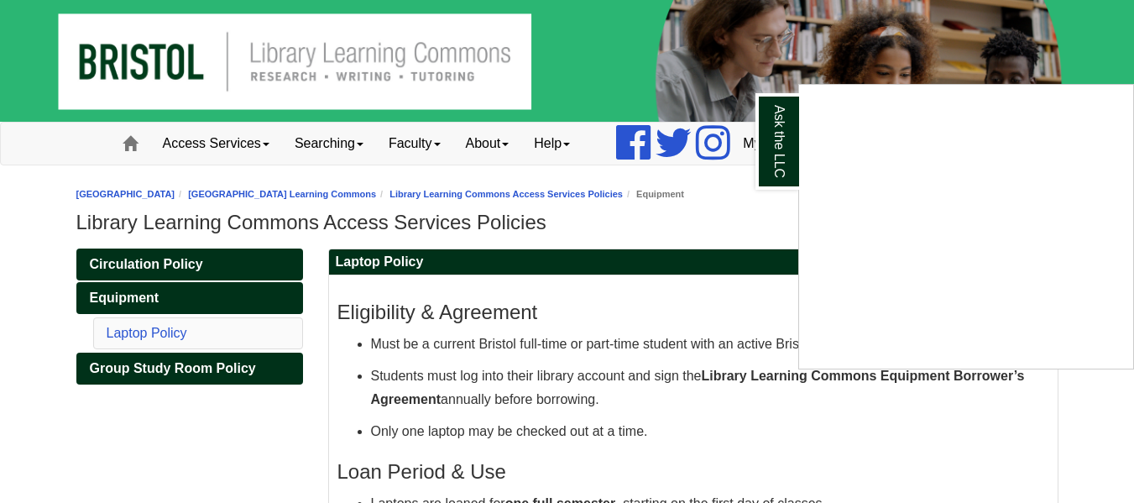
click at [0, 212] on div "Ask the LLC" at bounding box center [567, 251] width 1134 height 503
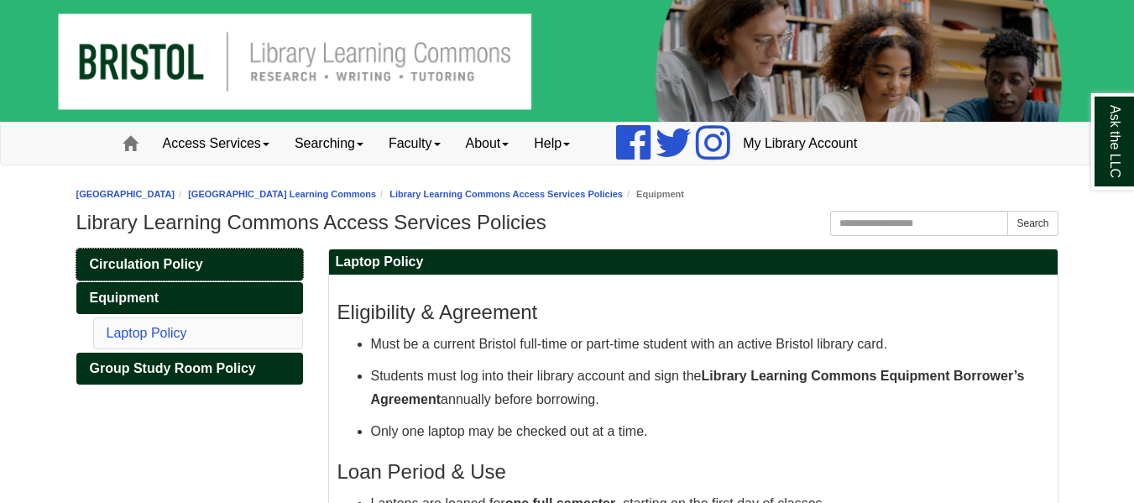
click at [108, 272] on link "Circulation Policy" at bounding box center [189, 265] width 227 height 32
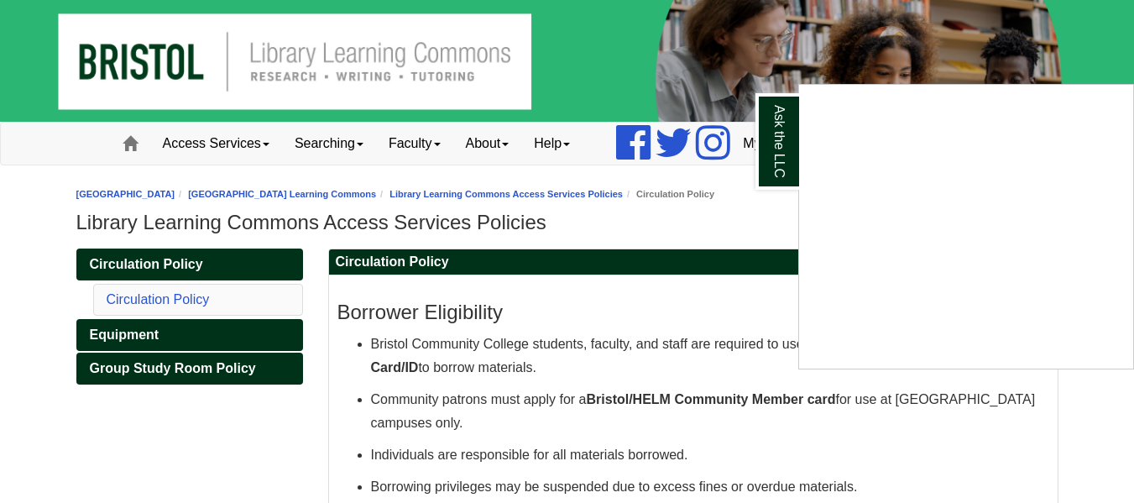
click at [1, 306] on div "Ask the LLC" at bounding box center [567, 251] width 1134 height 503
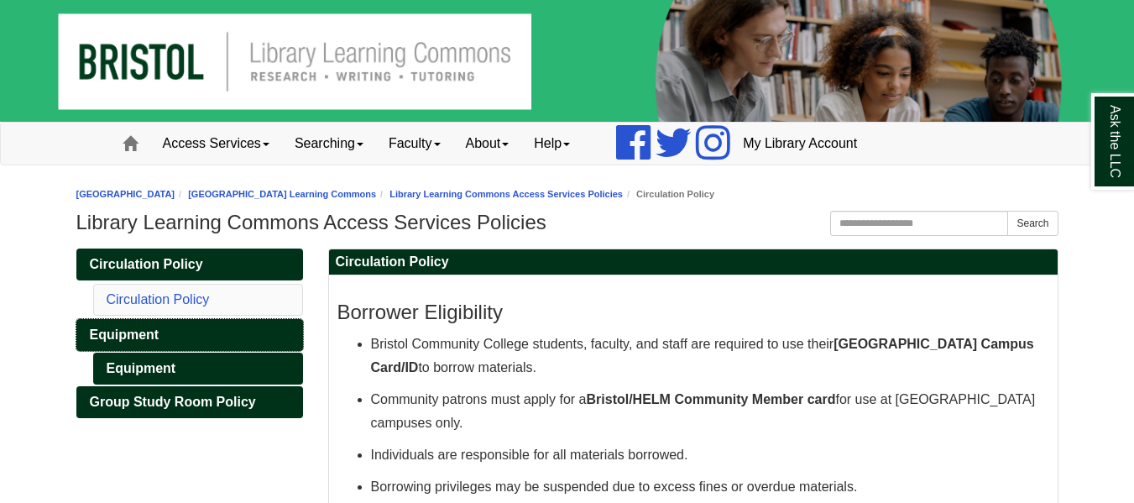
click at [134, 338] on span "Equipment" at bounding box center [125, 334] width 70 height 14
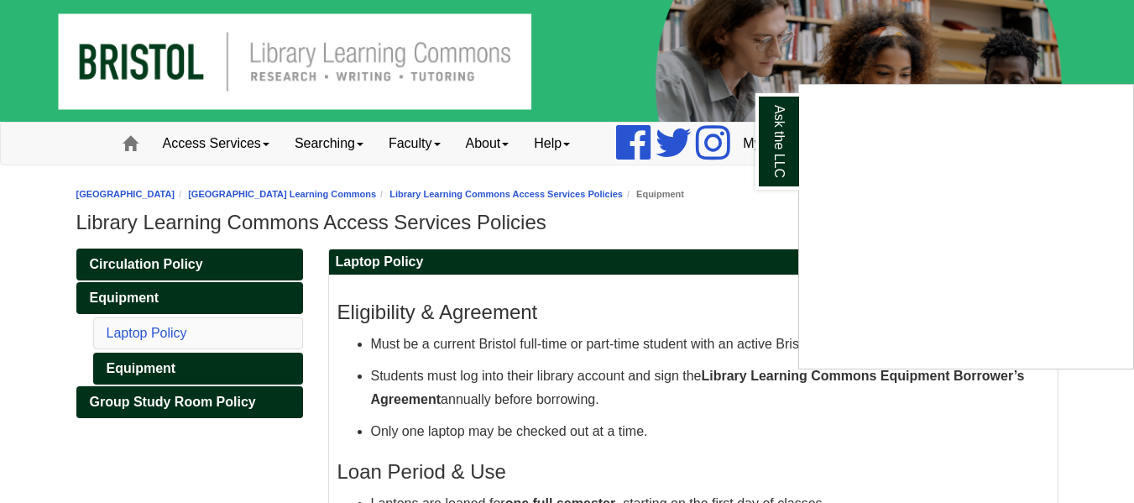
click at [148, 365] on div "Ask the LLC" at bounding box center [567, 251] width 1134 height 503
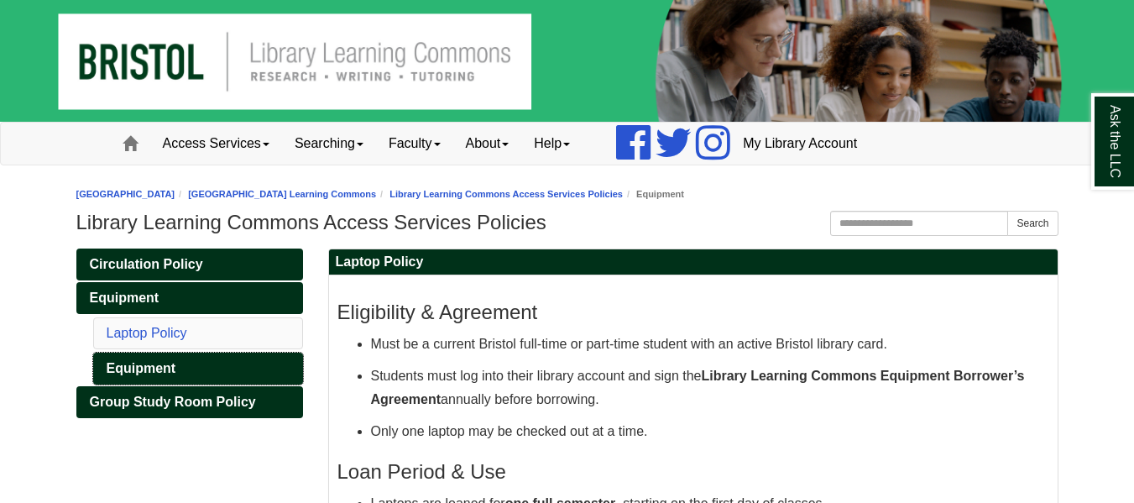
click at [148, 365] on link "Equipment" at bounding box center [198, 369] width 210 height 32
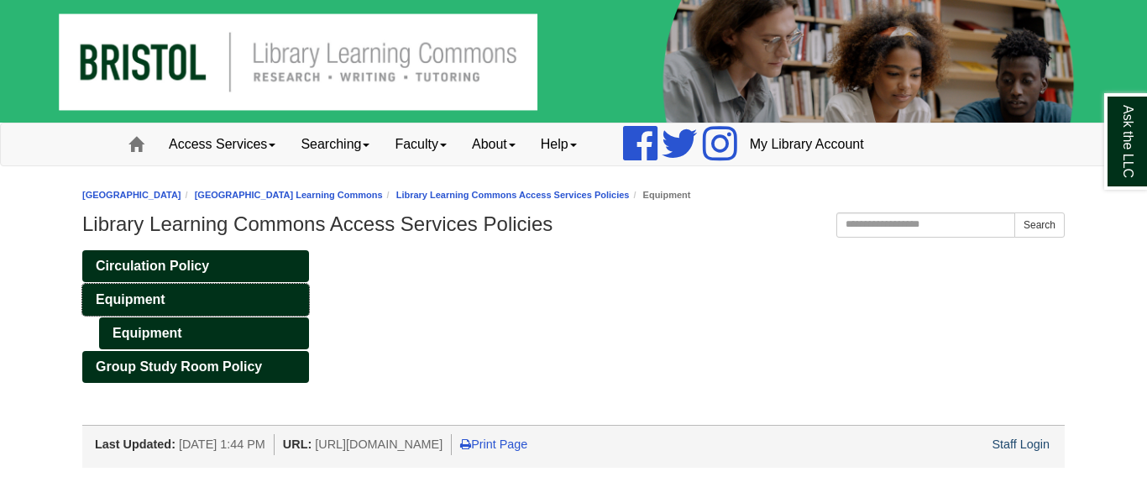
click at [139, 284] on link "Equipment" at bounding box center [195, 300] width 227 height 32
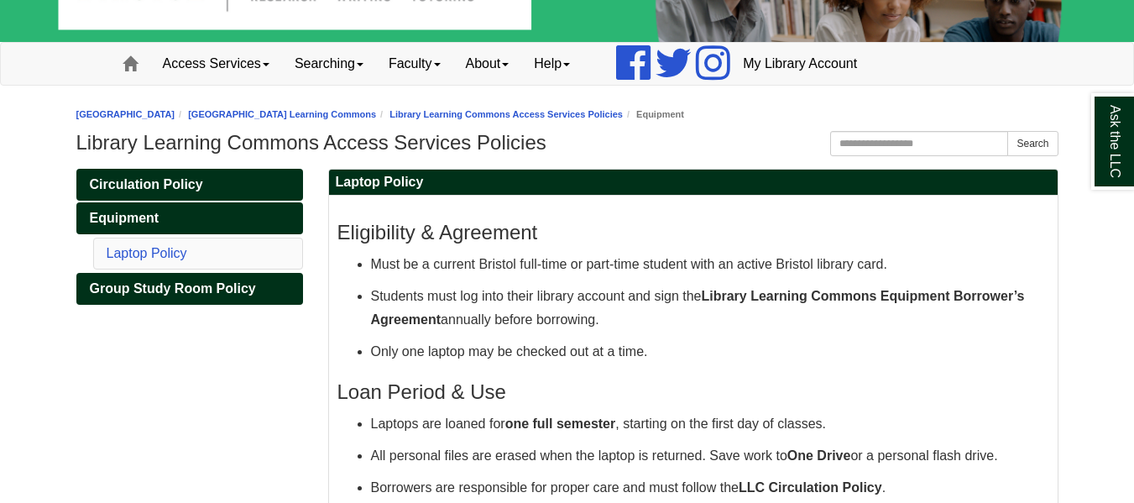
scroll to position [84, 0]
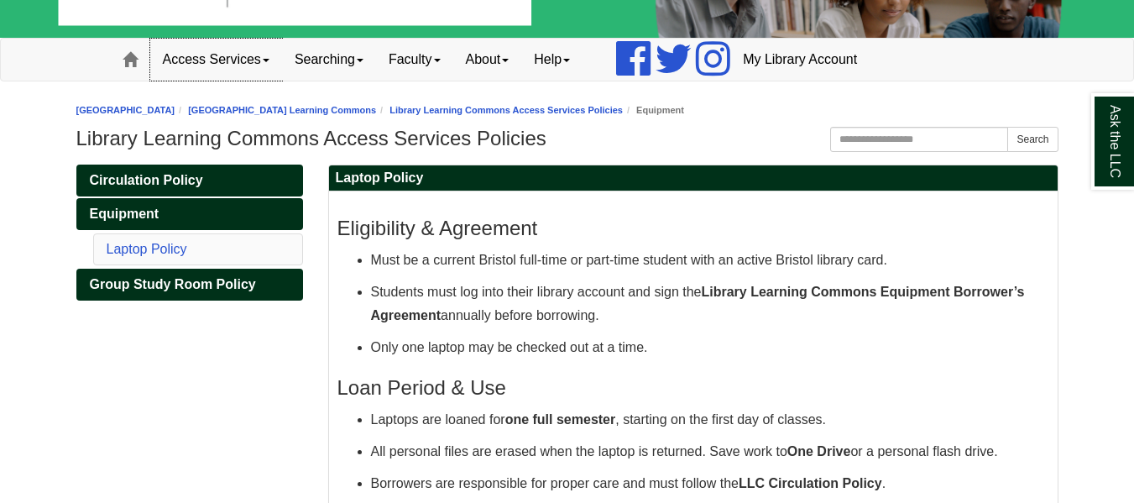
click at [254, 52] on link "Access Services" at bounding box center [216, 60] width 132 height 42
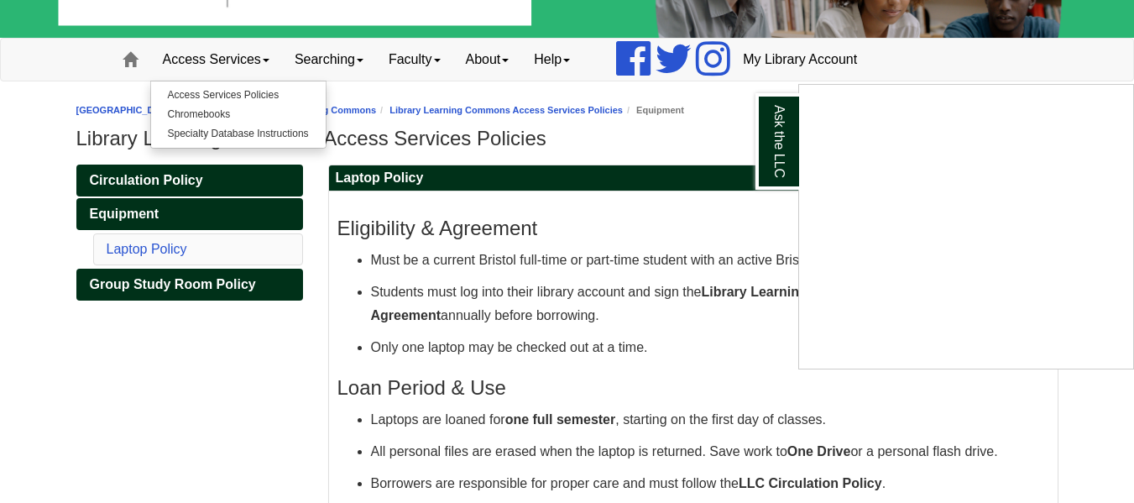
click at [206, 72] on div "Ask the LLC" at bounding box center [567, 251] width 1134 height 503
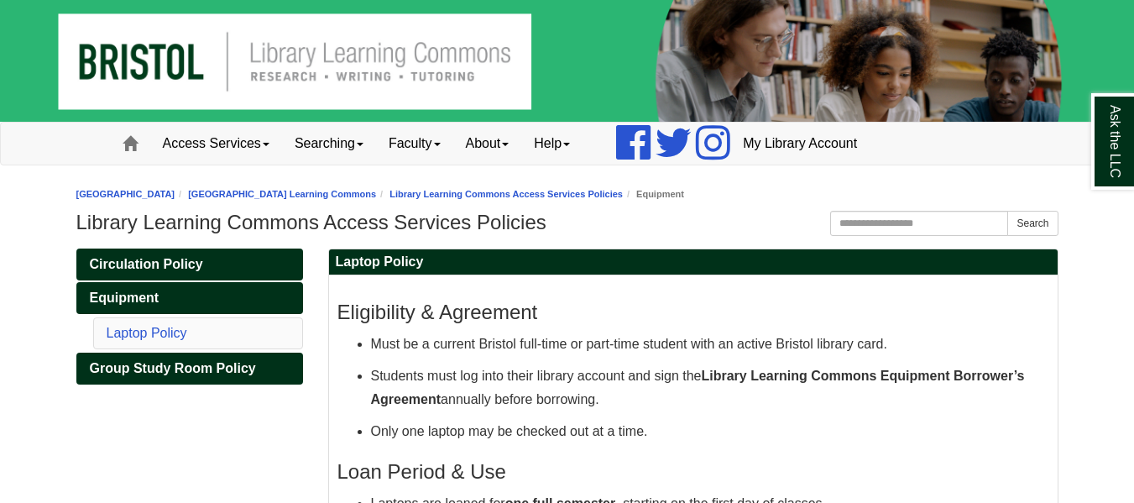
scroll to position [84, 0]
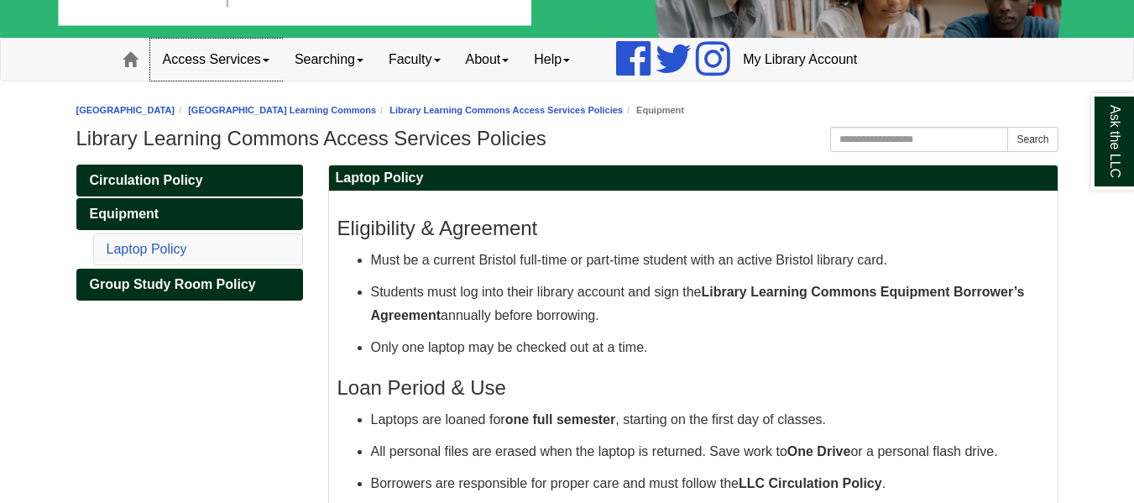
click at [272, 65] on link "Access Services" at bounding box center [216, 60] width 132 height 42
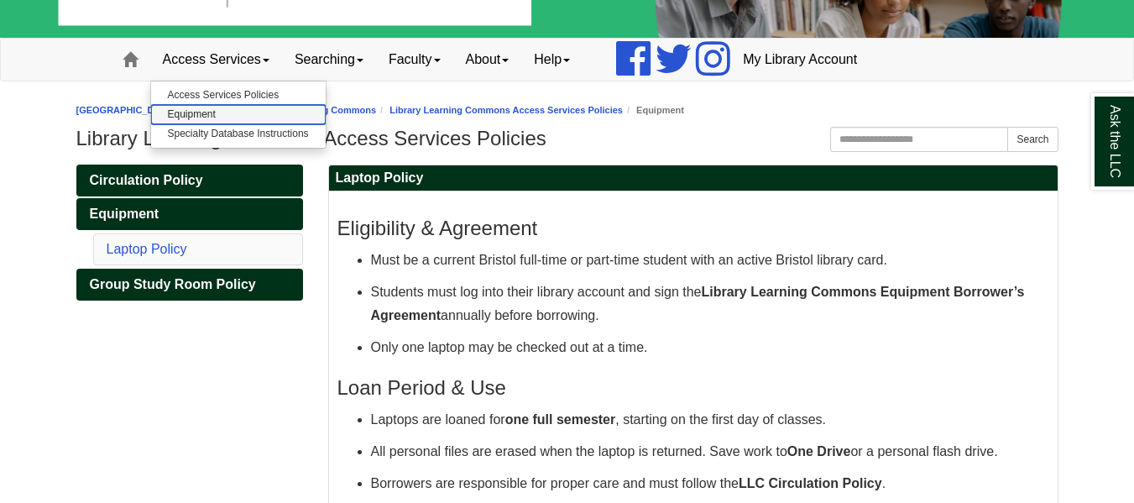
click at [191, 118] on link "Equipment" at bounding box center [238, 114] width 175 height 19
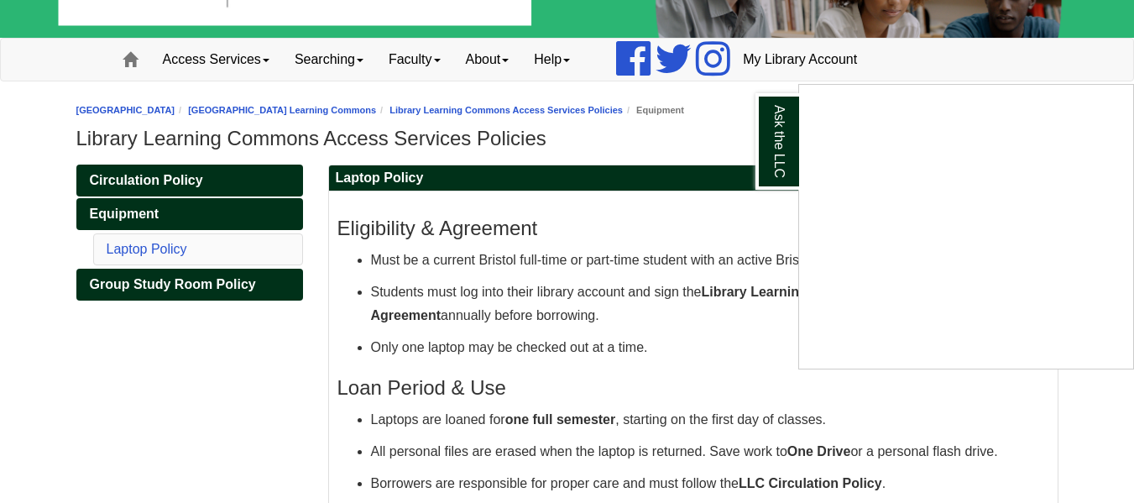
click at [262, 50] on div "Ask the LLC" at bounding box center [567, 251] width 1134 height 503
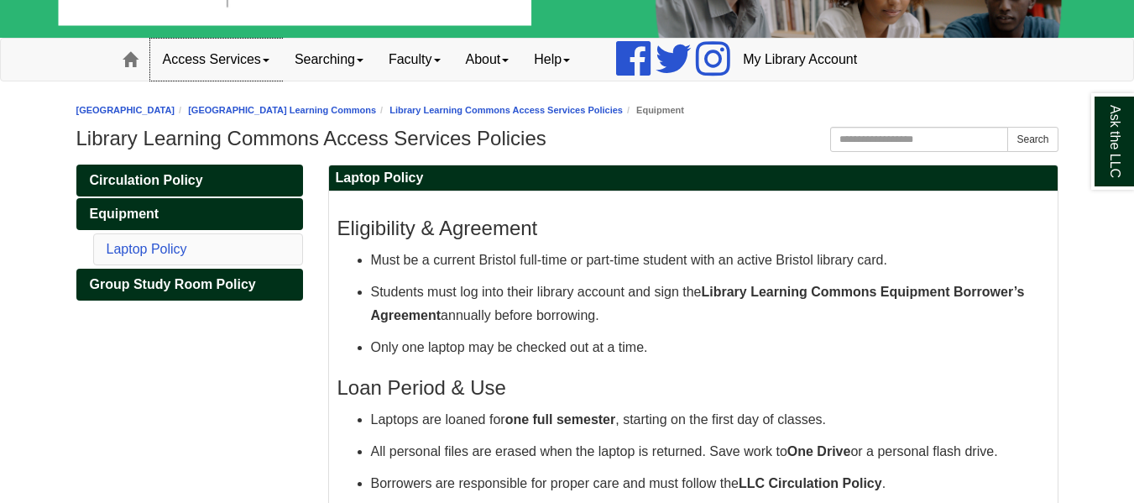
click at [266, 60] on span at bounding box center [266, 60] width 7 height 3
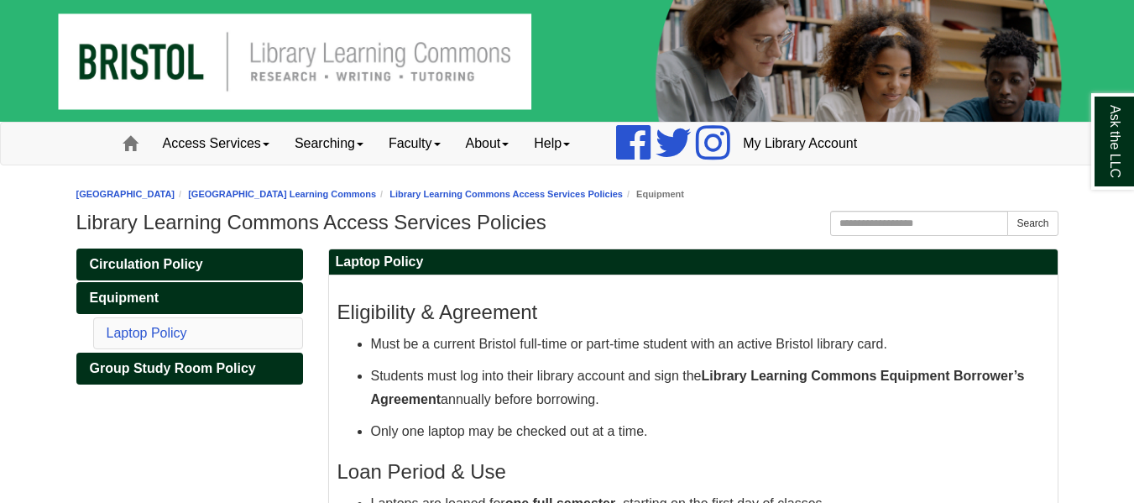
scroll to position [84, 0]
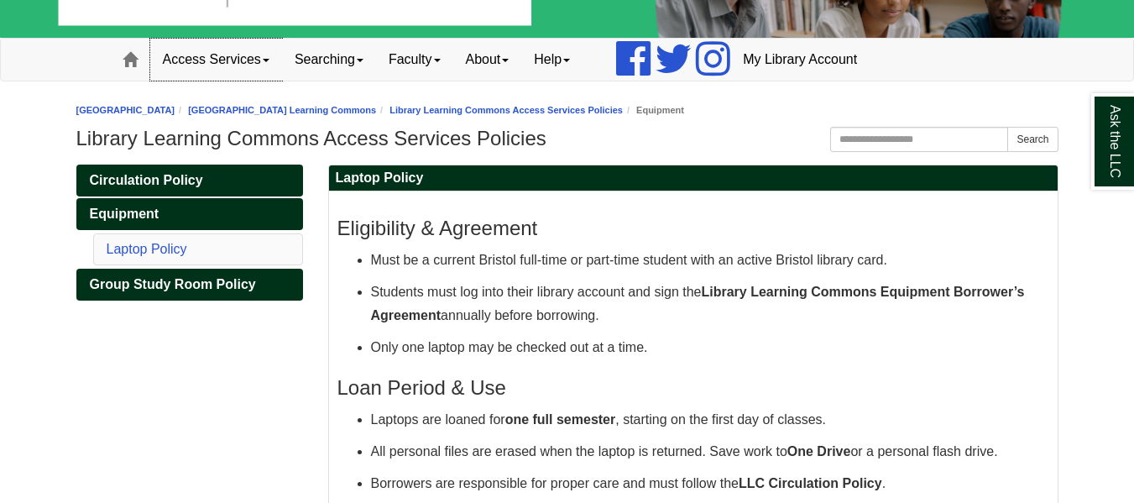
click at [240, 48] on link "Access Services" at bounding box center [216, 60] width 132 height 42
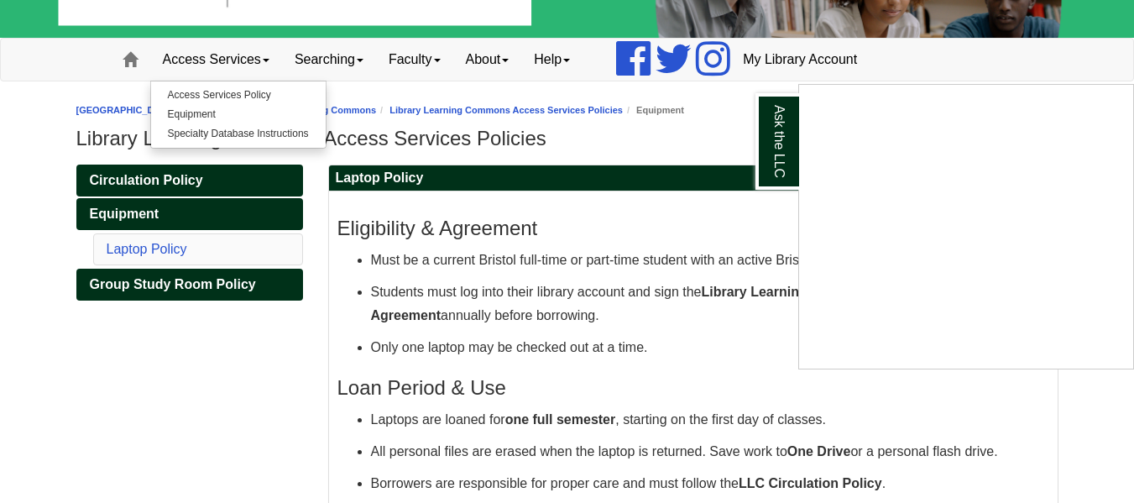
click at [297, 69] on div "Ask the LLC" at bounding box center [567, 251] width 1134 height 503
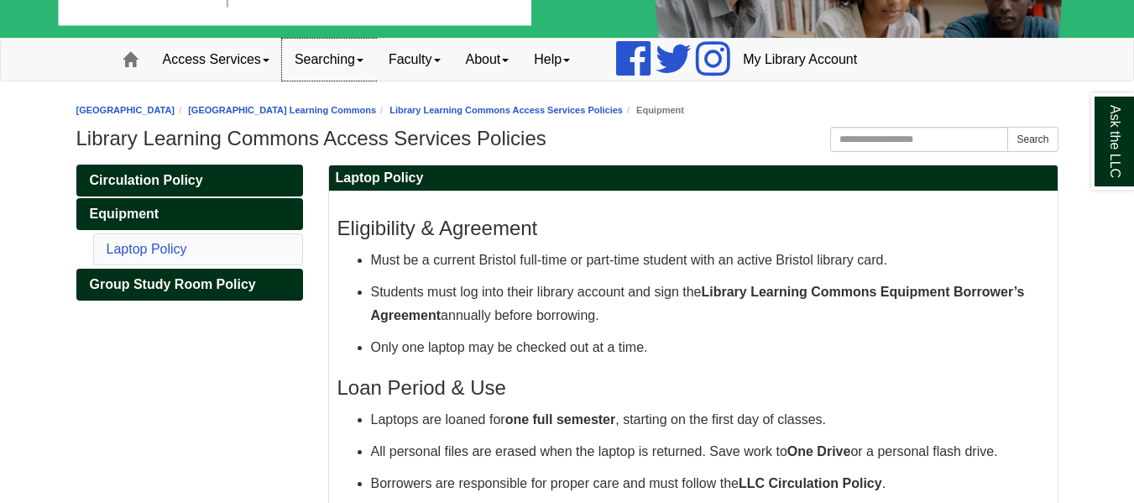
click at [341, 73] on link "Searching" at bounding box center [329, 60] width 94 height 42
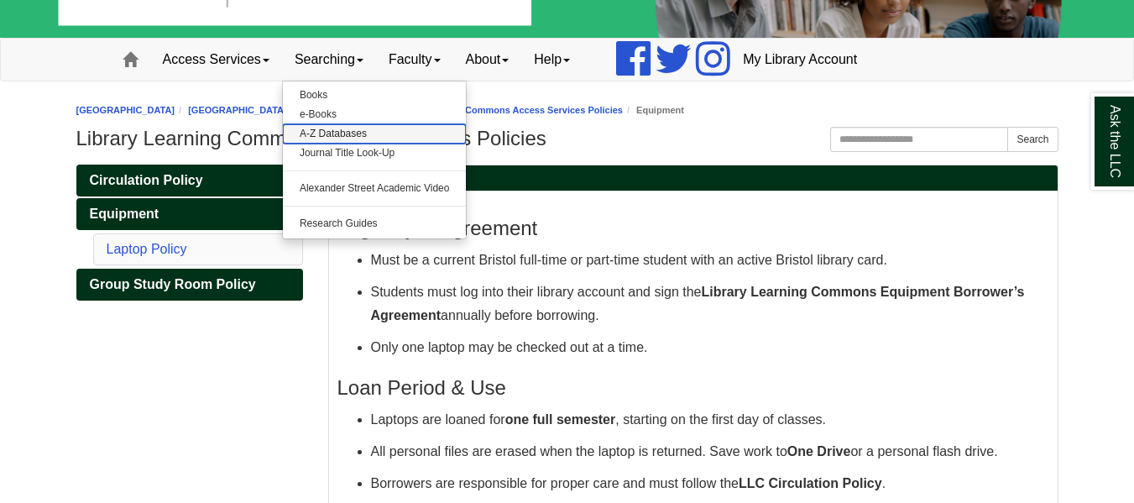
click at [343, 130] on link "A-Z Databases" at bounding box center [375, 133] width 184 height 19
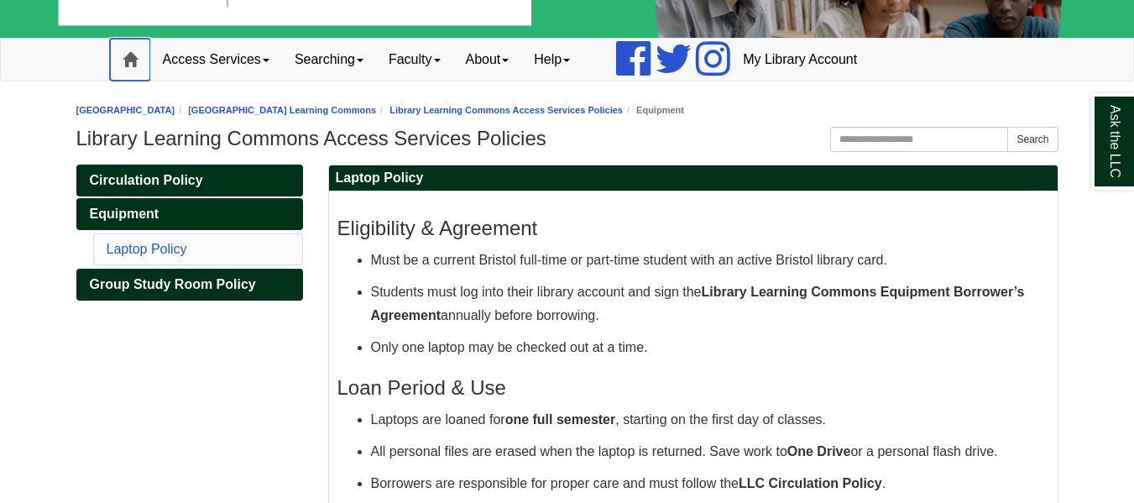
click at [123, 60] on span at bounding box center [130, 59] width 15 height 15
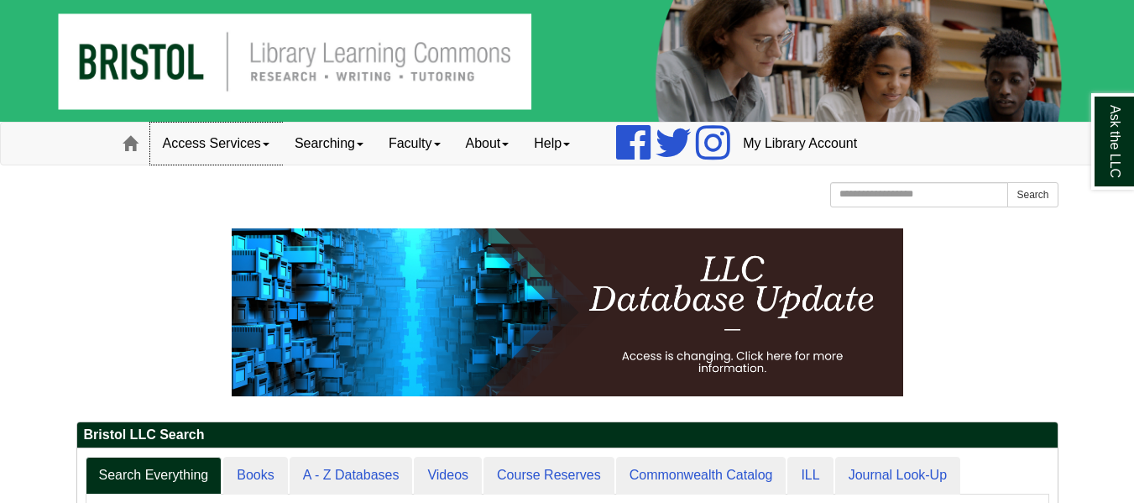
click at [280, 144] on link "Access Services" at bounding box center [216, 144] width 132 height 42
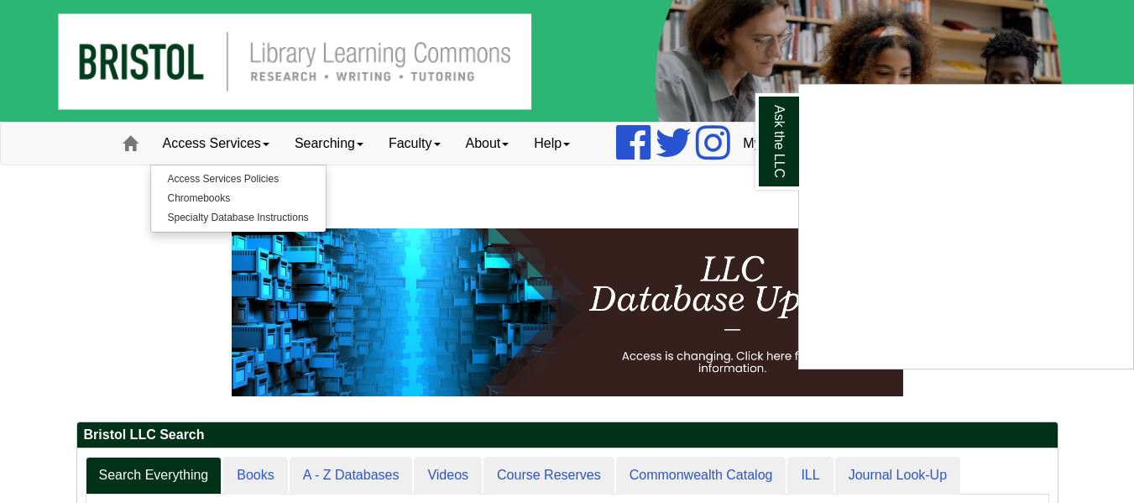
click at [141, 154] on div "Ask the LLC" at bounding box center [567, 251] width 1134 height 503
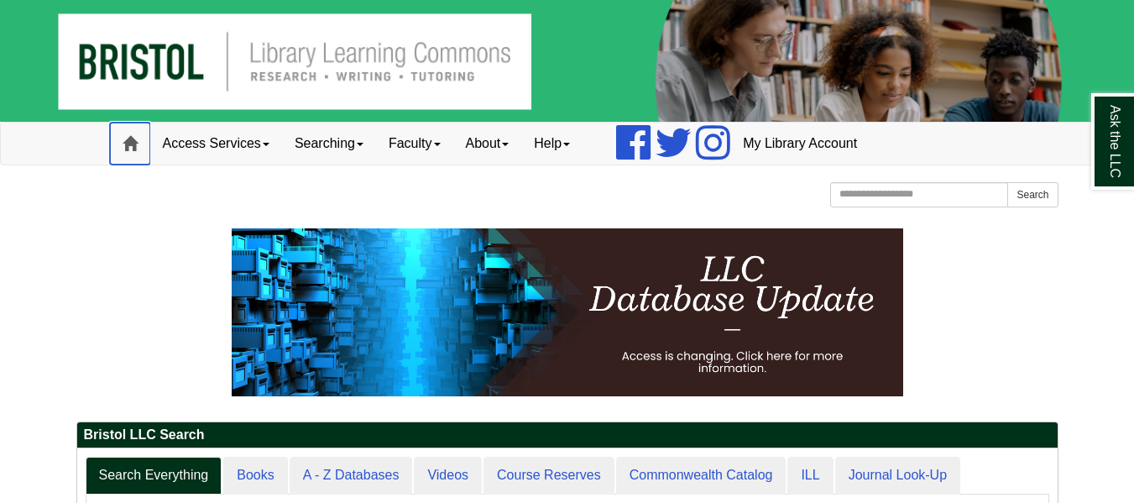
click at [134, 147] on span at bounding box center [130, 143] width 15 height 15
click at [233, 139] on link "Access Services" at bounding box center [216, 144] width 132 height 42
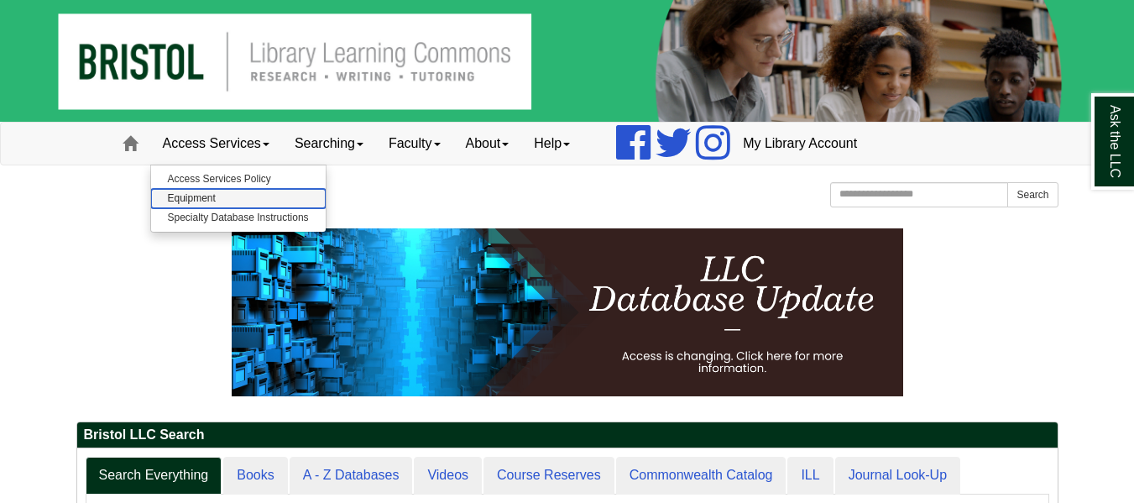
click at [197, 198] on link "Equipment" at bounding box center [238, 198] width 175 height 19
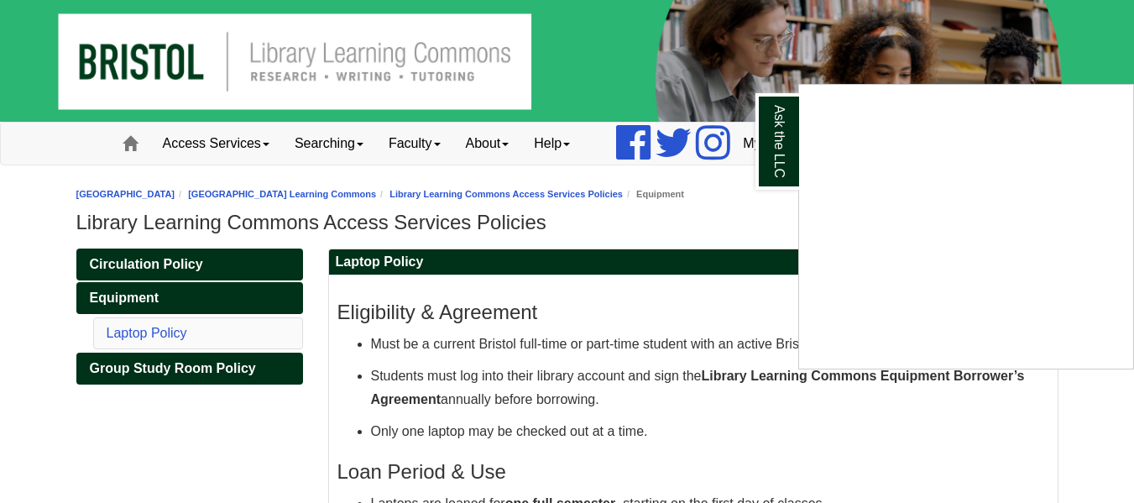
click at [259, 140] on div "Ask the LLC" at bounding box center [567, 251] width 1134 height 503
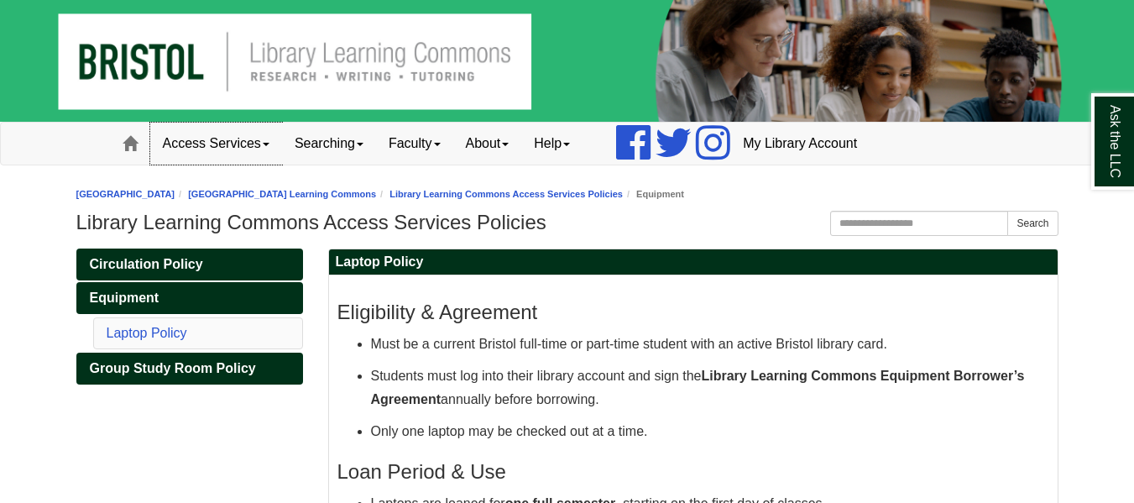
click at [269, 149] on link "Access Services" at bounding box center [216, 144] width 132 height 42
